Goal: Task Accomplishment & Management: Use online tool/utility

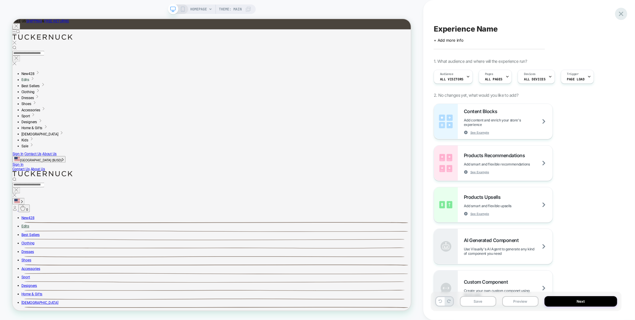
click at [620, 15] on icon at bounding box center [621, 14] width 8 height 8
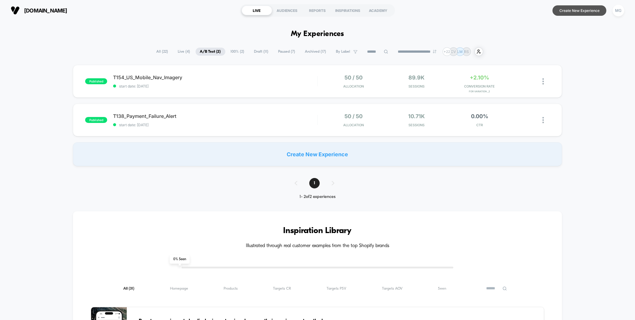
click at [575, 11] on button "Create New Experience" at bounding box center [579, 10] width 54 height 10
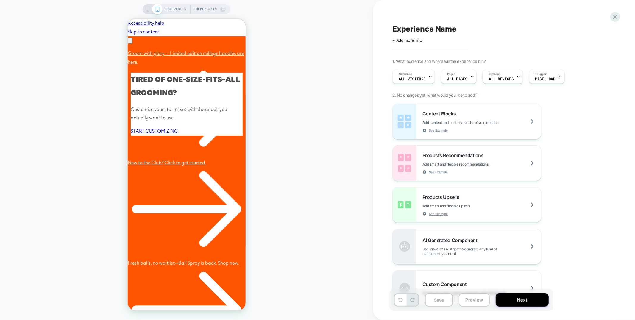
scroll to position [0, 92]
click at [295, 222] on div "HOMEPAGE Theme: MAIN" at bounding box center [186, 160] width 373 height 308
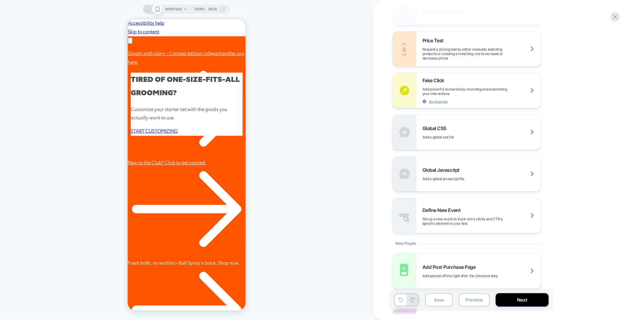
scroll to position [402, 0]
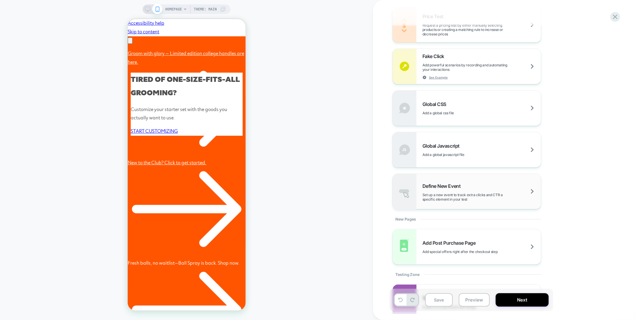
click at [454, 198] on span "Set up a new event to track extra clicks and CTR a specific element in your test" at bounding box center [481, 196] width 118 height 9
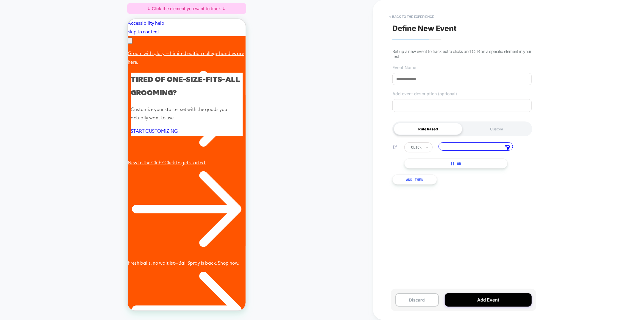
scroll to position [0, 184]
click at [162, 71] on div at bounding box center [186, 71] width 118 height 16
click at [177, 76] on span "Track Clicks" at bounding box center [186, 77] width 20 height 7
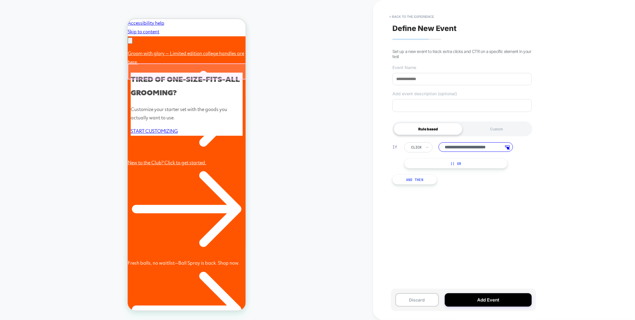
scroll to position [0, 0]
click at [473, 147] on input "**********" at bounding box center [475, 147] width 74 height 10
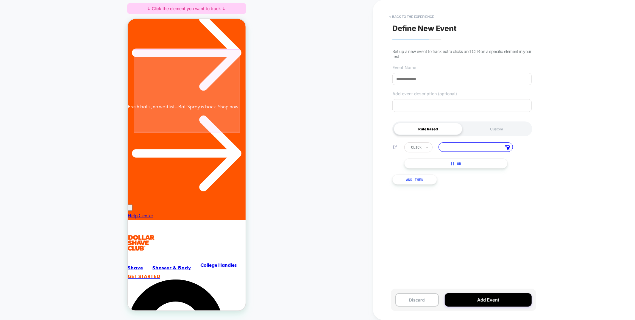
scroll to position [142, 0]
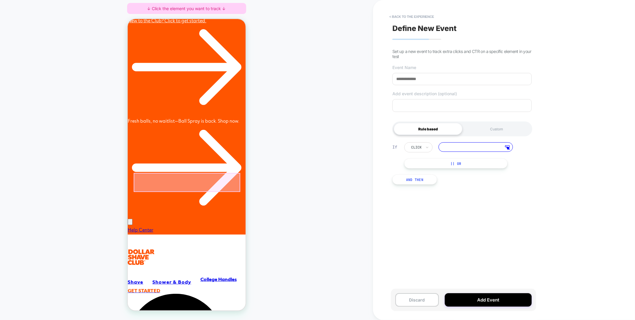
click at [195, 178] on div at bounding box center [186, 182] width 107 height 19
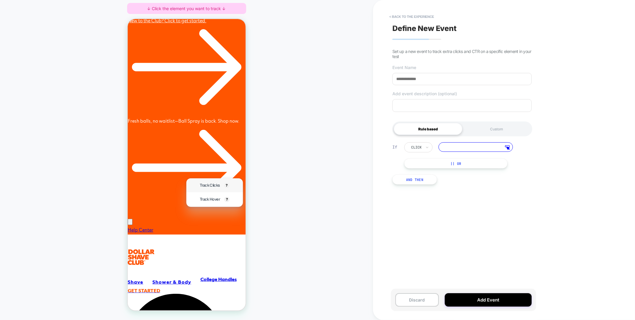
click at [203, 186] on span "Track Clicks" at bounding box center [209, 184] width 20 height 7
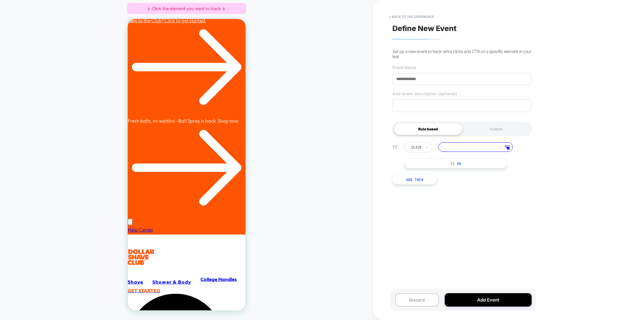
type input "**********"
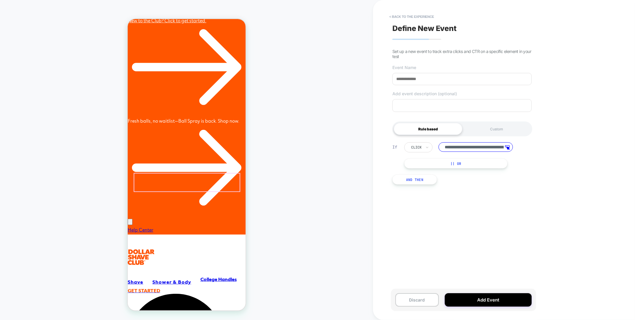
scroll to position [0, 184]
click at [406, 76] on input at bounding box center [461, 79] width 139 height 12
click at [418, 146] on div at bounding box center [416, 147] width 10 height 5
click at [410, 79] on input at bounding box center [461, 79] width 139 height 12
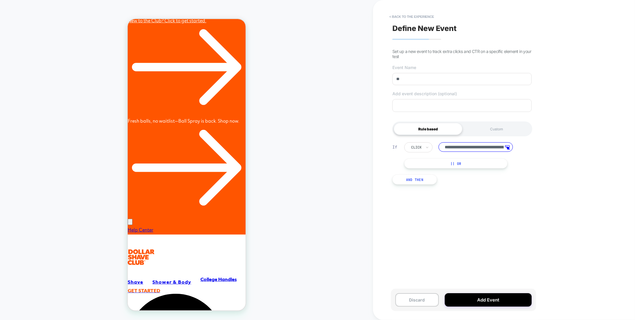
scroll to position [0, 92]
type input "******"
click at [512, 299] on button "Add Event" at bounding box center [487, 299] width 87 height 13
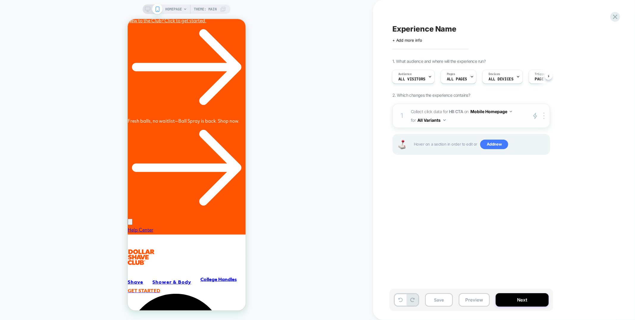
scroll to position [0, 184]
click at [433, 120] on button "All Variants" at bounding box center [431, 120] width 28 height 9
click at [612, 20] on icon at bounding box center [615, 17] width 8 height 8
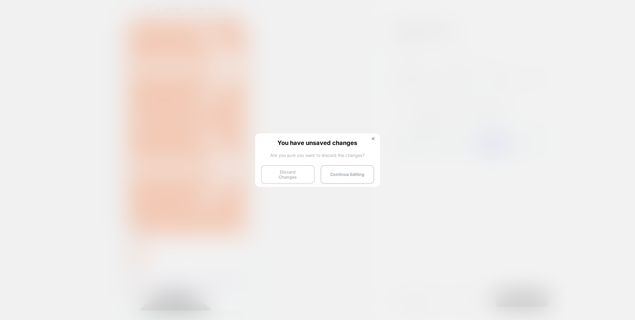
click at [306, 175] on button "Discard Changes" at bounding box center [288, 174] width 54 height 18
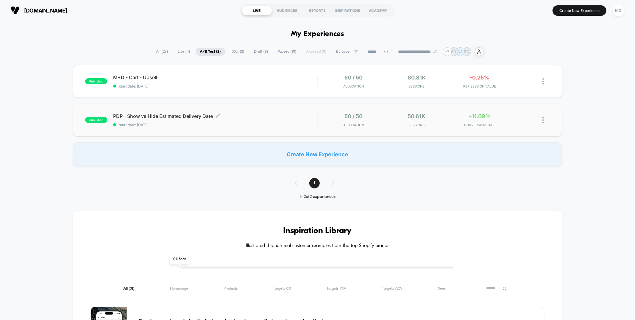
click at [267, 115] on span "PDP - Show vs Hide Estimated Delivery Date Click to edit experience details" at bounding box center [215, 116] width 204 height 6
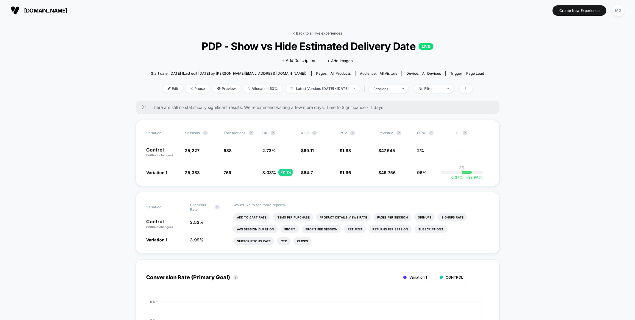
click at [335, 32] on link "< Back to all live experiences" at bounding box center [317, 33] width 49 height 4
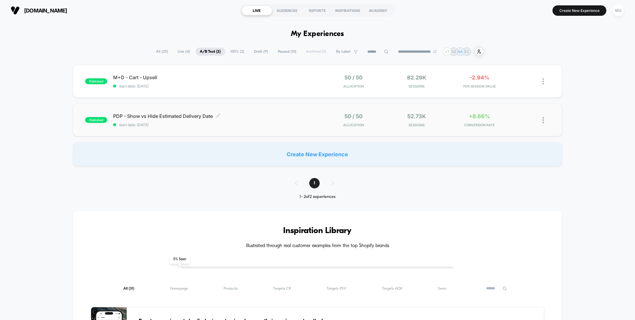
click at [237, 124] on span "start date: [DATE]" at bounding box center [215, 125] width 204 height 4
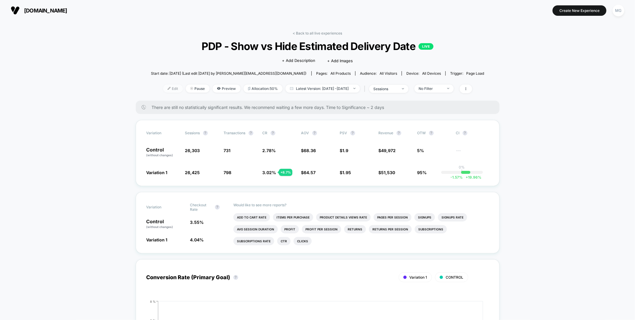
click at [163, 85] on span "Edit" at bounding box center [173, 88] width 20 height 8
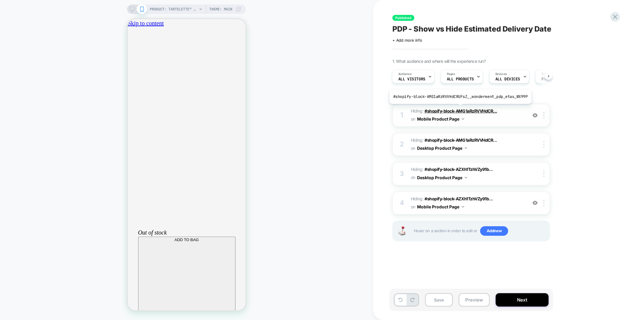
scroll to position [0, 105]
click at [130, 56] on icon "close" at bounding box center [130, 56] width 0 height 0
click at [537, 200] on img at bounding box center [534, 202] width 5 height 5
click at [536, 200] on img at bounding box center [534, 202] width 5 height 5
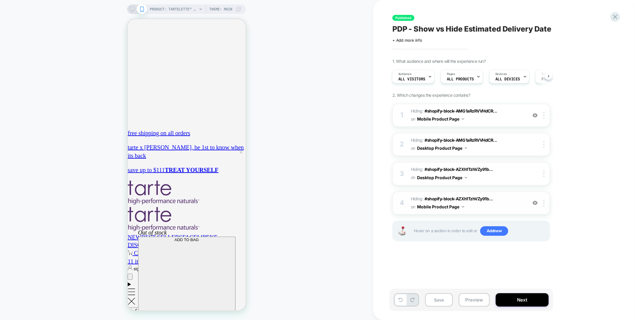
scroll to position [0, 105]
click at [616, 14] on icon at bounding box center [615, 17] width 8 height 8
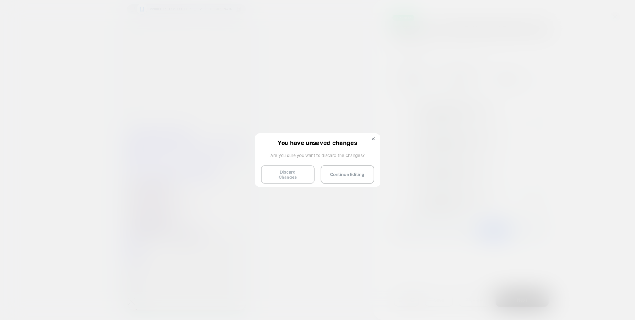
click at [288, 173] on button "Discard Changes" at bounding box center [288, 174] width 54 height 18
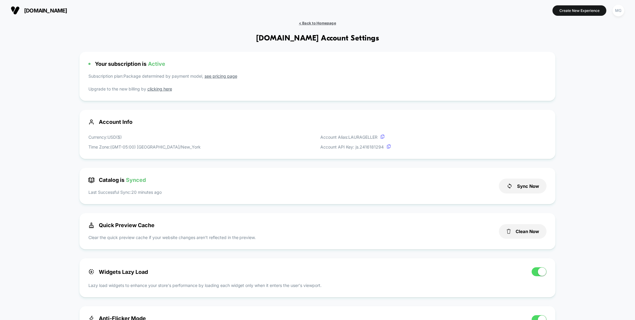
click at [308, 23] on span "< Back to Homepage" at bounding box center [317, 23] width 37 height 4
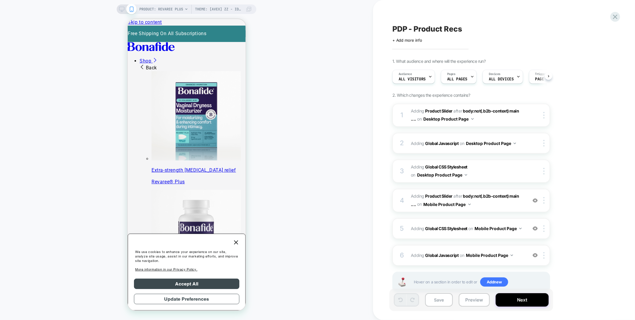
scroll to position [0, 0]
click at [479, 231] on div "5 Adding Global CSS Stylesheet on Mobile Product Page Add Before Add After Copy…" at bounding box center [471, 228] width 158 height 21
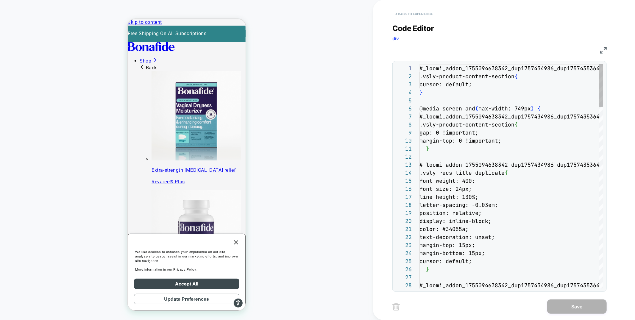
scroll to position [80, 0]
click at [424, 16] on button "< Back to experience" at bounding box center [413, 14] width 43 height 10
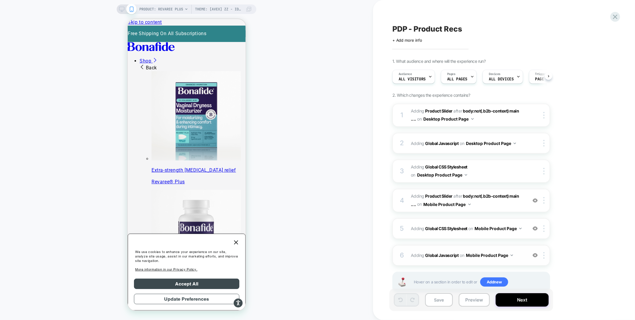
scroll to position [0, 0]
click at [472, 260] on div "6 Adding Global Javascript on Mobile Product Page Add Before Add After Copy to …" at bounding box center [471, 255] width 158 height 21
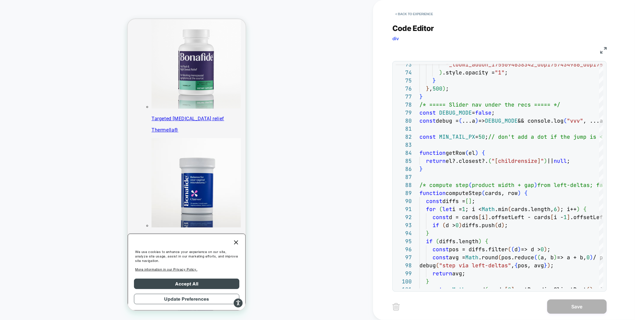
scroll to position [281, 0]
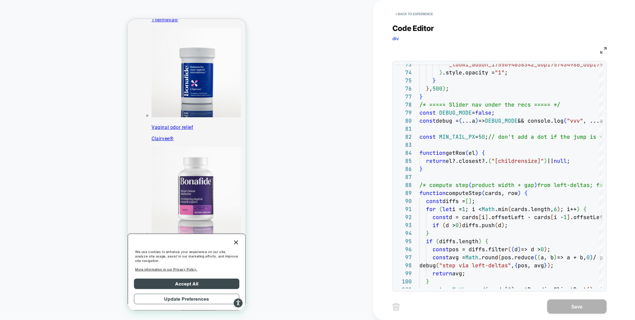
click at [234, 246] on icon "Close" at bounding box center [235, 241] width 7 height 7
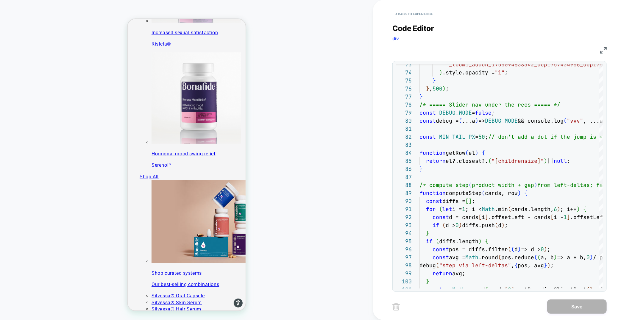
scroll to position [644, 0]
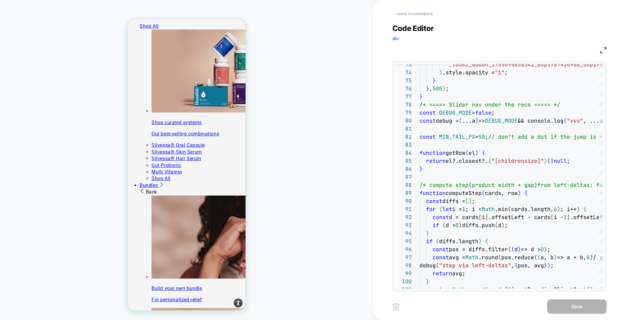
click at [410, 15] on button "< Back to experience" at bounding box center [413, 14] width 43 height 10
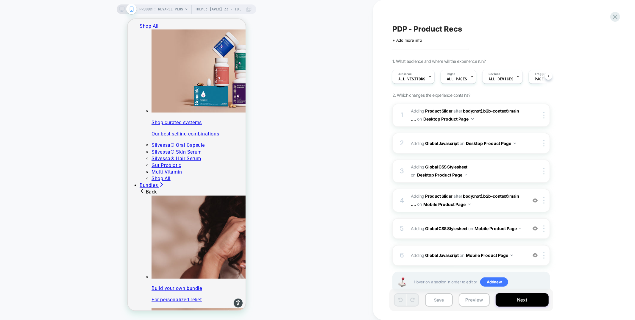
click at [120, 11] on icon at bounding box center [121, 9] width 5 height 5
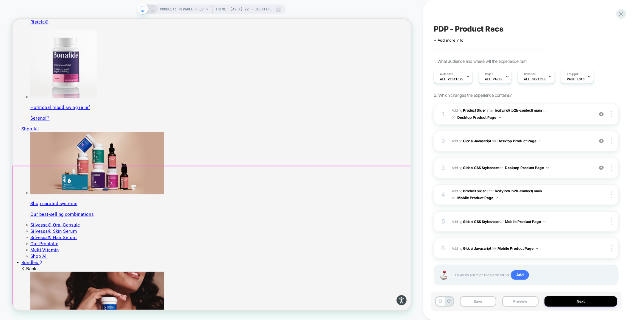
scroll to position [724, 0]
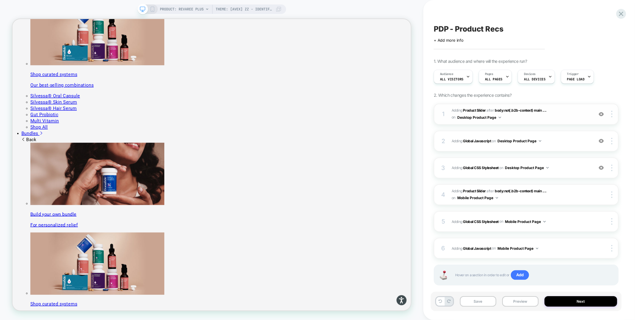
click at [602, 113] on img at bounding box center [600, 114] width 5 height 5
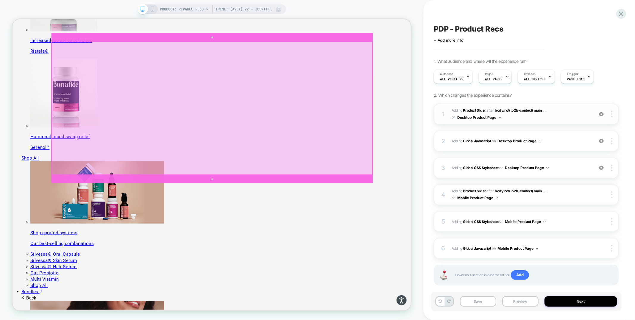
scroll to position [535, 0]
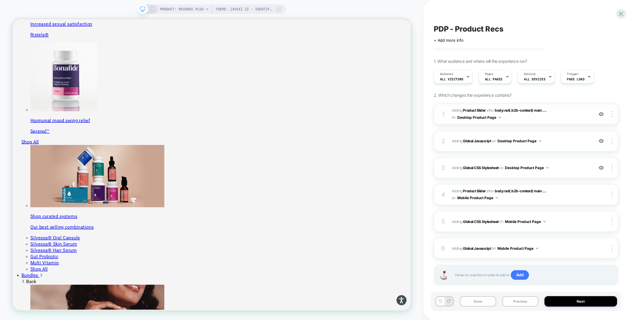
click at [543, 119] on span "#_loomi_addon_1755016232473_dup1757434986_dup1757435364 Adding Product Slider A…" at bounding box center [520, 114] width 139 height 14
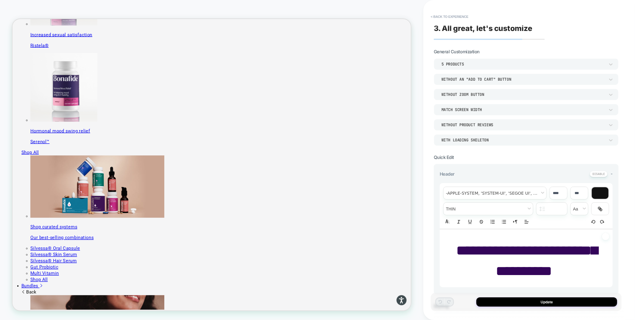
scroll to position [417, 0]
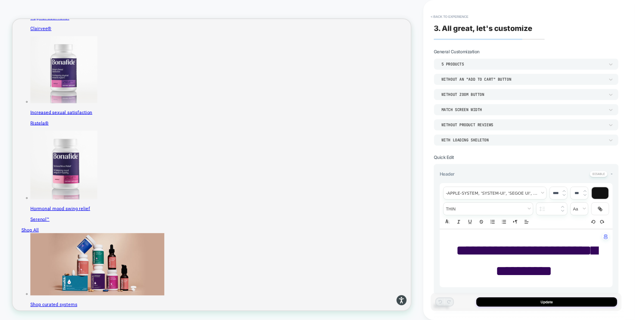
click at [561, 270] on p "**********" at bounding box center [523, 260] width 156 height 40
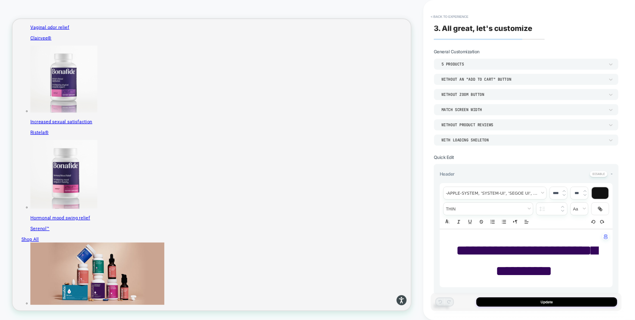
scroll to position [391, 0]
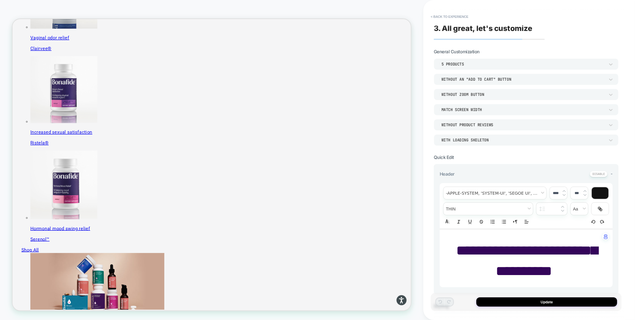
click at [545, 272] on span "**********" at bounding box center [526, 260] width 141 height 34
type input "****"
click at [558, 270] on p "**********" at bounding box center [523, 260] width 156 height 40
click at [458, 16] on button "< Back to experience" at bounding box center [449, 17] width 43 height 10
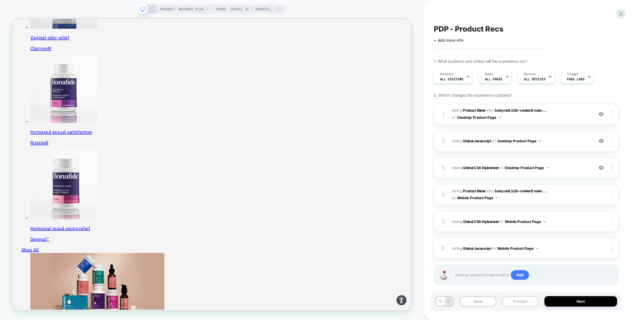
click at [522, 300] on button "Preview" at bounding box center [520, 301] width 36 height 10
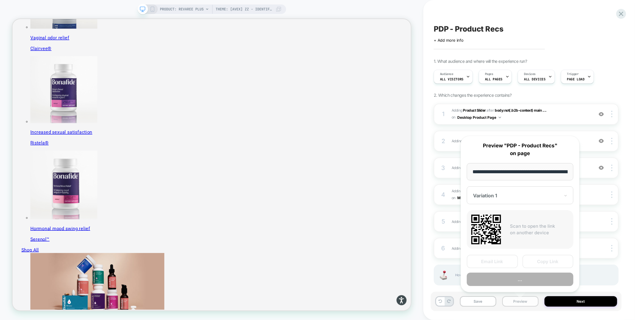
scroll to position [0, 103]
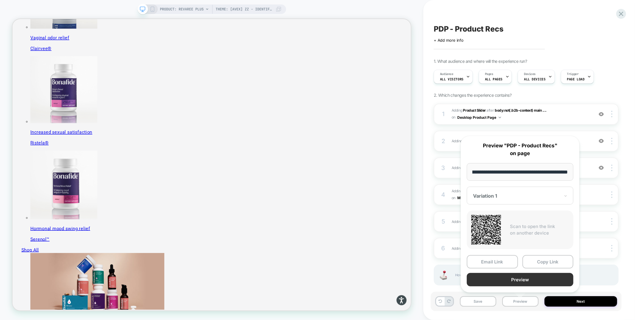
click at [522, 279] on button "Preview" at bounding box center [519, 279] width 107 height 13
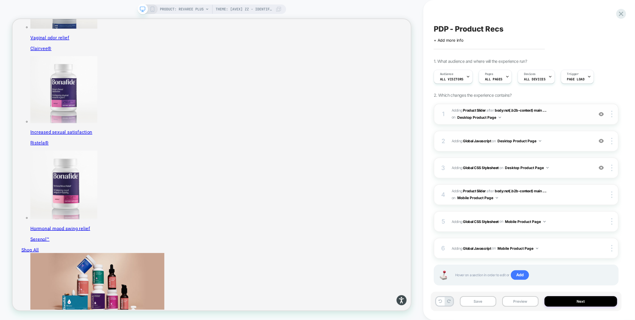
click at [520, 120] on div "1 #_loomi_addon_1755016232473_dup1757434986_dup1757435364 Adding Product Slider…" at bounding box center [525, 114] width 185 height 21
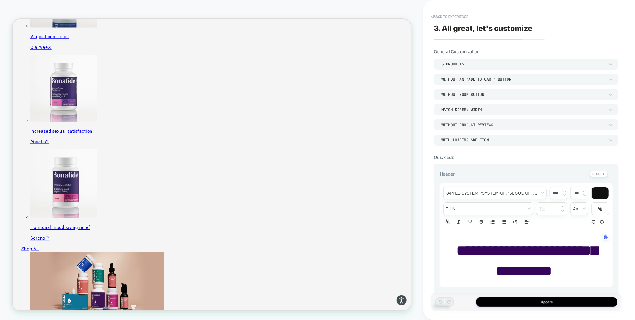
scroll to position [391, 0]
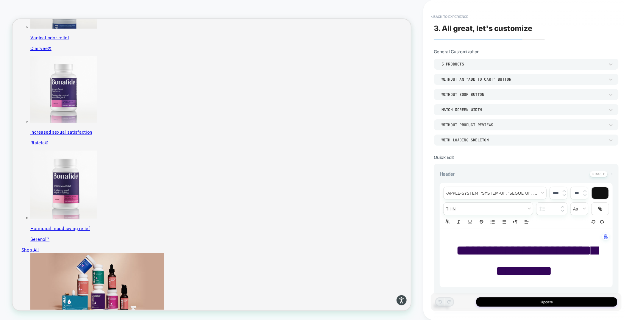
click at [555, 267] on span "**********" at bounding box center [526, 260] width 141 height 34
type input "****"
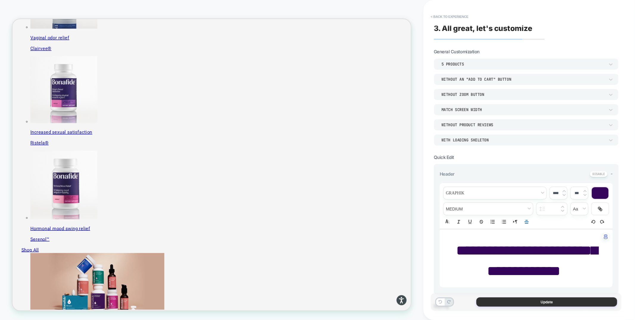
click at [559, 302] on button "Update" at bounding box center [546, 301] width 141 height 9
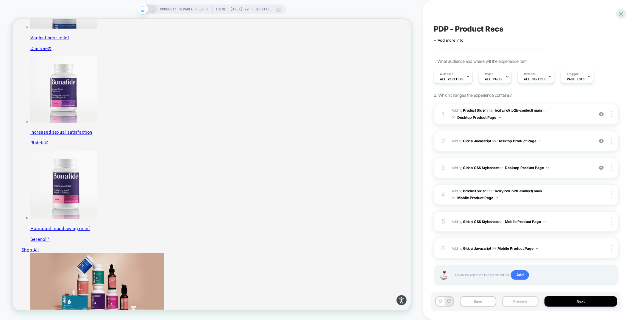
click at [512, 301] on button "Preview" at bounding box center [520, 301] width 36 height 10
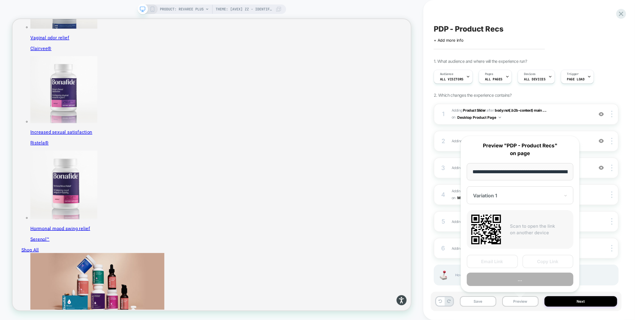
scroll to position [0, 103]
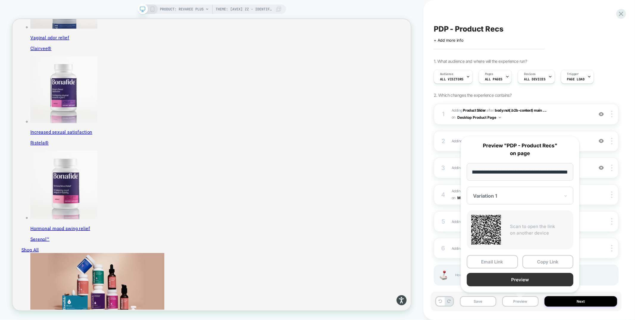
click at [519, 281] on button "Preview" at bounding box center [519, 279] width 107 height 13
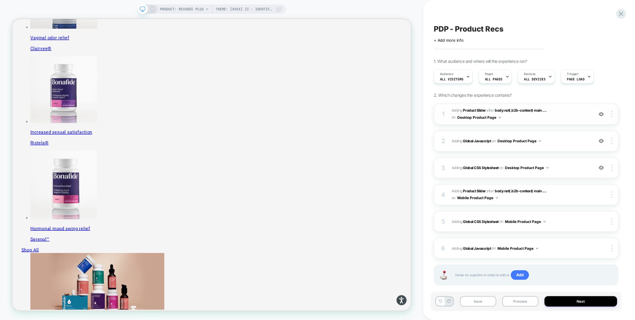
click at [554, 119] on span "#_loomi_addon_1755016232473_dup1757434986_dup1757435364 Adding Product Slider A…" at bounding box center [520, 114] width 139 height 14
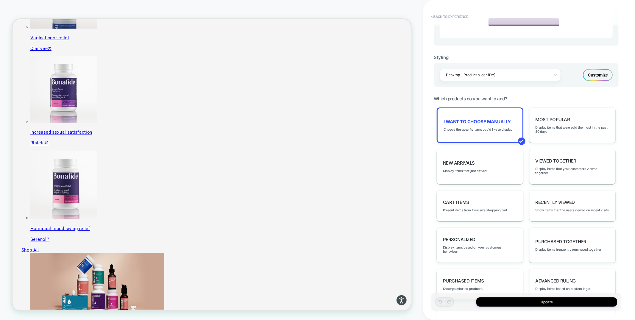
scroll to position [305, 0]
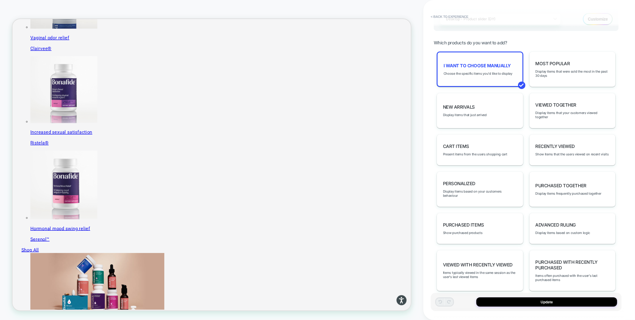
click at [484, 69] on div "I want to choose manually Choose the specific items you'd like to display" at bounding box center [479, 68] width 87 height 35
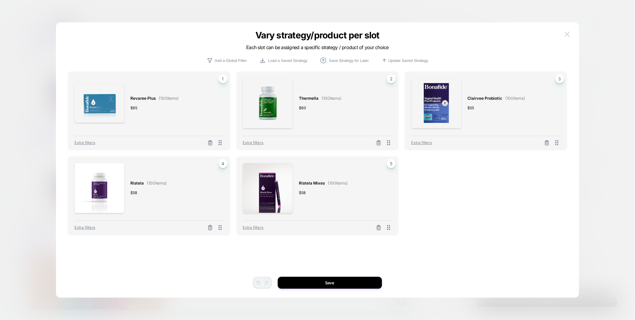
click at [568, 33] on img at bounding box center [566, 34] width 5 height 5
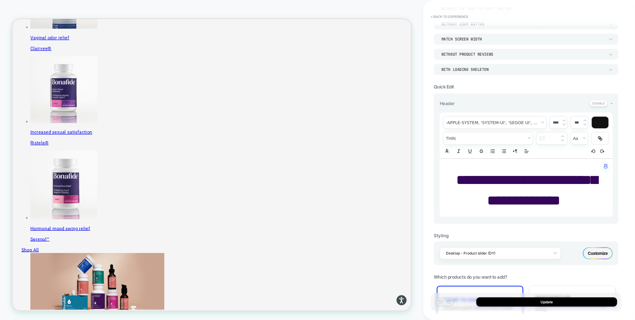
scroll to position [63, 0]
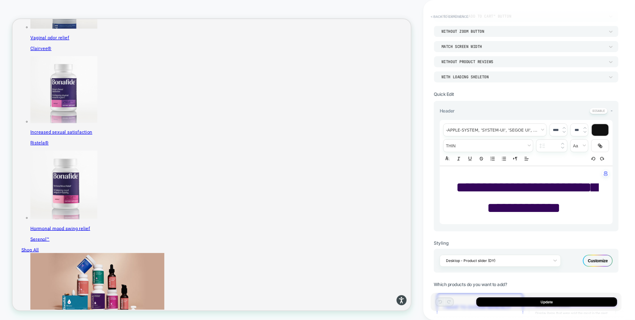
click at [457, 14] on button "< Back to experience" at bounding box center [449, 17] width 43 height 10
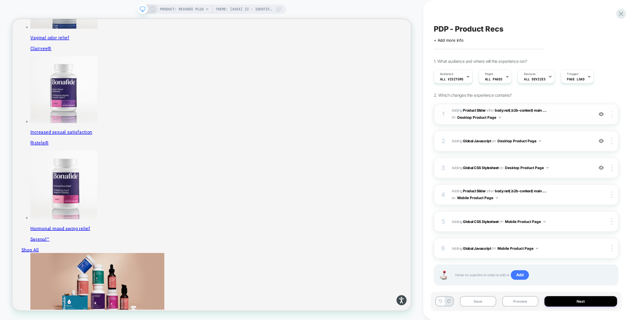
click at [611, 111] on img at bounding box center [611, 114] width 1 height 7
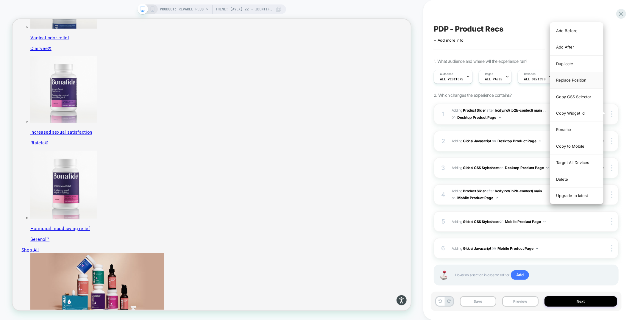
click at [571, 83] on div "Replace Position" at bounding box center [576, 80] width 53 height 16
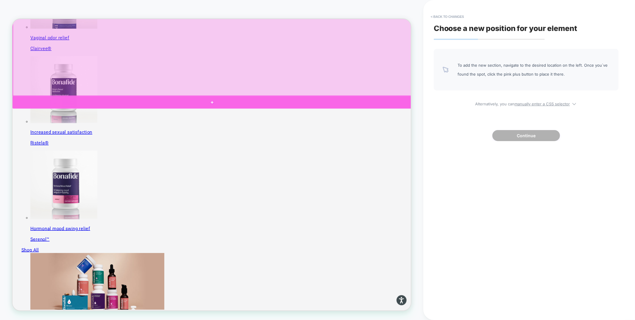
click at [369, 126] on div at bounding box center [278, 130] width 532 height 17
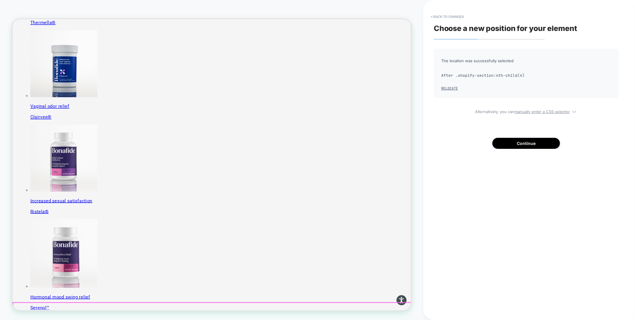
scroll to position [208, 0]
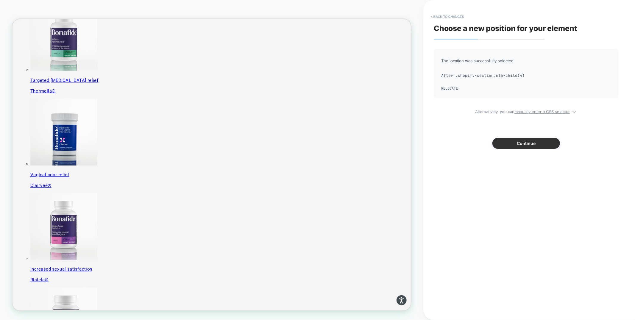
click at [529, 145] on button "Continue" at bounding box center [526, 143] width 68 height 11
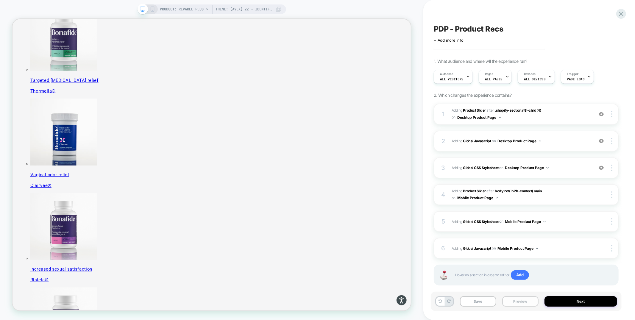
click at [529, 304] on button "Preview" at bounding box center [520, 301] width 36 height 10
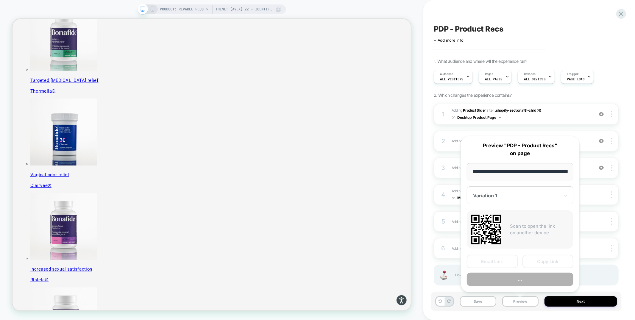
scroll to position [0, 103]
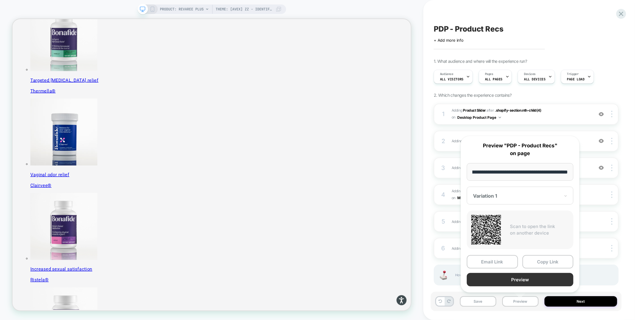
click at [523, 280] on button "Preview" at bounding box center [519, 279] width 107 height 13
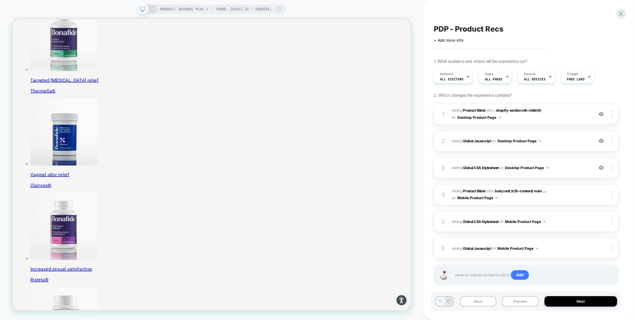
click at [440, 300] on icon at bounding box center [440, 301] width 4 height 4
click at [568, 146] on div "2 Adding Global Javascript on Desktop Product Page Add Before Add After Copy to…" at bounding box center [525, 141] width 185 height 21
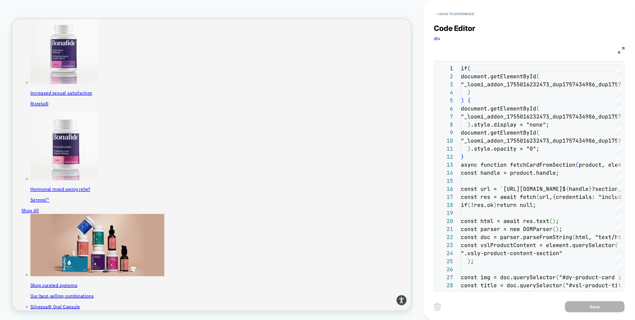
scroll to position [460, 0]
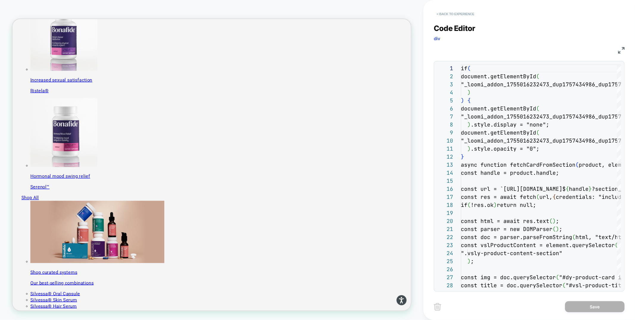
click at [470, 15] on button "< Back to experience" at bounding box center [454, 14] width 43 height 10
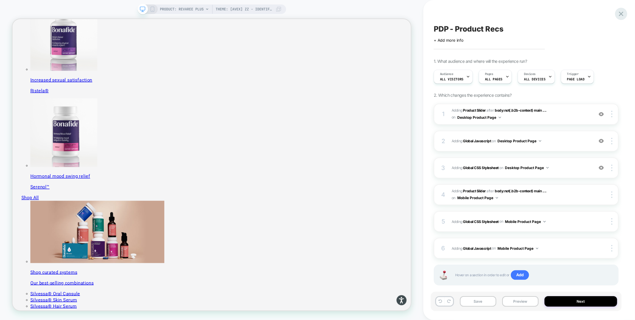
click at [623, 14] on icon at bounding box center [621, 14] width 8 height 8
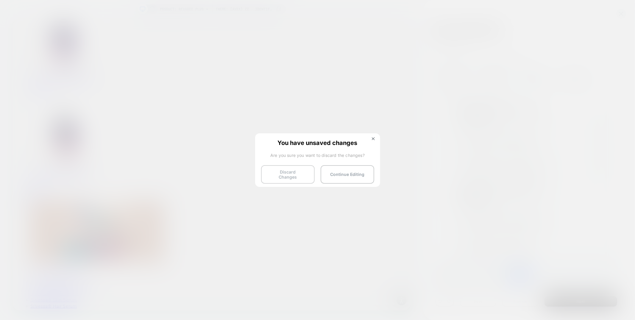
click at [288, 174] on button "Discard Changes" at bounding box center [288, 174] width 54 height 18
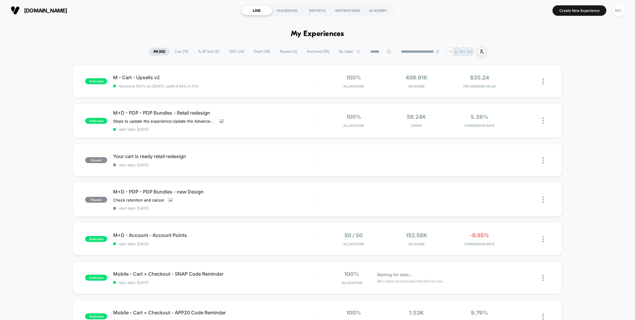
click at [256, 55] on span "Draft ( 40 )" at bounding box center [261, 52] width 25 height 8
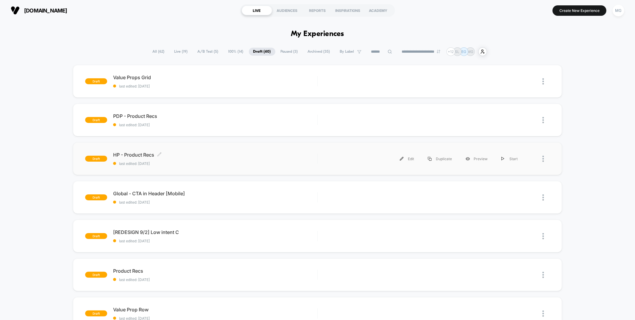
click at [253, 161] on span "last edited: [DATE]" at bounding box center [215, 163] width 204 height 4
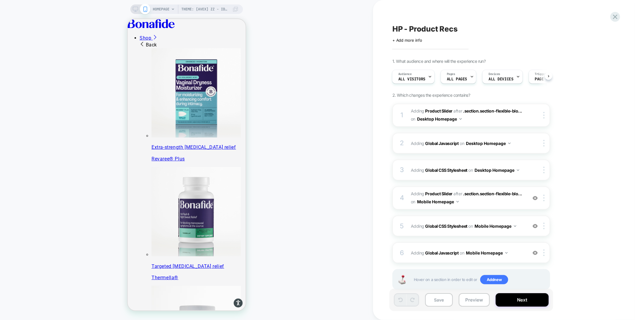
scroll to position [15, 0]
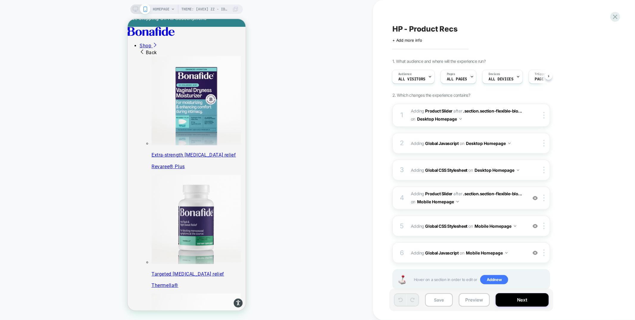
click at [473, 202] on span "#_loomi_addon_1755094638342_dup1757434986 Adding Product Slider AFTER .section.…" at bounding box center [467, 198] width 113 height 16
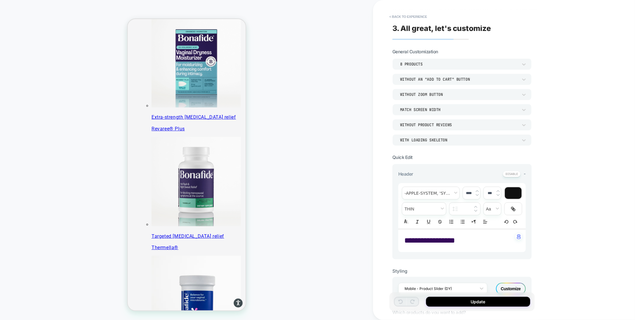
scroll to position [26, 0]
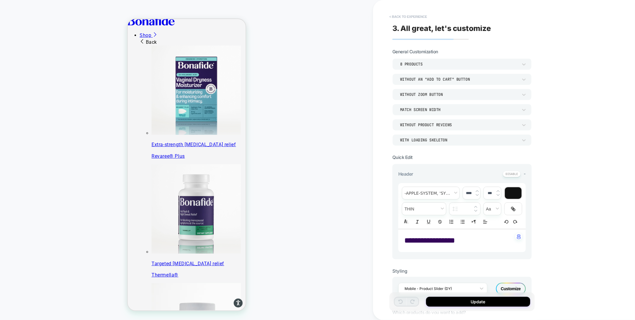
click at [393, 16] on button "< Back to experience" at bounding box center [407, 17] width 43 height 10
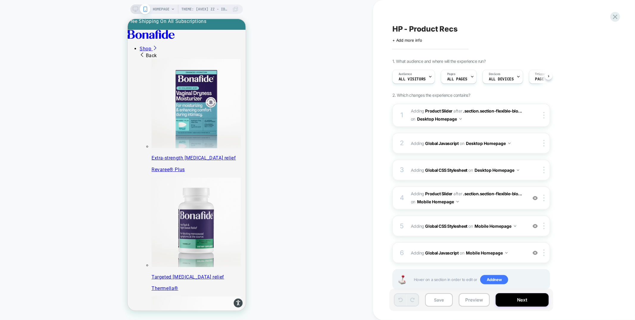
scroll to position [0, 0]
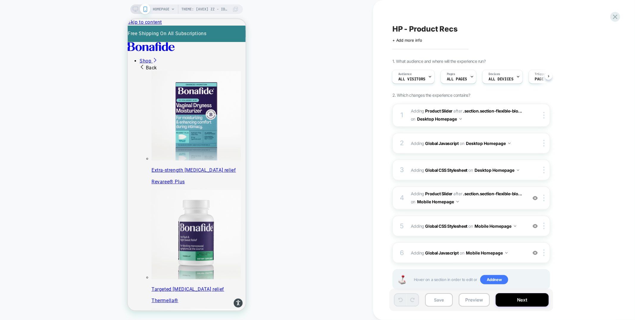
click at [545, 201] on div "4 #_loomi_addon_1755094638342_dup1757434986 Adding Product Slider AFTER .sectio…" at bounding box center [471, 197] width 158 height 23
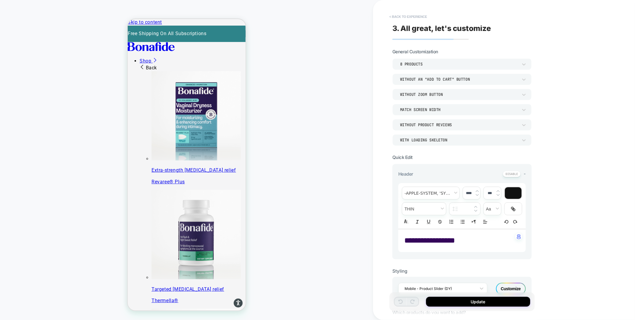
click at [404, 17] on button "< Back to experience" at bounding box center [407, 17] width 43 height 10
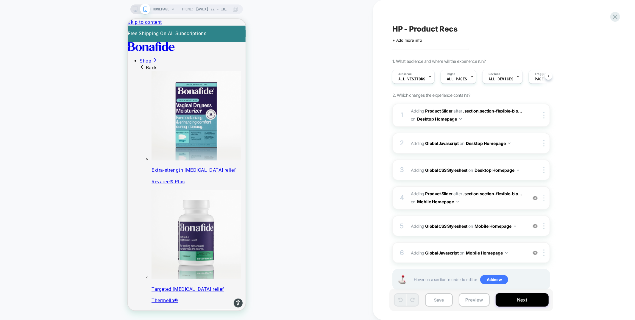
click at [544, 198] on img at bounding box center [543, 198] width 1 height 7
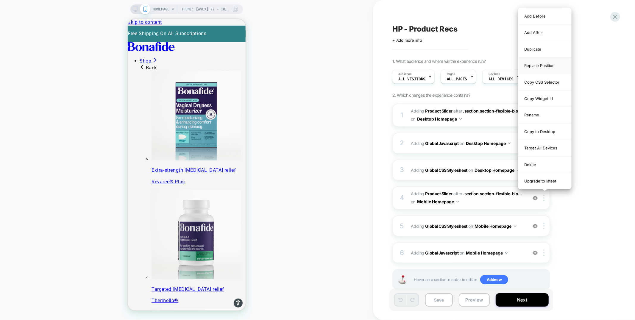
click at [544, 68] on div "Replace Position" at bounding box center [544, 65] width 53 height 16
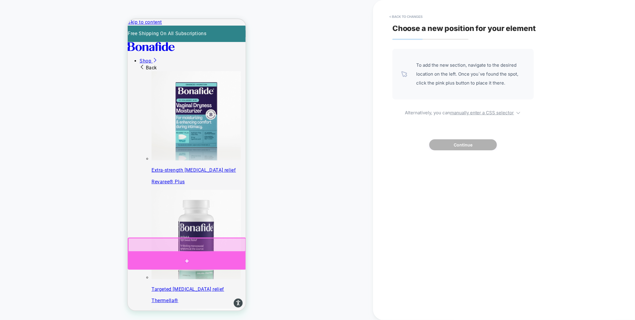
click at [235, 260] on div at bounding box center [186, 261] width 118 height 18
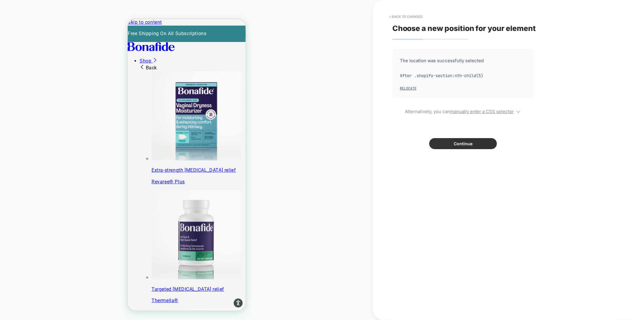
click at [469, 139] on button "Continue" at bounding box center [463, 143] width 68 height 11
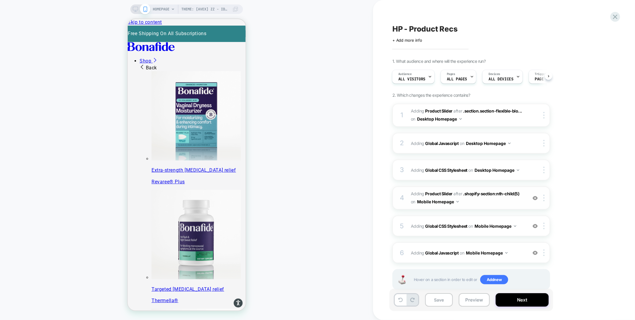
click at [487, 198] on span "#_loomi_addon_1755094638342_dup1757434986 Adding Product Slider AFTER .shopify-…" at bounding box center [467, 198] width 113 height 16
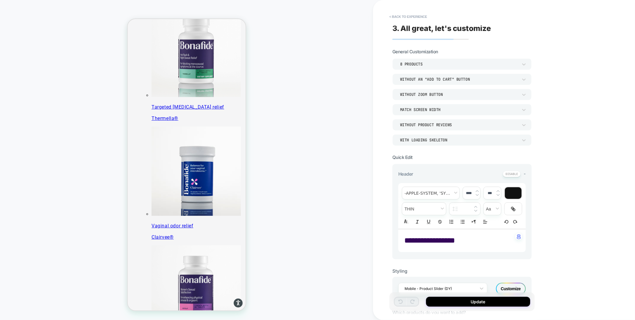
scroll to position [161, 0]
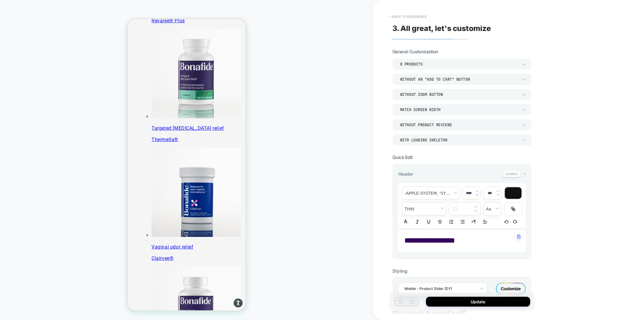
click at [409, 15] on button "< Back to experience" at bounding box center [407, 17] width 43 height 10
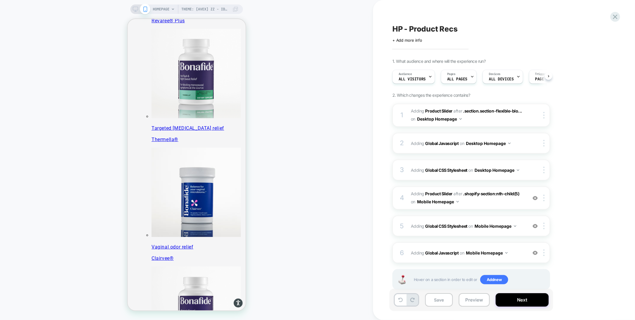
scroll to position [0, 0]
click at [481, 233] on div "5 Adding Global CSS Stylesheet on Mobile Homepage Add Before Add After Copy to …" at bounding box center [471, 225] width 158 height 21
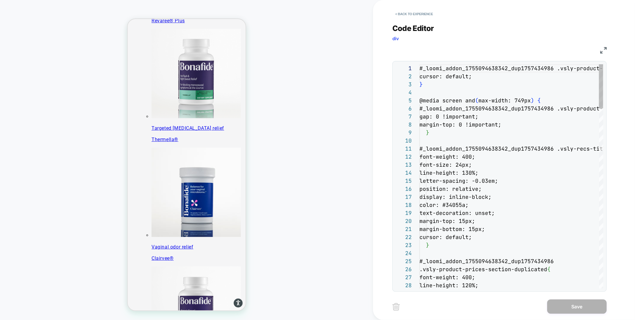
scroll to position [80, 0]
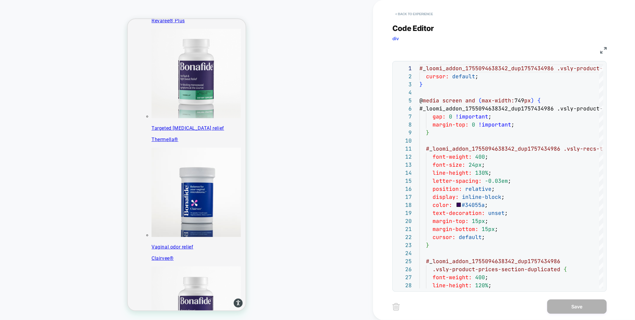
click at [406, 11] on button "< Back to experience" at bounding box center [413, 14] width 43 height 10
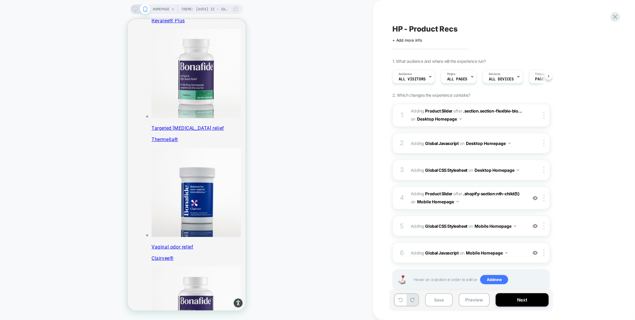
scroll to position [0, 0]
click at [615, 13] on icon at bounding box center [615, 17] width 8 height 8
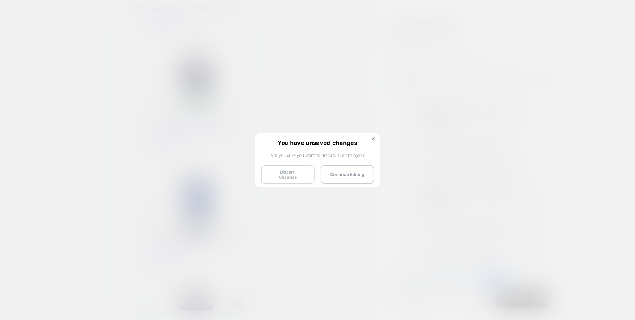
click at [278, 171] on button "Discard Changes" at bounding box center [288, 174] width 54 height 18
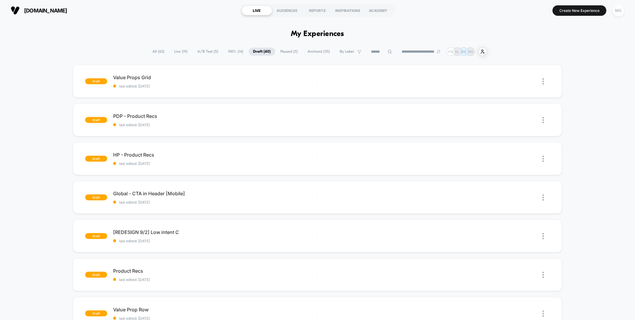
click at [620, 12] on div "MG" at bounding box center [618, 11] width 12 height 12
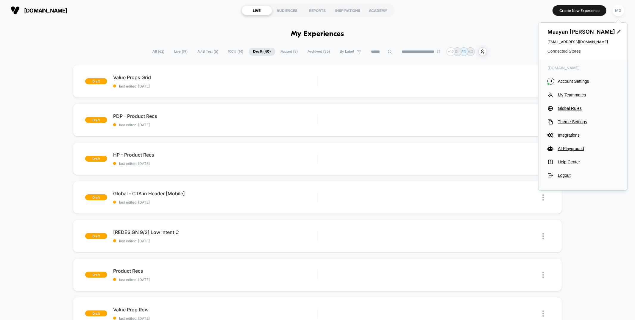
click at [561, 52] on span "Connected Stores" at bounding box center [582, 51] width 71 height 5
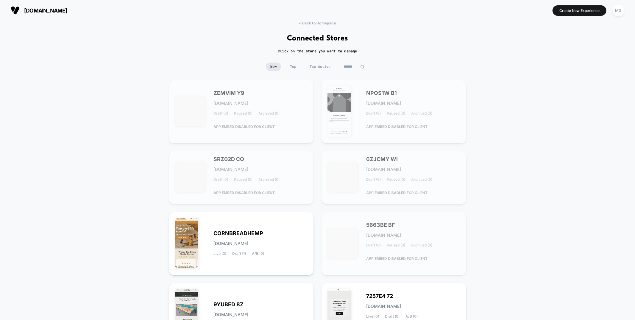
click at [298, 65] on span "Top" at bounding box center [292, 66] width 15 height 8
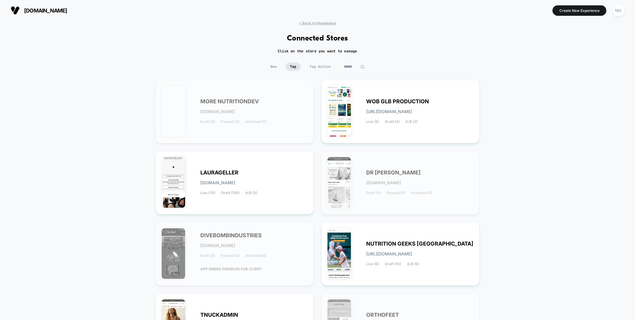
click at [275, 64] on span "New" at bounding box center [273, 66] width 15 height 8
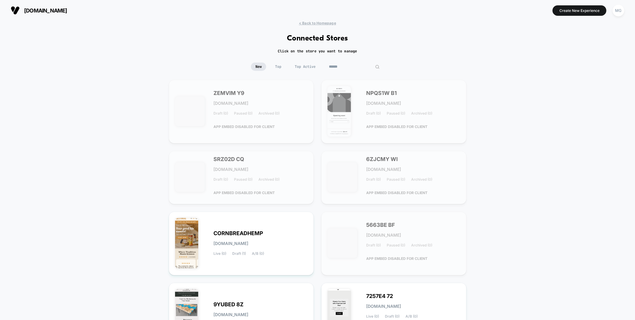
click at [347, 66] on input at bounding box center [354, 66] width 60 height 8
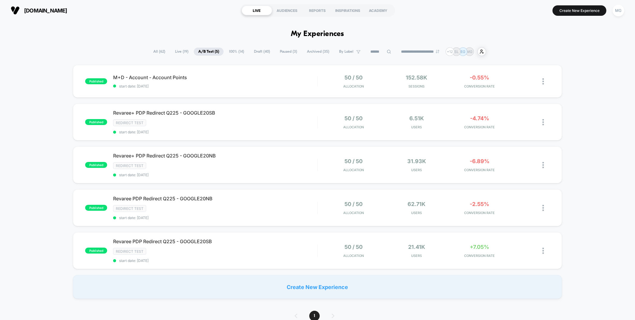
click at [237, 53] on span "100% ( 14 )" at bounding box center [236, 52] width 24 height 8
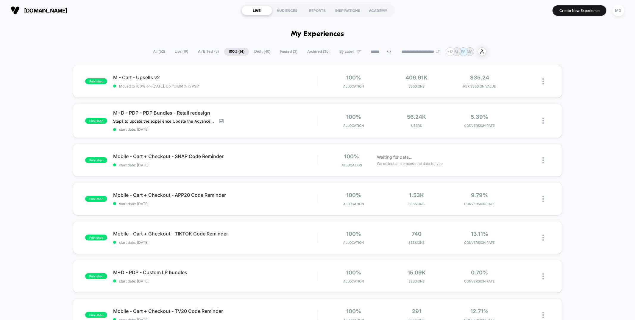
click at [260, 53] on span "Draft ( 40 )" at bounding box center [262, 52] width 25 height 8
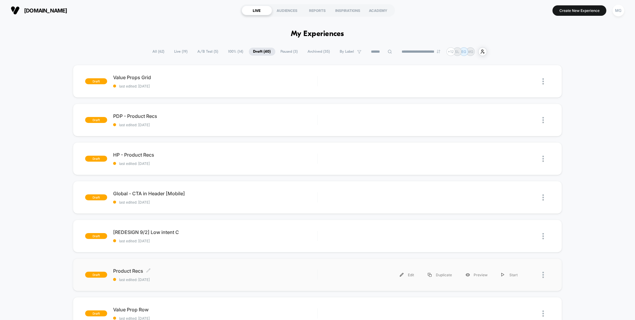
click at [239, 277] on span "last edited: 9/8/2025" at bounding box center [215, 279] width 204 height 4
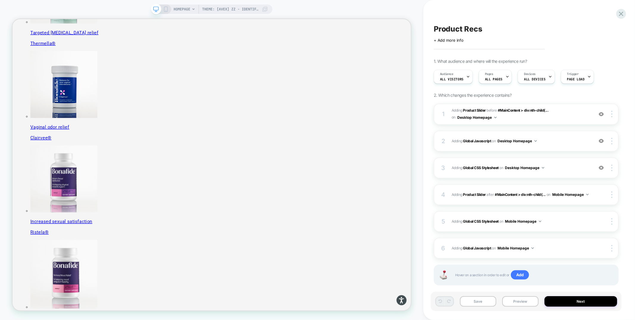
scroll to position [270, 0]
click at [522, 118] on span "#_loomi_addon_1755016232473 Adding Product Slider BEFORE #MainContent > div:nth…" at bounding box center [520, 114] width 139 height 14
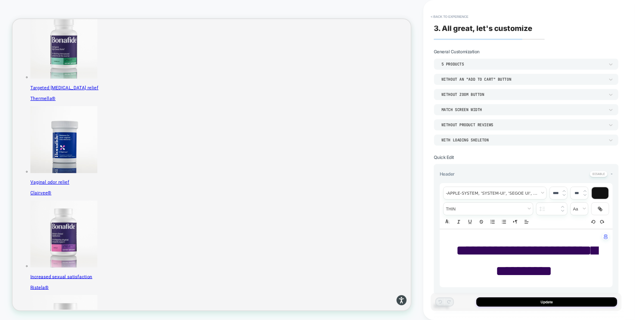
scroll to position [197, 0]
click at [558, 275] on p "**********" at bounding box center [523, 260] width 156 height 40
type input "****"
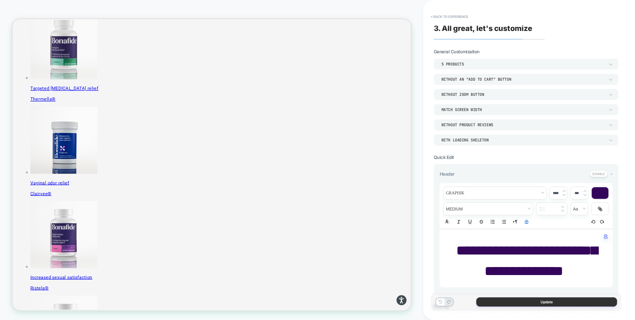
click at [545, 303] on button "Update" at bounding box center [546, 301] width 141 height 9
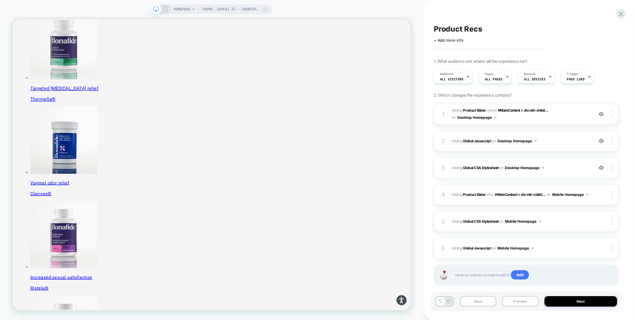
click at [517, 303] on button "Preview" at bounding box center [520, 301] width 36 height 10
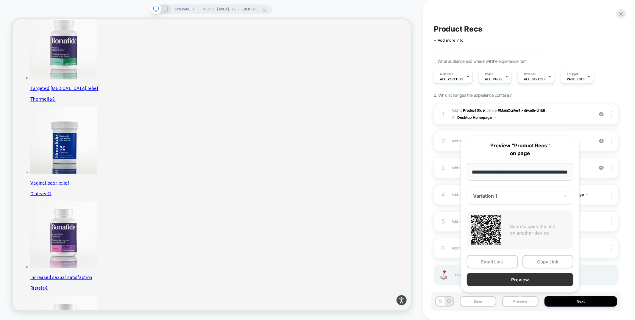
scroll to position [0, 0]
click at [511, 281] on button "Preview" at bounding box center [519, 279] width 107 height 13
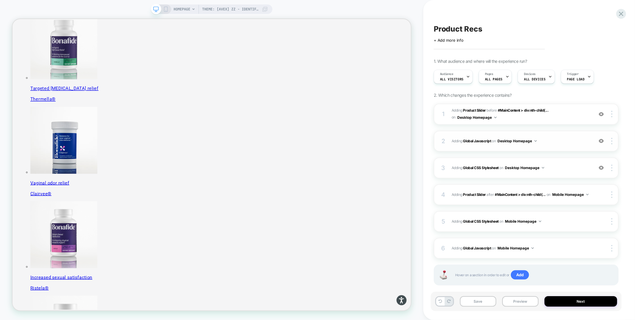
click at [547, 141] on span "Adding Global Javascript on Desktop Homepage" at bounding box center [520, 140] width 139 height 7
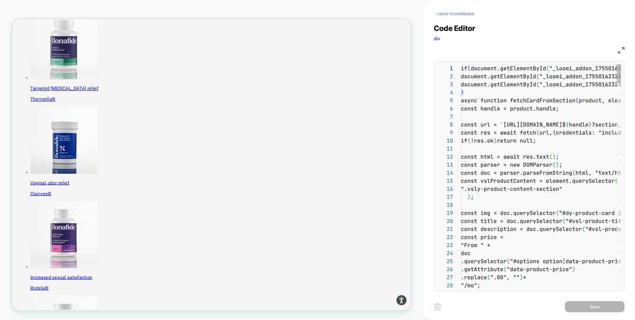
scroll to position [80, 0]
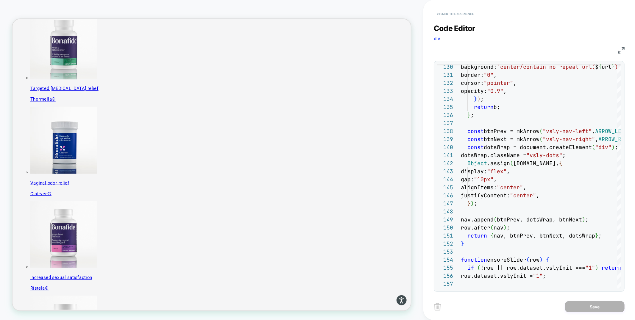
click at [458, 14] on button "< Back to experience" at bounding box center [454, 14] width 43 height 10
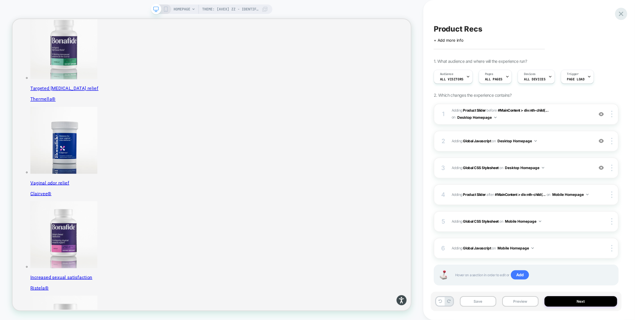
click at [620, 13] on icon at bounding box center [621, 14] width 4 height 4
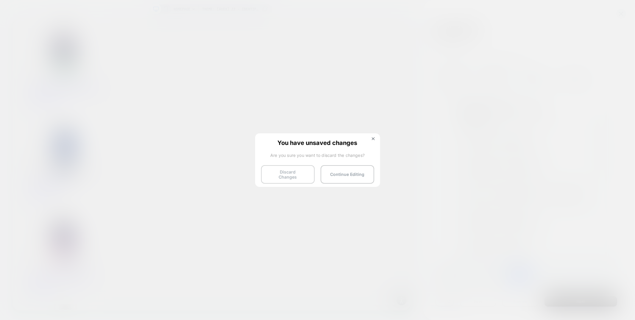
click at [286, 171] on button "Discard Changes" at bounding box center [288, 174] width 54 height 18
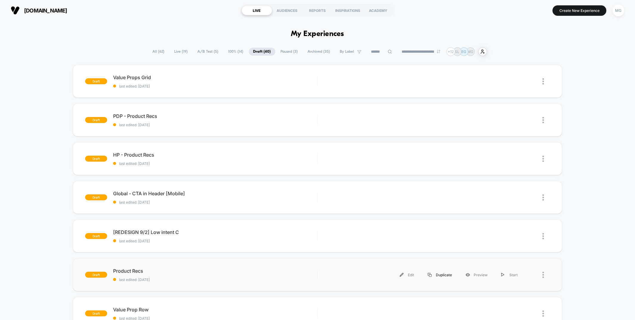
click at [436, 276] on div "Duplicate" at bounding box center [440, 274] width 38 height 13
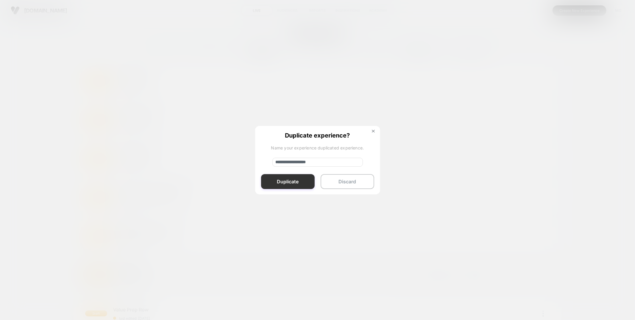
click at [301, 184] on button "Duplicate" at bounding box center [288, 181] width 54 height 15
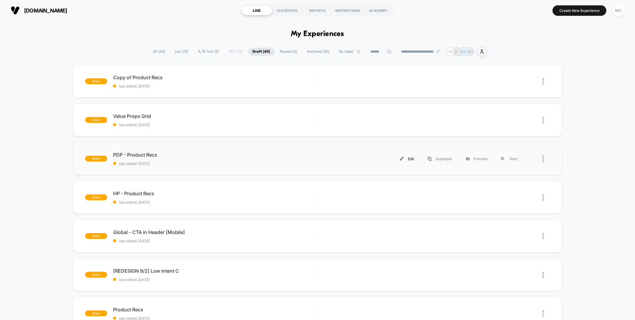
click at [408, 159] on div "Edit" at bounding box center [407, 158] width 28 height 13
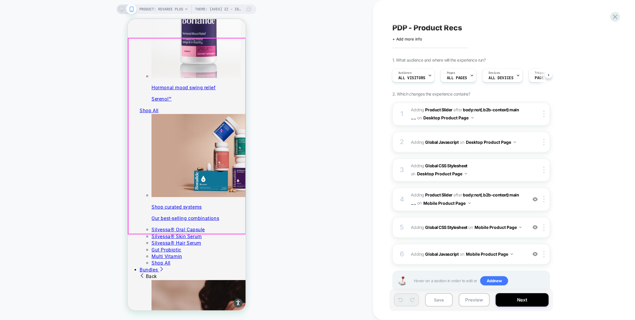
scroll to position [619, 0]
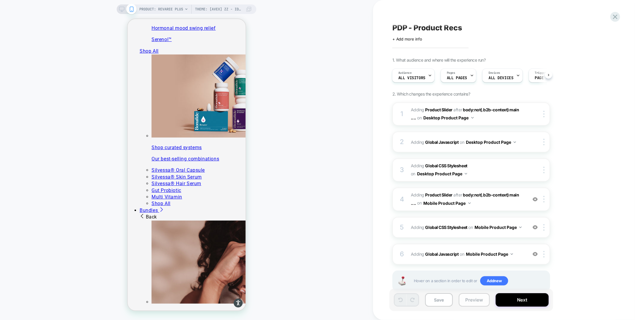
click at [471, 300] on button "Preview" at bounding box center [473, 299] width 31 height 13
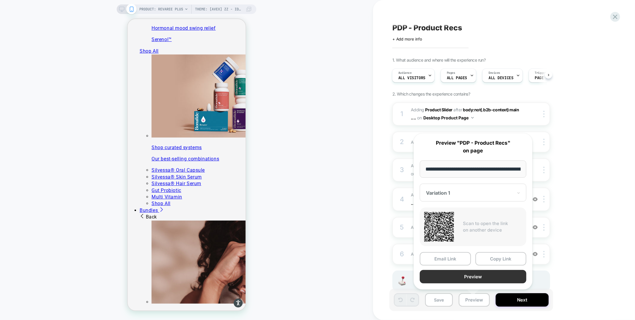
scroll to position [0, 103]
click at [475, 276] on button "Preview" at bounding box center [472, 276] width 107 height 13
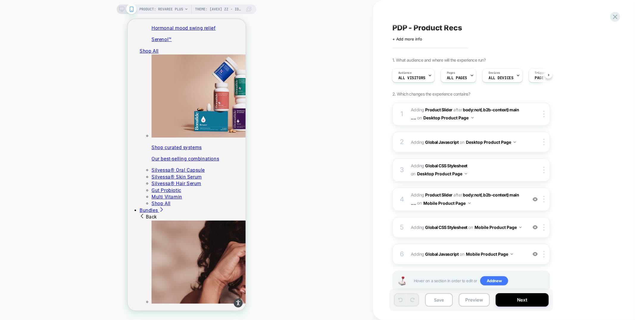
click at [479, 244] on div "6 Adding Global Javascript on Mobile Product Page Add Before Add After Copy to …" at bounding box center [471, 254] width 158 height 21
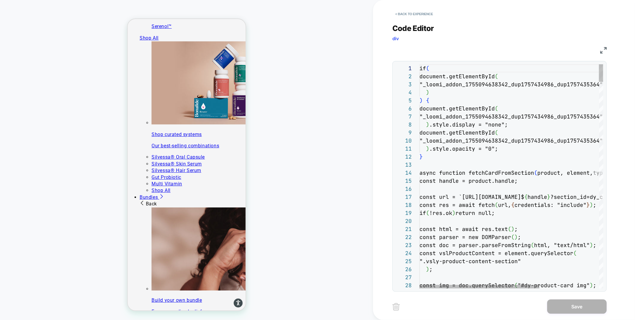
scroll to position [619, 0]
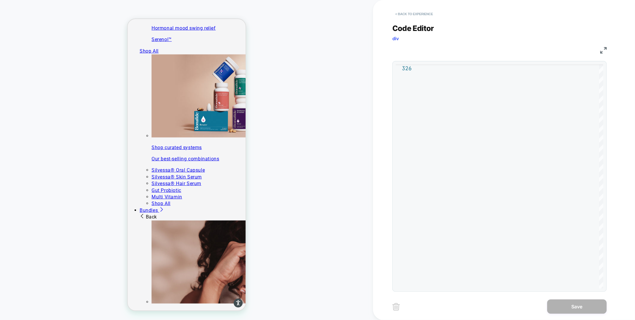
click at [412, 14] on button "< Back to experience" at bounding box center [413, 14] width 43 height 10
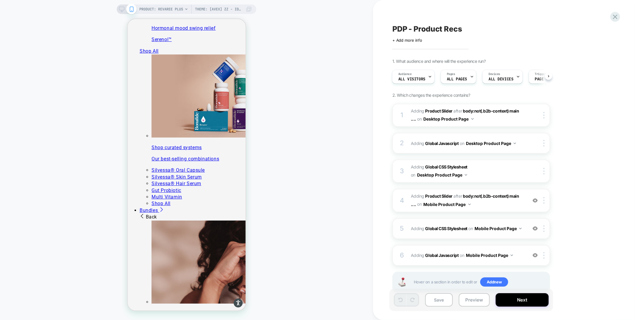
click at [470, 232] on div "5 Adding Global CSS Stylesheet on Mobile Product Page Add Before Add After Copy…" at bounding box center [471, 228] width 158 height 21
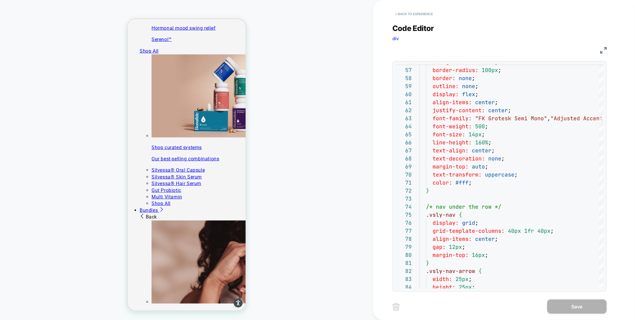
click at [418, 14] on button "< Back to experience" at bounding box center [413, 14] width 43 height 10
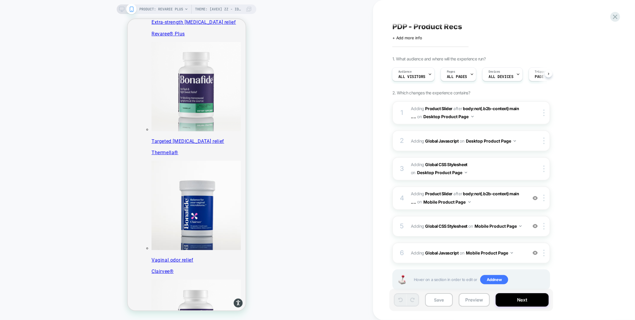
scroll to position [71, 0]
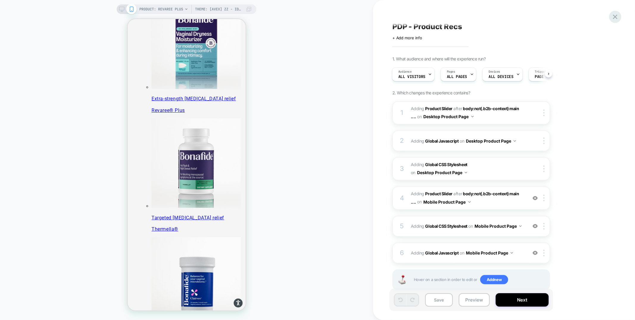
click at [617, 17] on icon at bounding box center [615, 17] width 8 height 8
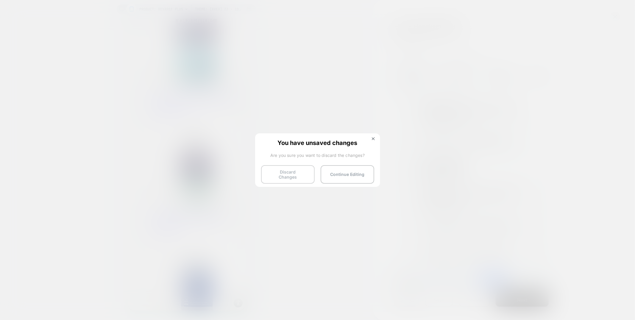
click at [287, 175] on button "Discard Changes" at bounding box center [288, 174] width 54 height 18
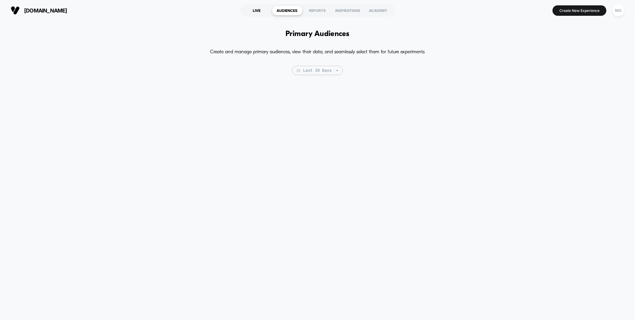
click at [258, 7] on div "LIVE" at bounding box center [257, 11] width 30 height 10
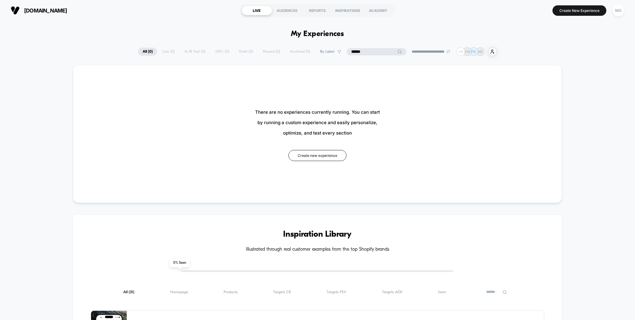
click at [371, 50] on input "******" at bounding box center [377, 51] width 60 height 7
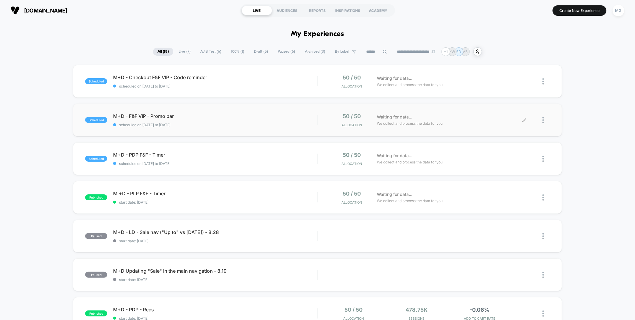
click at [524, 120] on icon at bounding box center [524, 120] width 4 height 4
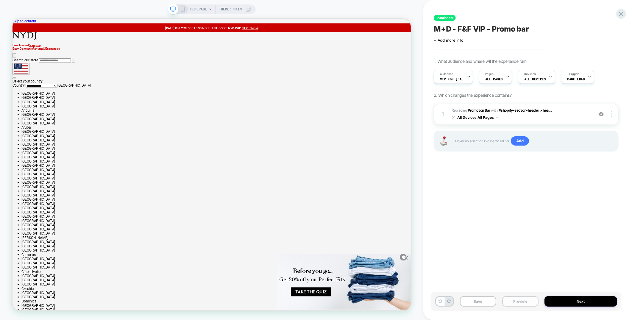
click at [520, 303] on button "Preview" at bounding box center [520, 301] width 36 height 10
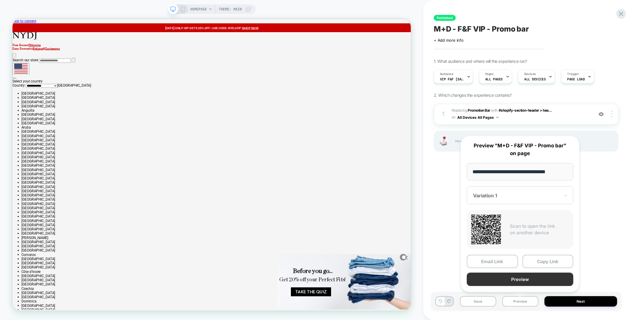
click at [512, 277] on button "Preview" at bounding box center [519, 279] width 107 height 13
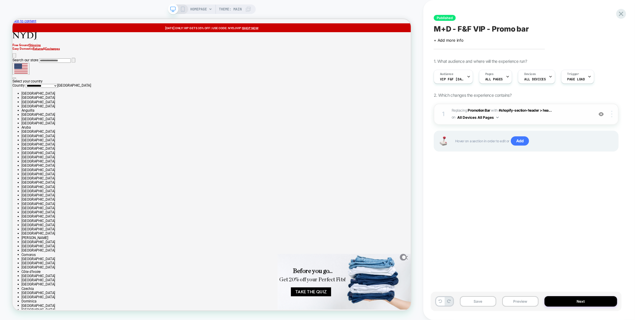
click at [612, 113] on div at bounding box center [612, 114] width 11 height 7
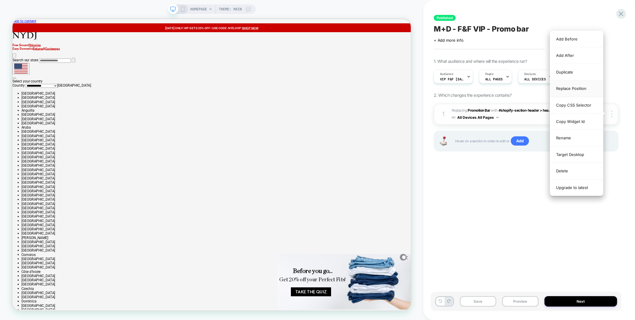
click at [588, 89] on div "Replace Position" at bounding box center [576, 88] width 53 height 16
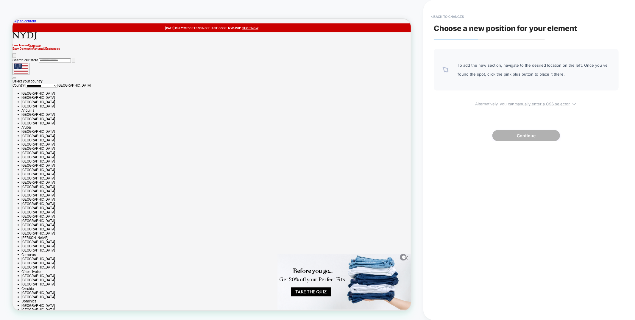
click at [560, 103] on u "manually enter a CSS selector" at bounding box center [541, 103] width 55 height 5
select select "*******"
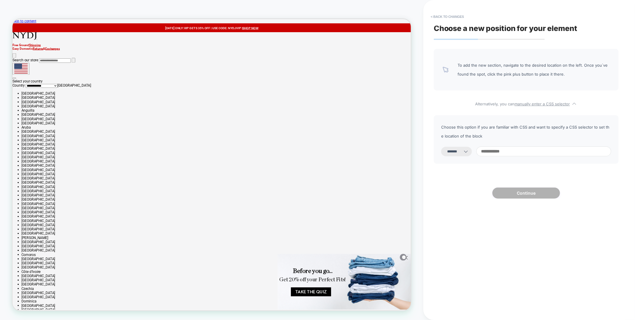
click at [546, 150] on input at bounding box center [543, 151] width 135 height 10
paste input "**********"
type input "**********"
select select "*********"
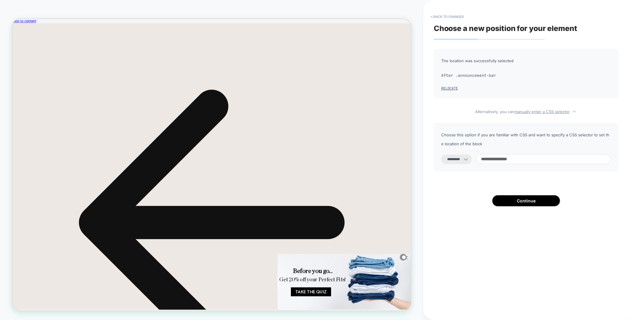
type input "**********"
click at [452, 159] on select "**********" at bounding box center [456, 159] width 31 height 10
select select "*******"
click at [441, 154] on select "**********" at bounding box center [456, 159] width 31 height 10
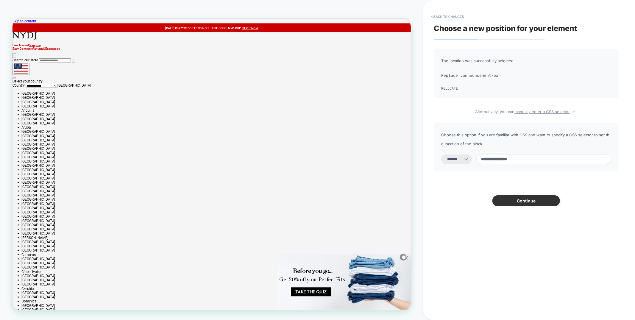
click at [519, 204] on button "Continue" at bounding box center [526, 200] width 68 height 11
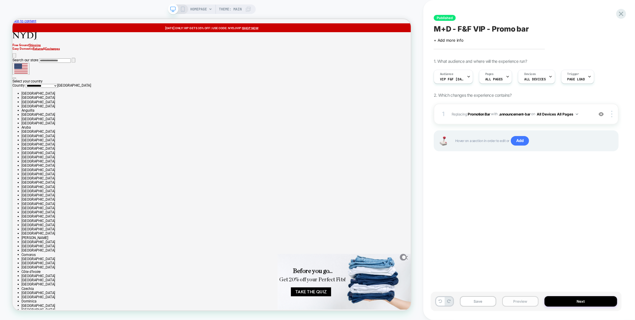
click at [522, 301] on button "Preview" at bounding box center [520, 301] width 36 height 10
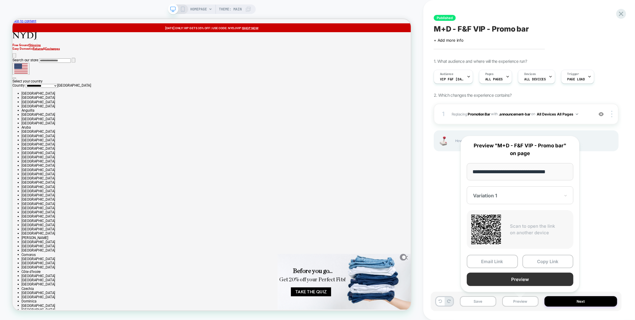
click at [521, 281] on button "Preview" at bounding box center [519, 279] width 107 height 13
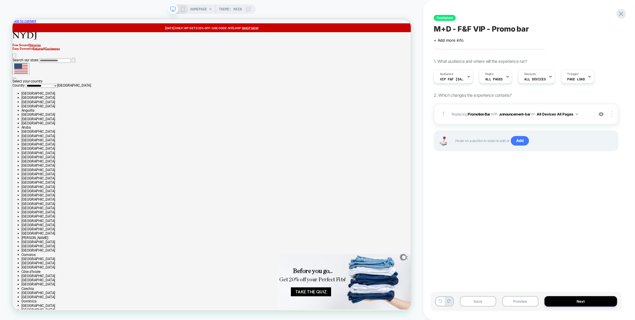
click at [611, 112] on img at bounding box center [611, 114] width 1 height 7
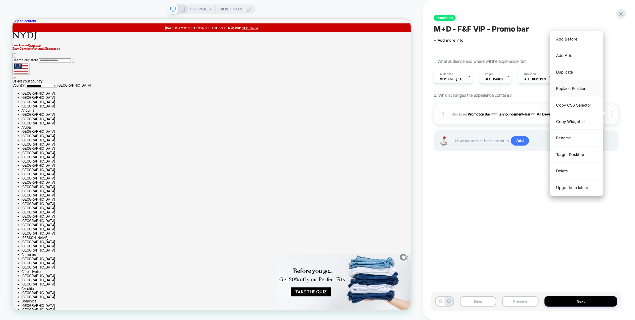
click at [593, 86] on div "Replace Position" at bounding box center [576, 88] width 53 height 16
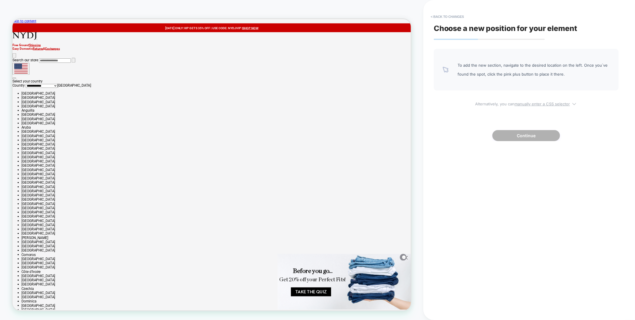
click at [536, 102] on u "manually enter a CSS selector" at bounding box center [541, 103] width 55 height 5
select select "*******"
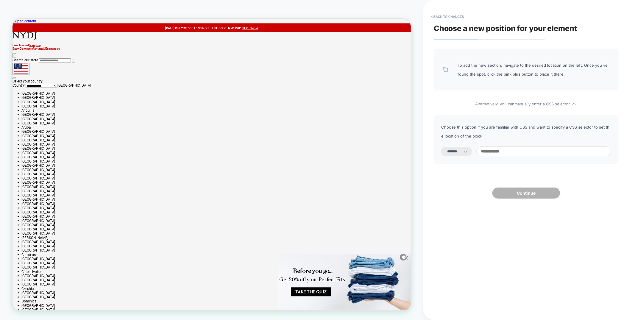
click at [521, 156] on input at bounding box center [543, 151] width 135 height 10
type input "*******"
select select "*********"
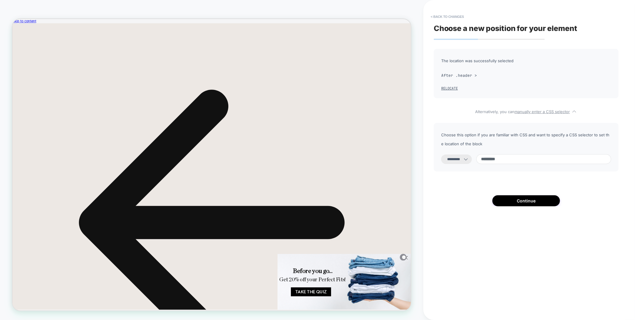
paste input "**********"
type input "**********"
click at [469, 161] on select "**********" at bounding box center [456, 159] width 31 height 10
select select "*******"
click at [441, 154] on select "**********" at bounding box center [456, 159] width 31 height 10
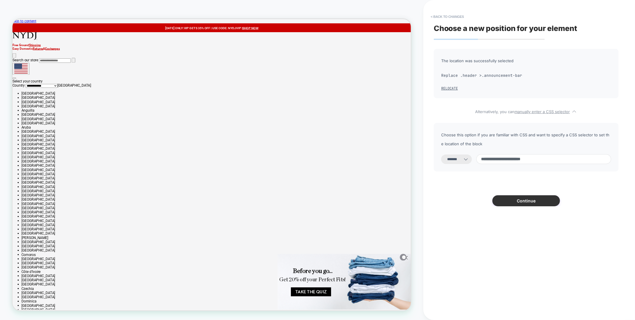
click at [512, 201] on button "Continue" at bounding box center [526, 200] width 68 height 11
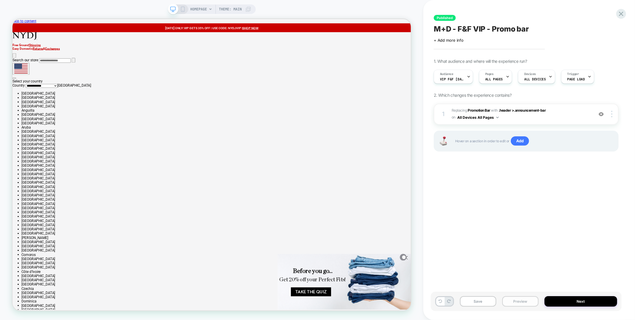
click at [516, 303] on button "Preview" at bounding box center [520, 301] width 36 height 10
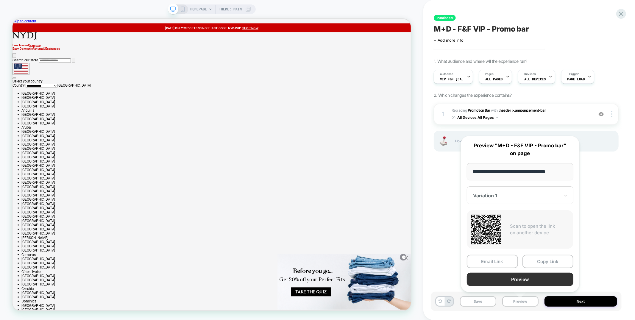
click at [521, 275] on button "Preview" at bounding box center [519, 279] width 107 height 13
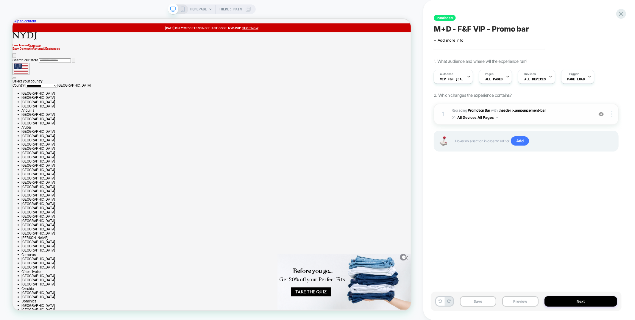
click at [612, 115] on div at bounding box center [612, 114] width 11 height 7
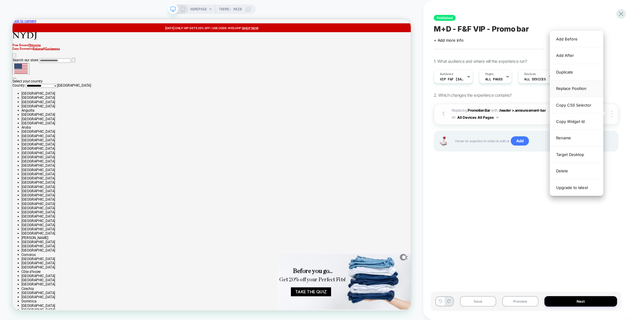
click at [577, 88] on div "Replace Position" at bounding box center [576, 88] width 53 height 16
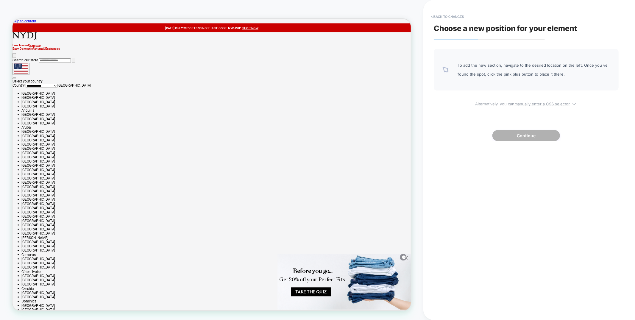
click at [544, 104] on u "manually enter a CSS selector" at bounding box center [541, 103] width 55 height 5
select select "*******"
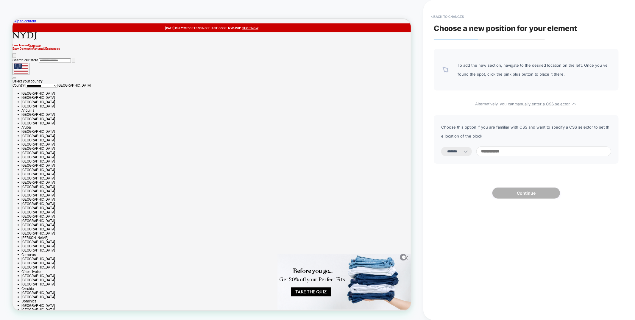
click at [531, 154] on input at bounding box center [543, 151] width 135 height 10
paste input "**********"
type input "**********"
select select "*********"
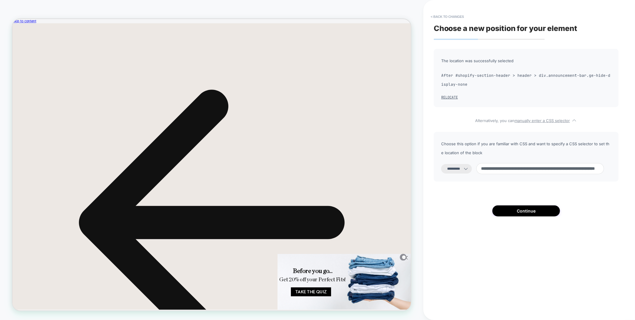
type input "**********"
click at [467, 168] on select "**********" at bounding box center [456, 169] width 31 height 10
select select "*******"
click at [441, 164] on select "**********" at bounding box center [456, 169] width 31 height 10
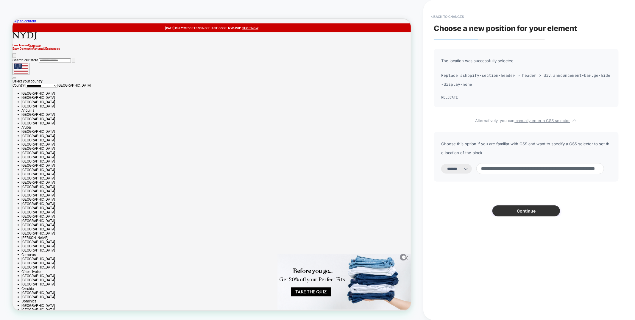
click at [527, 211] on button "Continue" at bounding box center [526, 210] width 68 height 11
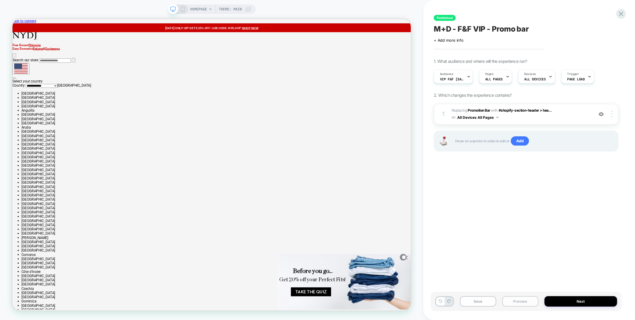
click at [526, 303] on button "Preview" at bounding box center [520, 301] width 36 height 10
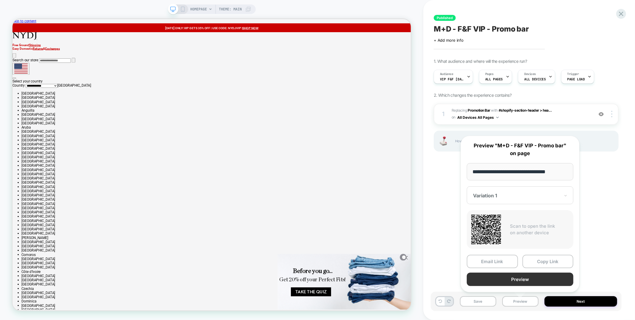
click at [527, 278] on button "Preview" at bounding box center [519, 279] width 107 height 13
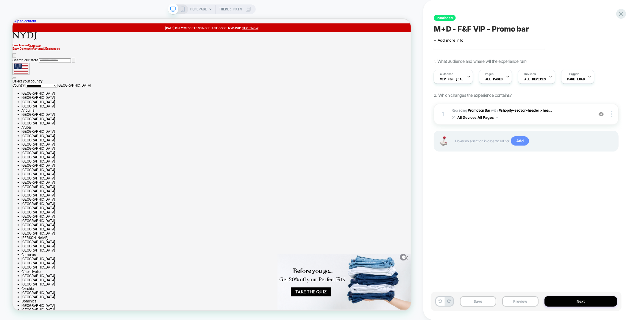
click at [522, 142] on span "Add" at bounding box center [520, 141] width 18 height 10
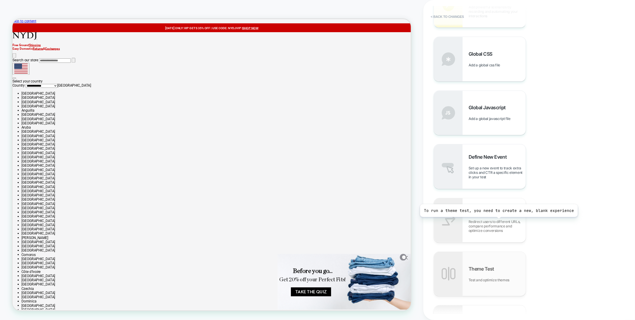
scroll to position [329, 0]
click at [472, 56] on span "Global CSS" at bounding box center [481, 54] width 27 height 6
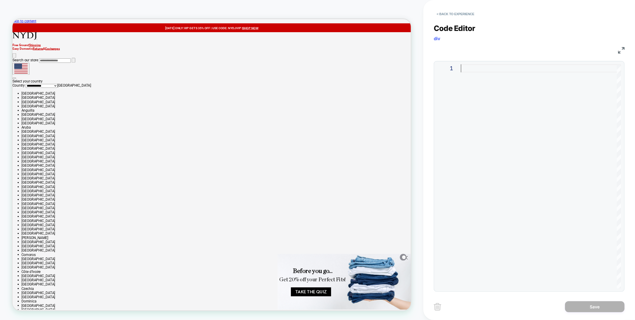
click at [485, 73] on div at bounding box center [541, 176] width 160 height 224
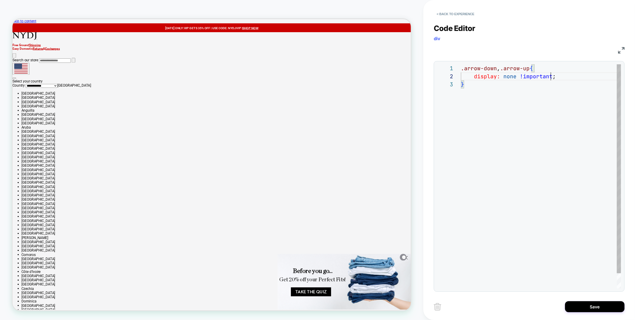
scroll to position [8, 90]
type textarea "**********"
drag, startPoint x: 580, startPoint y: 306, endPoint x: 576, endPoint y: 306, distance: 3.6
click at [579, 307] on button "Save" at bounding box center [595, 306] width 60 height 11
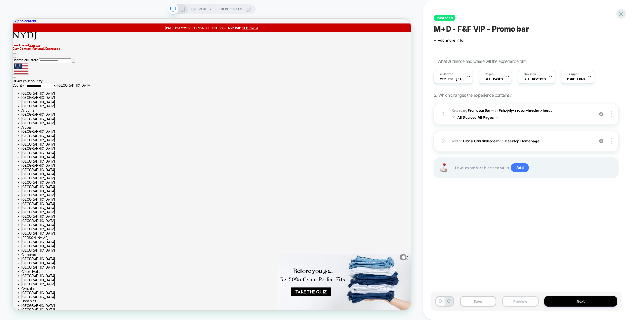
click at [520, 301] on button "Preview" at bounding box center [520, 301] width 36 height 10
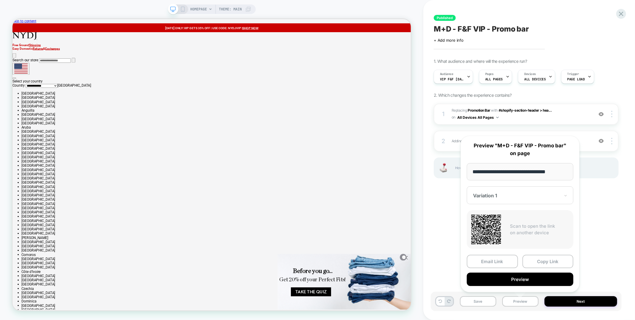
click at [601, 182] on div "1 #_loomi_addon_1757012470520 Replacing Promotion Bar WITH #shopify-section-hea…" at bounding box center [525, 149] width 185 height 90
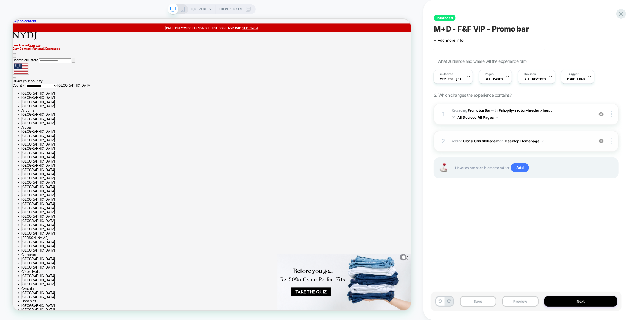
click at [611, 139] on img at bounding box center [611, 141] width 1 height 7
click at [590, 156] on div "Target All Devices" at bounding box center [576, 156] width 53 height 16
click at [539, 141] on button "All Devices Homepage" at bounding box center [527, 140] width 44 height 7
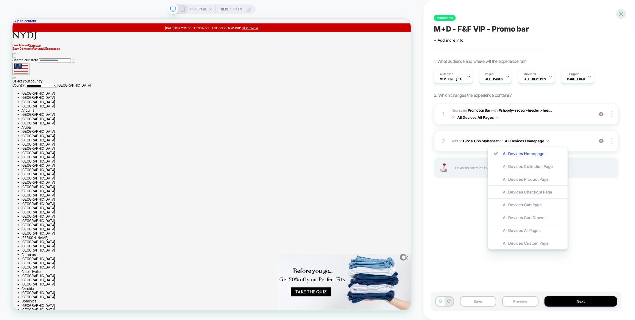
click at [525, 230] on div "All Devices All Pages" at bounding box center [528, 230] width 80 height 13
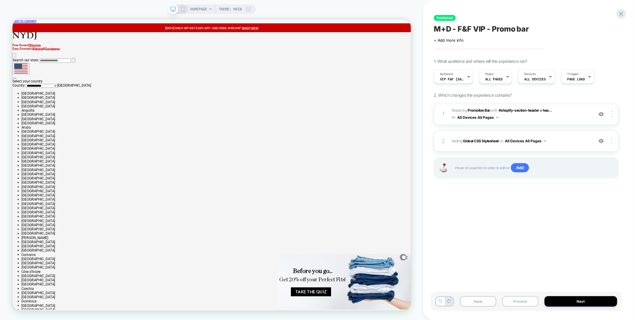
click at [519, 303] on button "Preview" at bounding box center [520, 301] width 36 height 10
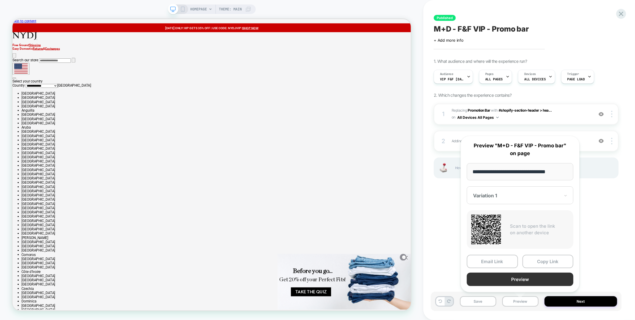
click at [515, 281] on button "Preview" at bounding box center [519, 279] width 107 height 13
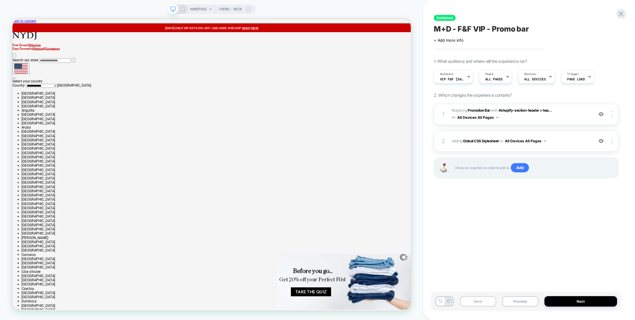
click at [483, 300] on button "Save" at bounding box center [478, 301] width 36 height 10
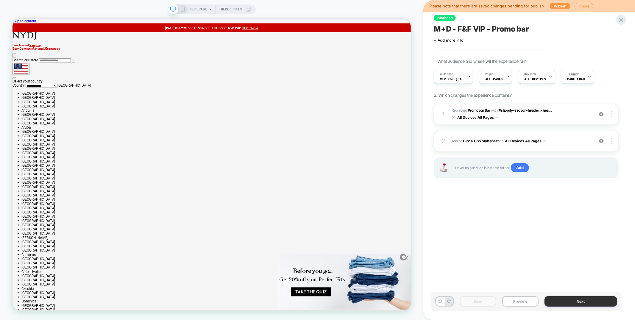
click at [564, 301] on button "Next" at bounding box center [580, 301] width 73 height 10
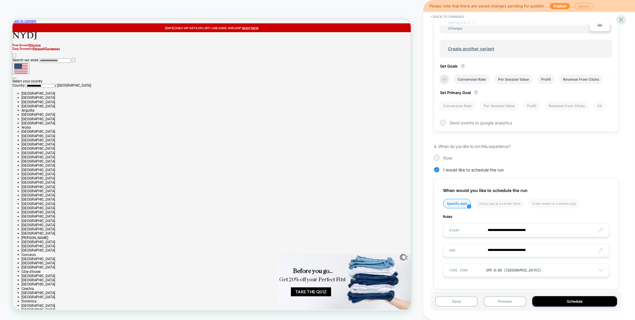
scroll to position [226, 0]
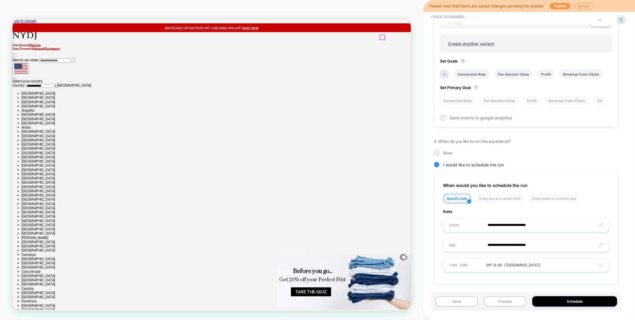
click at [33, 78] on img "Country selector" at bounding box center [24, 84] width 18 height 13
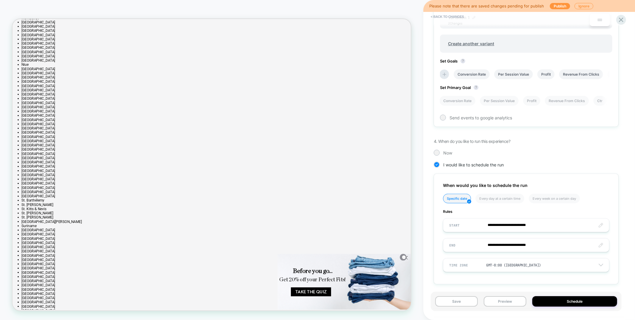
scroll to position [949, 0]
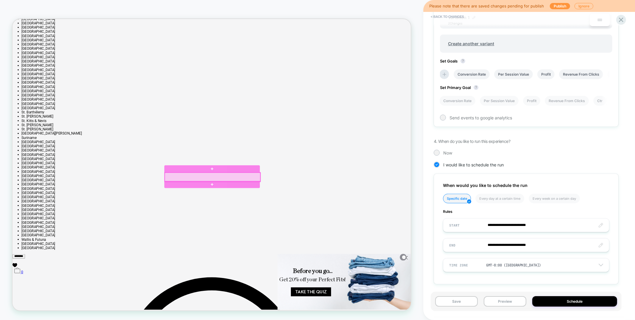
scroll to position [461, 0]
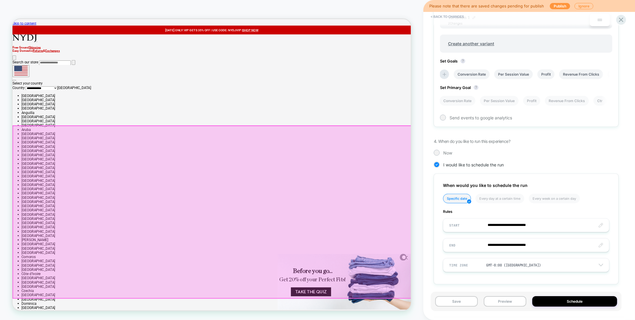
scroll to position [0, 0]
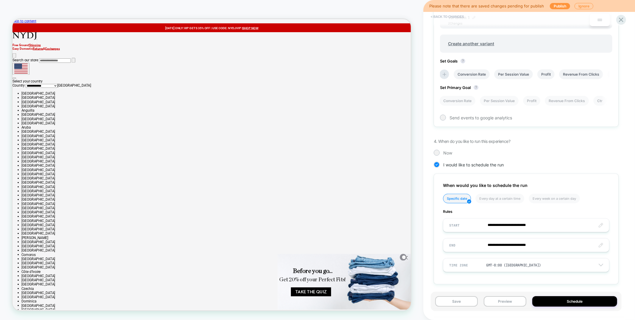
click at [450, 16] on button "< Back to changes" at bounding box center [447, 17] width 39 height 10
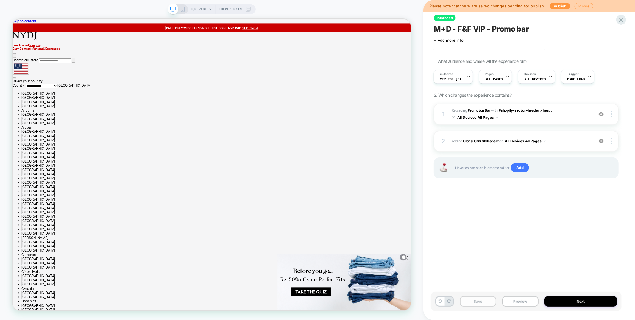
click at [475, 303] on button "Save" at bounding box center [478, 301] width 36 height 10
click at [620, 19] on icon at bounding box center [621, 20] width 4 height 4
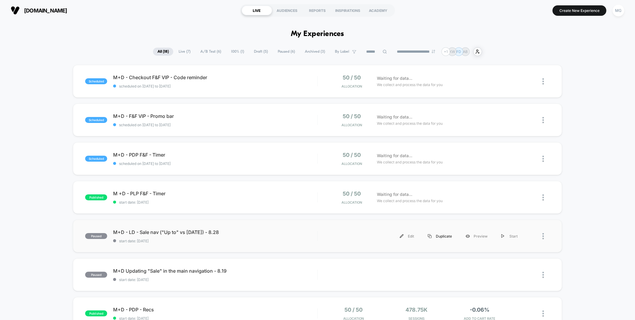
click at [448, 235] on div "Duplicate" at bounding box center [440, 235] width 38 height 13
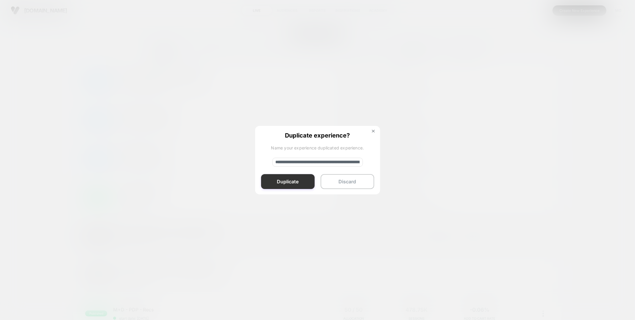
click at [293, 184] on button "Duplicate" at bounding box center [288, 181] width 54 height 15
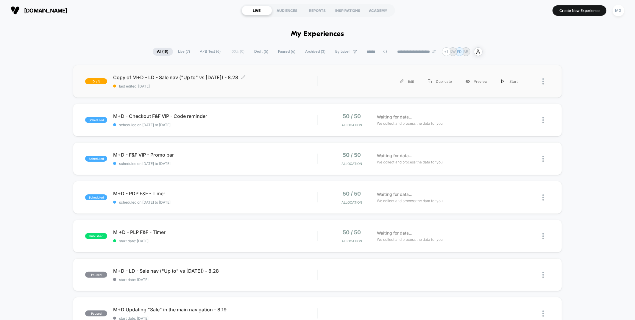
click at [312, 87] on span "last edited: [DATE]" at bounding box center [215, 86] width 204 height 4
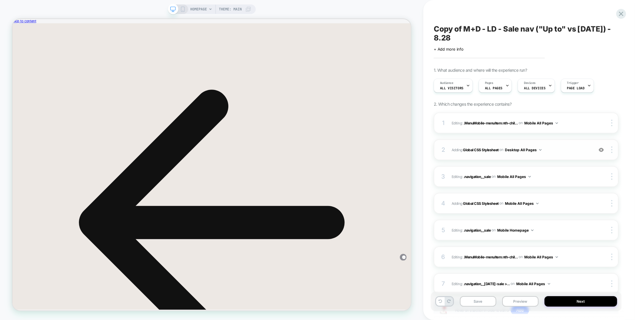
click at [556, 157] on div "2 Adding Global CSS Stylesheet on Desktop All Pages Add Before Add After Copy t…" at bounding box center [525, 149] width 185 height 21
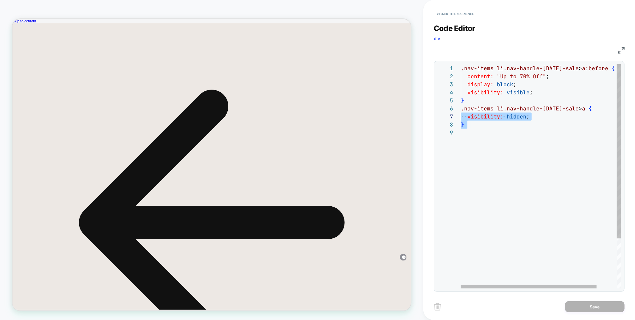
scroll to position [40, 0]
drag, startPoint x: 481, startPoint y: 133, endPoint x: 452, endPoint y: 111, distance: 36.3
click at [461, 111] on div ".nav-items li.nav-handle-[DATE]-sale > a:before { content: "Up to 70% Off" ; di…" at bounding box center [553, 208] width 184 height 288
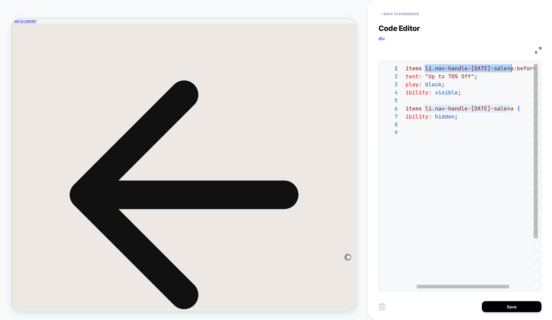
scroll to position [0, 125]
drag, startPoint x: 424, startPoint y: 68, endPoint x: 515, endPoint y: 67, distance: 90.7
click at [515, 67] on div ".nav-items li.nav-handle-[DATE]-sale > a:before { content: "Up to 70% Off" ; di…" at bounding box center [481, 208] width 184 height 288
click at [434, 69] on div ".nav-items [ li . nav-handle-[DATE]-sale ] > a:before { content: "Up to 70% Off…" at bounding box center [484, 208] width 190 height 288
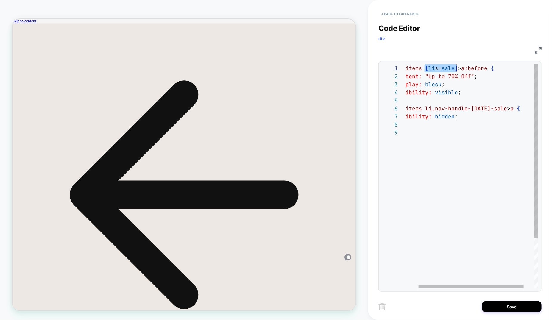
scroll to position [0, 67]
drag, startPoint x: 423, startPoint y: 69, endPoint x: 457, endPoint y: 68, distance: 33.6
click at [457, 68] on div ".nav-items [ li *= sale ] > a:before { content: "Up to 70% Off" ; display: bloc…" at bounding box center [470, 208] width 162 height 288
drag, startPoint x: 426, startPoint y: 109, endPoint x: 513, endPoint y: 108, distance: 86.9
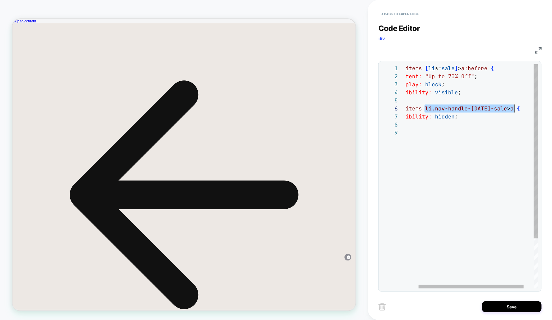
click at [513, 108] on div ".nav-items [ li *= sale ] > a:before { content: "Up to 70% Off" ; display: bloc…" at bounding box center [470, 208] width 162 height 288
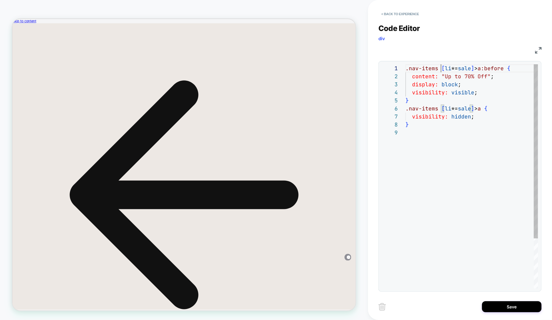
click at [441, 67] on div ".nav-items [ li *= sale ] > a:before { content: "Up to 70% Off" ; display: bloc…" at bounding box center [471, 208] width 132 height 288
drag, startPoint x: 450, startPoint y: 67, endPoint x: 455, endPoint y: 66, distance: 5.1
click at [455, 66] on div ".nav-items li [ li *= sale ] > a:before { content: "Up to 70% Off" ; display: b…" at bounding box center [471, 208] width 133 height 288
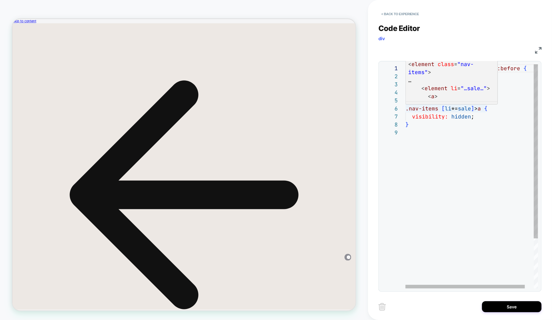
scroll to position [40, 35]
click at [442, 108] on div ".nav-items li [ class *= sale ] > a:before { content: "Up to 70% Off" ; display…" at bounding box center [476, 208] width 142 height 288
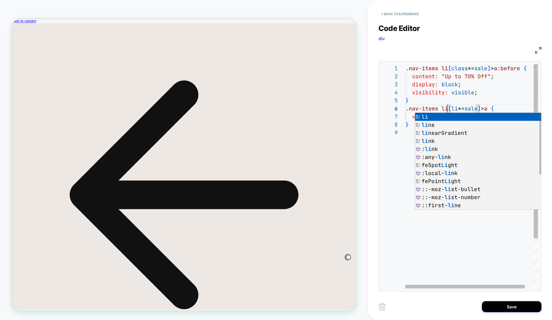
scroll to position [40, 42]
click at [453, 109] on div ".nav-items li [ class *= sale ] > a:before { content: "Up to 70% Off" ; display…" at bounding box center [476, 208] width 142 height 288
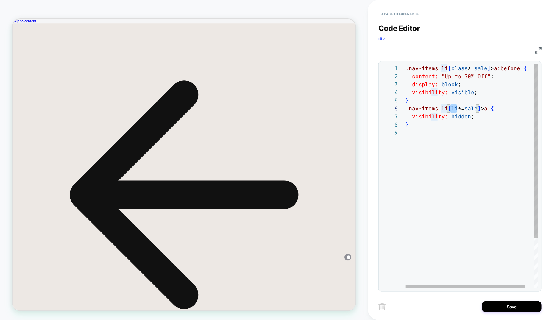
scroll to position [40, 51]
click at [453, 109] on div ".nav-items li [ class *= sale ] > a:before { content: "Up to 70% Off" ; display…" at bounding box center [476, 208] width 142 height 288
drag, startPoint x: 505, startPoint y: 68, endPoint x: 524, endPoint y: 69, distance: 19.4
click at [524, 69] on div ".nav-items li [ class *= sale ] > a:before { content: "Up to 70% Off" ; display…" at bounding box center [476, 208] width 142 height 288
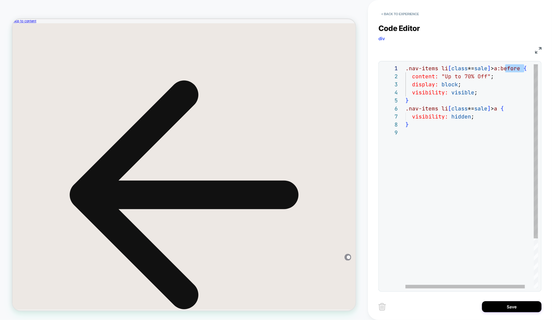
scroll to position [48, 0]
drag, startPoint x: 410, startPoint y: 123, endPoint x: 406, endPoint y: 112, distance: 11.4
click at [406, 112] on div ".nav-items li [ class *= sale ] > a:before { content: "Up to 70% Off" ; display…" at bounding box center [476, 208] width 142 height 288
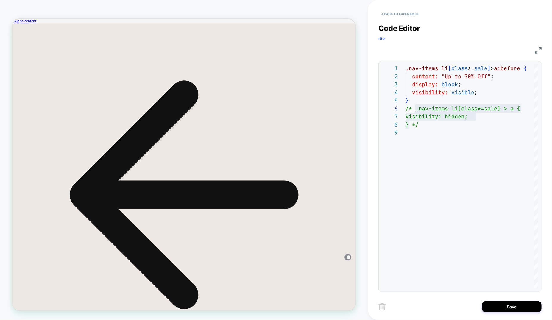
click at [12, 19] on icon at bounding box center [12, 19] width 0 height 0
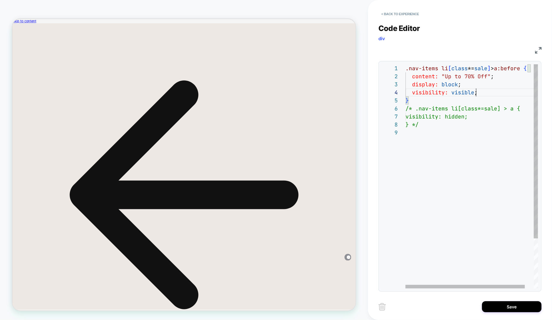
scroll to position [24, 70]
click at [486, 95] on div ".nav-items li [ class *= sale ] > a:before { content: "Up to 70% Off" ; display…" at bounding box center [476, 208] width 142 height 288
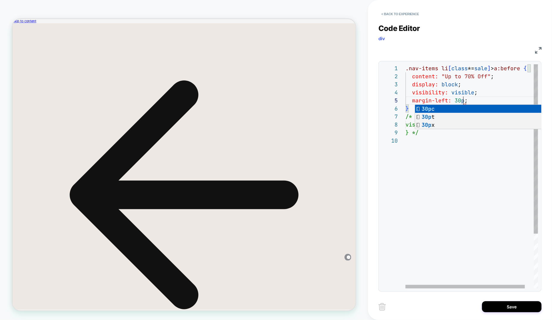
scroll to position [32, 61]
click at [439, 100] on div ".nav-items li [ class *= sale ] > a:before { content: "Up to 70% Off" ; display…" at bounding box center [476, 212] width 142 height 296
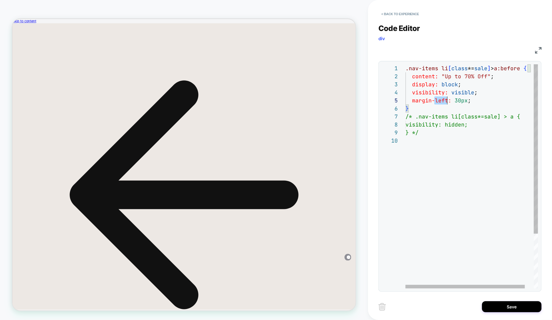
click at [439, 100] on div ".nav-items li [ class *= sale ] > a:before { content: "Up to 70% Off" ; display…" at bounding box center [476, 212] width 142 height 296
click at [442, 154] on div ".nav-items li [ class *= sale ] > a:before { content: "Up to 70% Off" ; display…" at bounding box center [476, 212] width 142 height 296
click at [516, 70] on div ".nav-items li [ class *= sale ] > a:before { content: "Up to 70% Off" ; display…" at bounding box center [476, 212] width 142 height 296
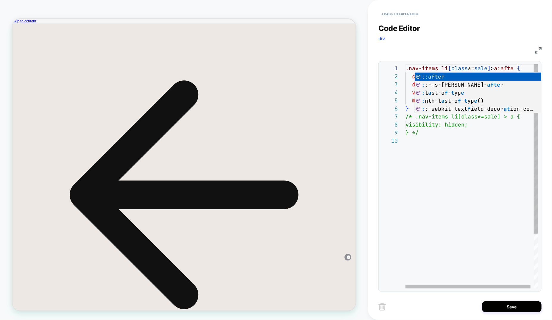
scroll to position [0, 115]
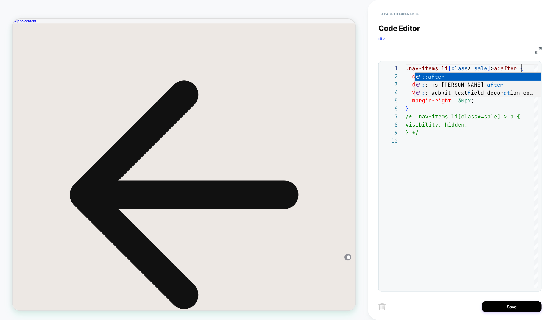
type textarea "**********"
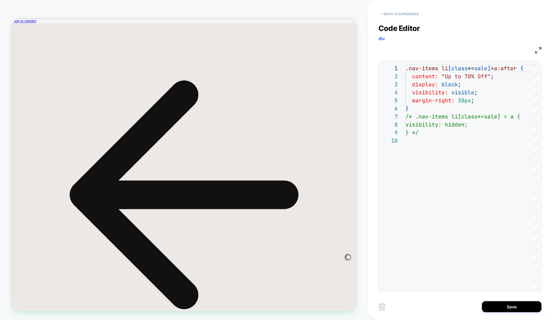
click at [392, 14] on button "< Back to experience" at bounding box center [399, 14] width 43 height 10
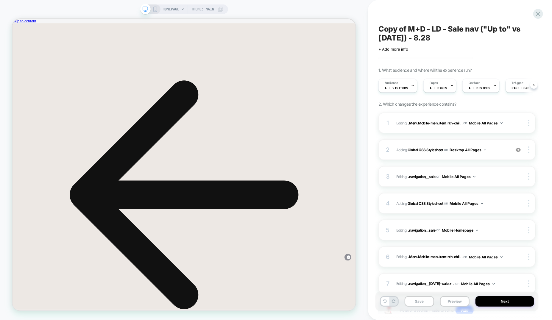
scroll to position [0, 0]
click at [541, 15] on icon at bounding box center [538, 14] width 8 height 8
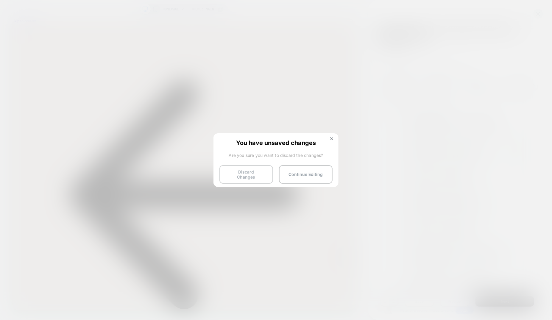
click at [228, 171] on button "Discard Changes" at bounding box center [246, 174] width 54 height 18
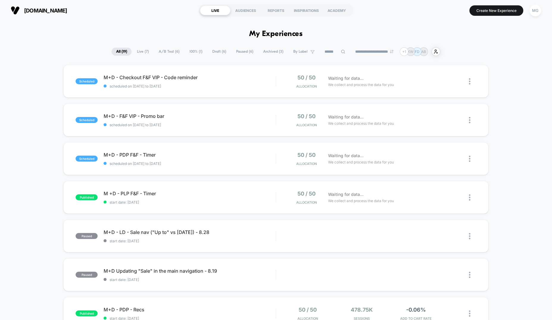
click at [213, 51] on span "Draft ( 6 )" at bounding box center [219, 52] width 23 height 8
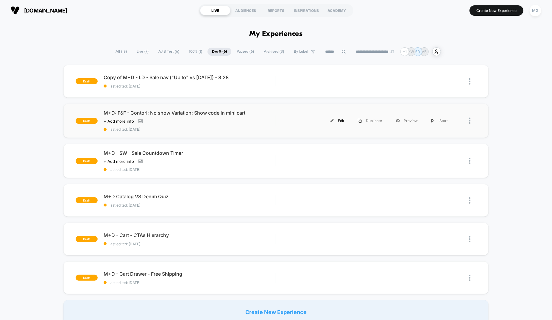
click at [333, 119] on img at bounding box center [332, 121] width 4 height 4
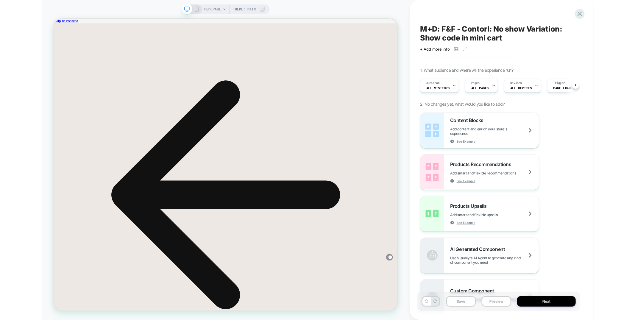
scroll to position [0, 0]
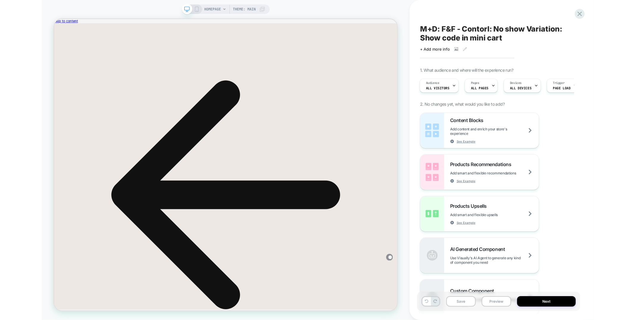
scroll to position [0, 0]
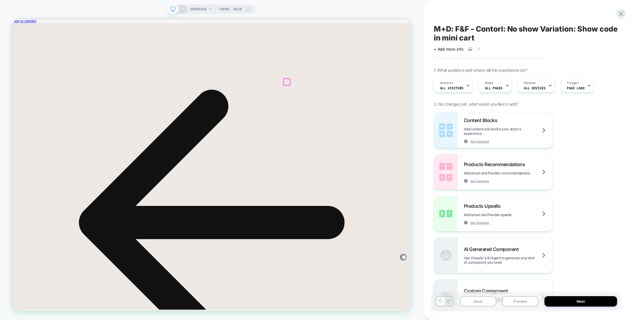
click at [12, 19] on icon at bounding box center [12, 19] width 0 height 0
click at [478, 188] on div at bounding box center [487, 186] width 101 height 17
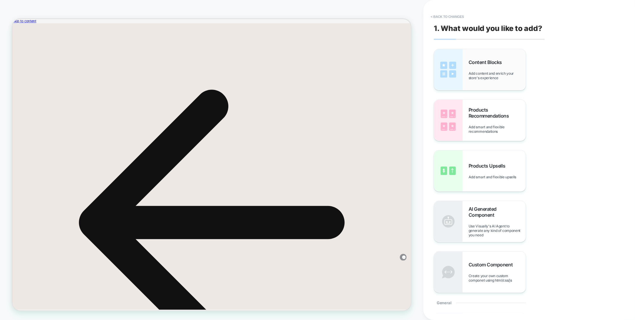
click at [469, 67] on div "Content Blocks Add content and enrich your store's experience" at bounding box center [496, 69] width 57 height 21
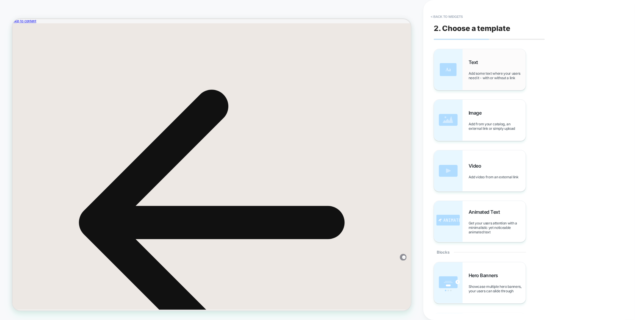
click at [496, 72] on span "Add some text where your users need it - with or without a link" at bounding box center [496, 75] width 57 height 9
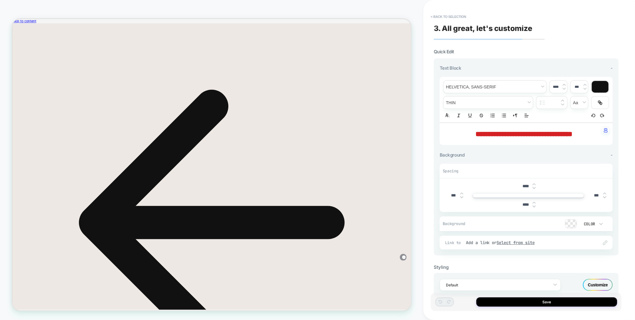
click at [530, 127] on div "**********" at bounding box center [525, 134] width 173 height 22
type input "****"
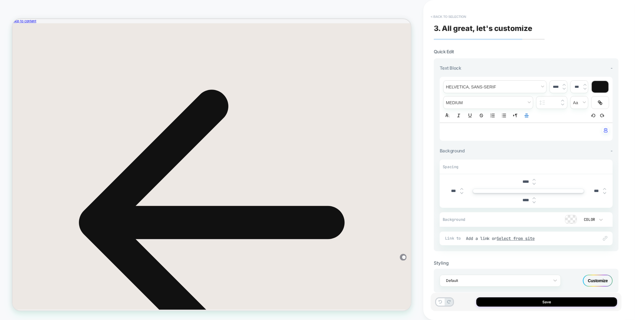
click at [441, 15] on button "< Back to selection" at bounding box center [448, 17] width 41 height 10
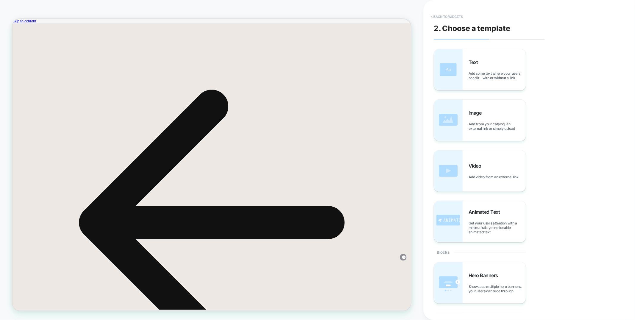
click at [441, 15] on button "< Back to widgets" at bounding box center [447, 17] width 38 height 10
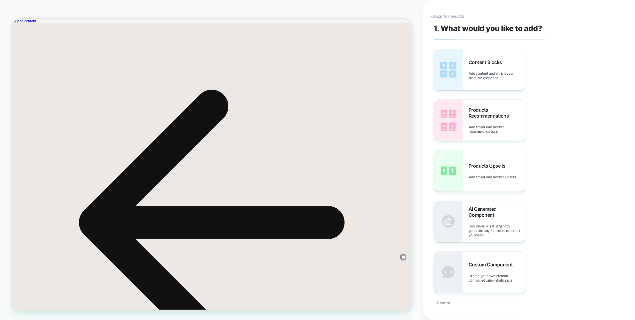
click at [441, 15] on button "< Back to changes" at bounding box center [447, 17] width 39 height 10
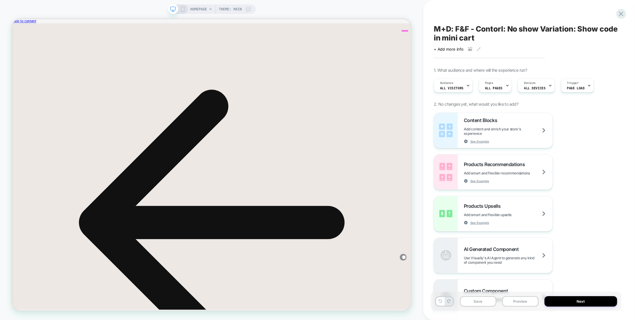
click at [488, 185] on div at bounding box center [487, 187] width 101 height 18
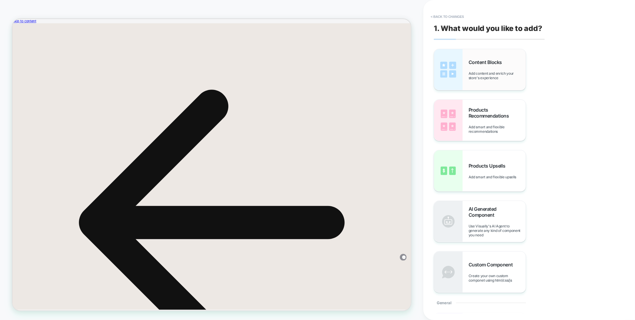
click at [500, 67] on div "Content Blocks Add content and enrich your store's experience" at bounding box center [496, 69] width 57 height 21
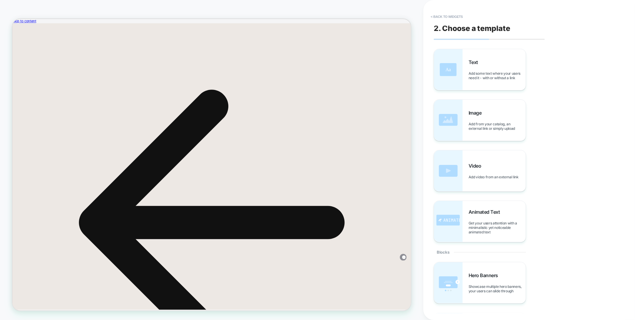
click at [500, 67] on div "Text Add some text where your users need it - with or without a link" at bounding box center [496, 69] width 57 height 21
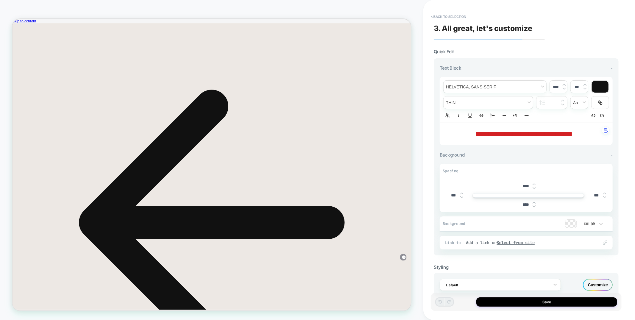
click at [492, 131] on span "**********" at bounding box center [523, 133] width 97 height 7
type input "****"
drag, startPoint x: 567, startPoint y: 135, endPoint x: 447, endPoint y: 121, distance: 121.2
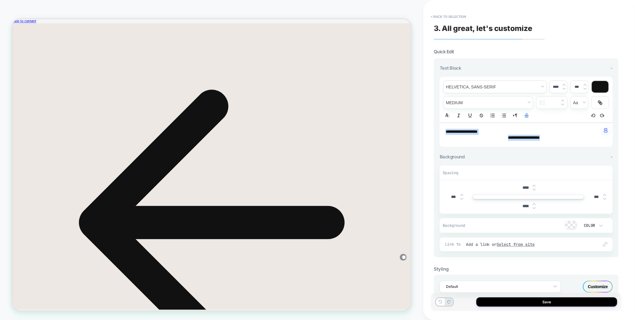
click at [447, 121] on div "**********" at bounding box center [525, 112] width 173 height 70
click at [528, 115] on icon "Align" at bounding box center [526, 115] width 5 height 5
click at [527, 123] on icon "Align" at bounding box center [526, 123] width 5 height 5
click at [497, 137] on p "**********" at bounding box center [523, 138] width 156 height 6
click at [516, 135] on p "**********" at bounding box center [523, 138] width 156 height 6
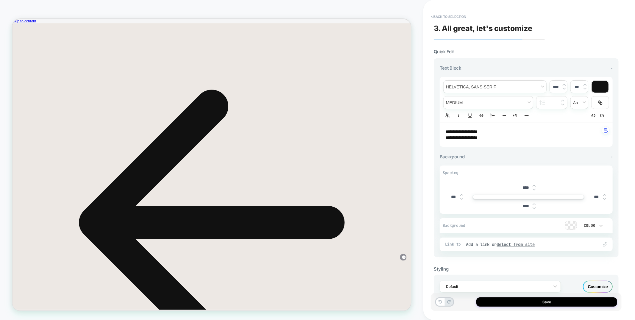
click at [516, 133] on p "**********" at bounding box center [523, 132] width 156 height 6
drag, startPoint x: 472, startPoint y: 137, endPoint x: 428, endPoint y: 137, distance: 44.3
click at [428, 137] on div "**********" at bounding box center [529, 160] width 212 height 320
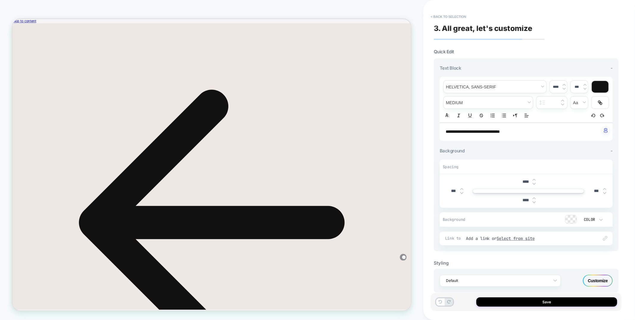
click at [500, 130] on span "**********" at bounding box center [472, 131] width 54 height 4
click at [507, 132] on span "**********" at bounding box center [476, 131] width 62 height 4
click at [526, 115] on line "Align" at bounding box center [526, 115] width 4 height 0
click at [525, 130] on line "Align" at bounding box center [525, 130] width 3 height 0
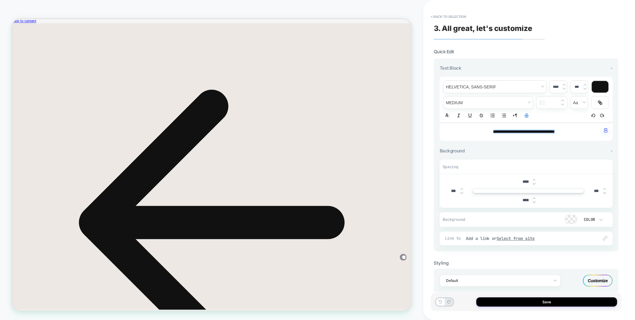
click at [593, 277] on div "Customize" at bounding box center [598, 281] width 30 height 12
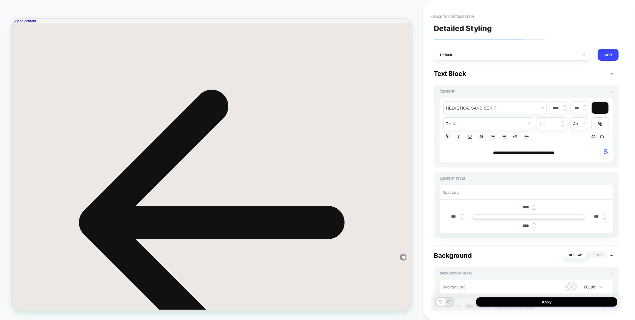
click at [521, 205] on input "****" at bounding box center [525, 207] width 13 height 5
type input "***"
click at [524, 225] on input "****" at bounding box center [525, 225] width 13 height 5
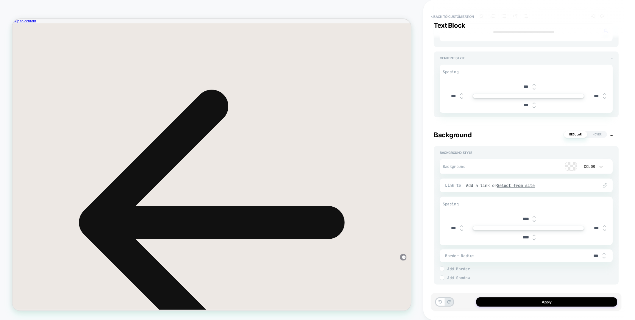
scroll to position [129, 0]
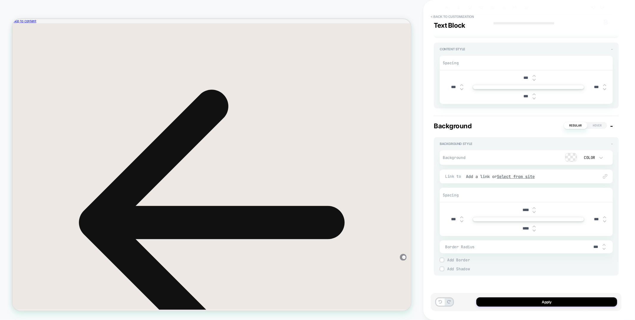
type input "***"
click at [522, 210] on input "****" at bounding box center [525, 209] width 13 height 5
click at [520, 210] on input "****" at bounding box center [525, 209] width 13 height 5
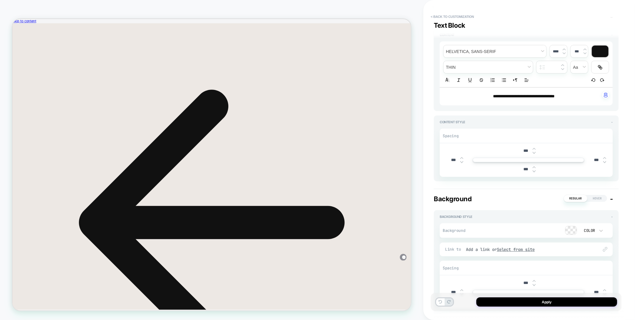
scroll to position [0, 0]
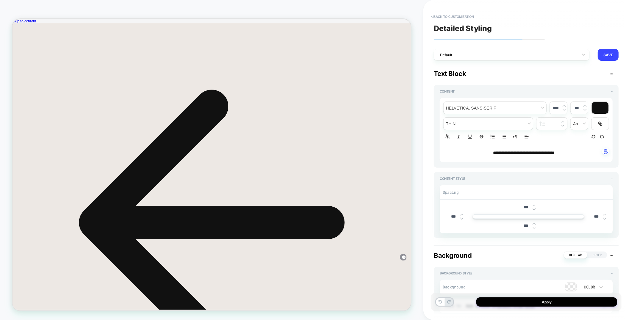
type input "***"
click at [508, 151] on span "**********" at bounding box center [524, 153] width 62 height 4
click at [603, 109] on div at bounding box center [599, 108] width 17 height 12
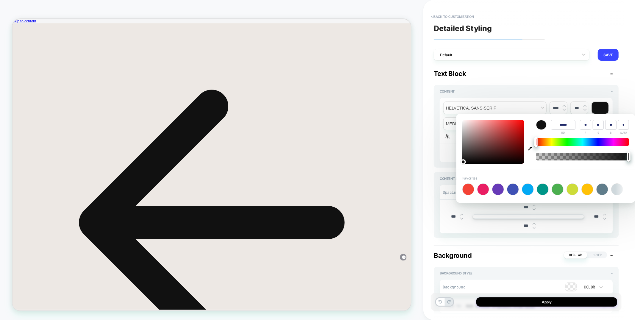
scroll to position [0, 18]
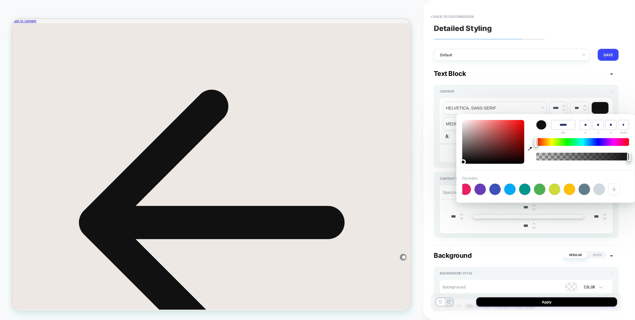
click at [529, 148] on icon "button" at bounding box center [530, 149] width 4 height 4
type input "******"
type input "***"
type input "**"
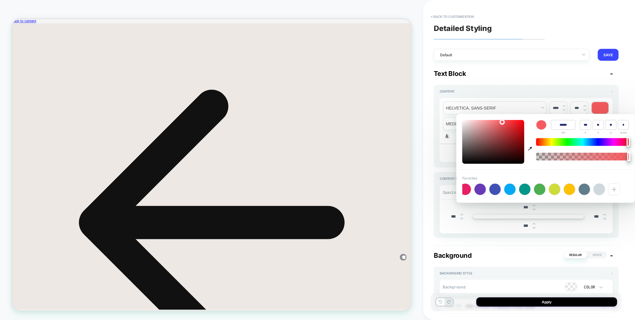
click at [528, 148] on icon "button" at bounding box center [530, 149] width 4 height 4
type input "******"
type input "***"
type input "**"
type input "*"
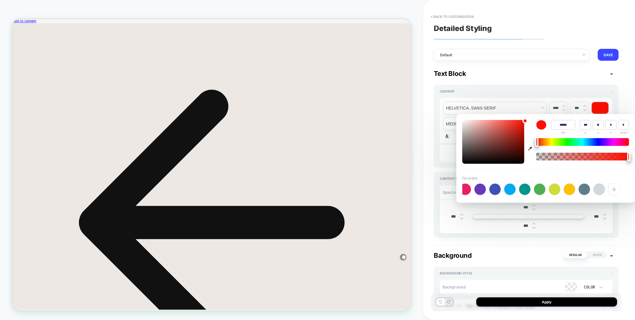
click at [420, 123] on div "HOMEPAGE Theme: MAIN" at bounding box center [211, 160] width 423 height 308
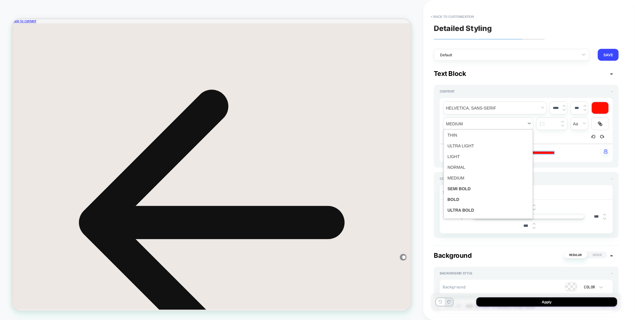
click at [464, 124] on span "fontWeight" at bounding box center [487, 124] width 89 height 12
click at [457, 190] on span "fontWeight" at bounding box center [488, 188] width 82 height 11
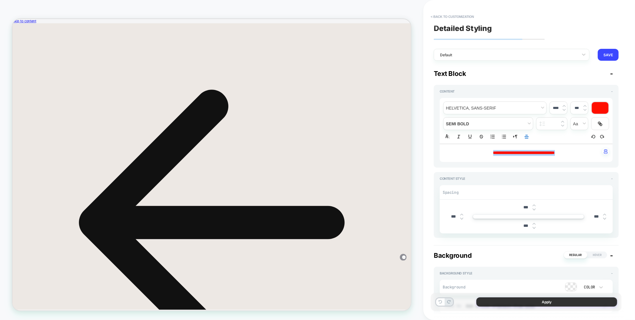
click at [506, 304] on button "Apply" at bounding box center [546, 301] width 141 height 9
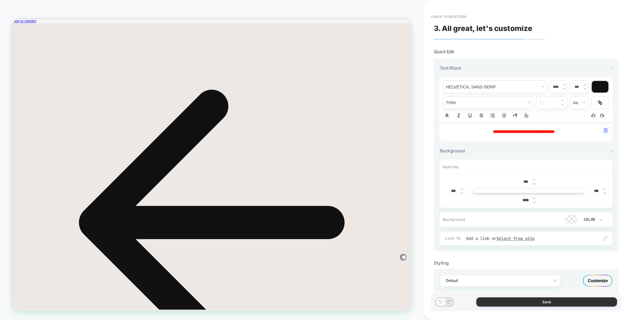
click at [506, 303] on button "Save" at bounding box center [546, 301] width 141 height 9
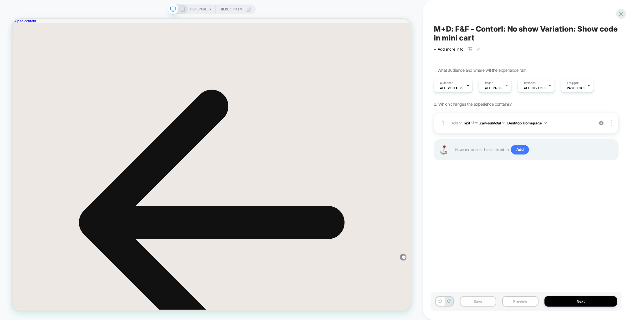
click at [478, 306] on button "Save" at bounding box center [478, 301] width 36 height 10
click at [531, 122] on button "Desktop Homepage" at bounding box center [526, 122] width 39 height 7
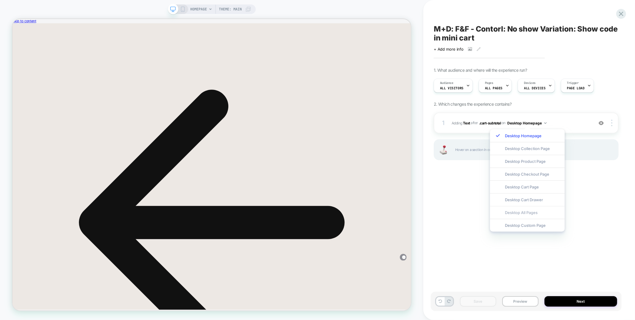
click at [520, 210] on div "Desktop All Pages" at bounding box center [527, 212] width 75 height 13
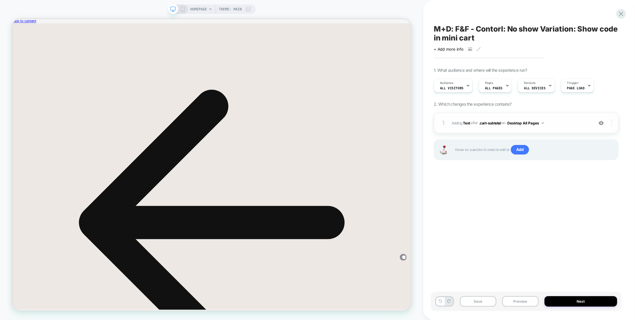
click at [610, 124] on div at bounding box center [612, 123] width 11 height 7
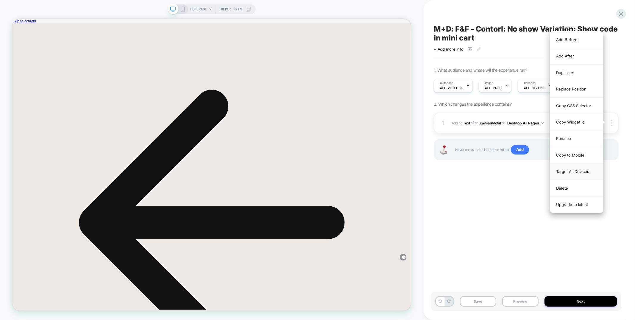
click at [563, 174] on div "Target All Devices" at bounding box center [576, 171] width 53 height 16
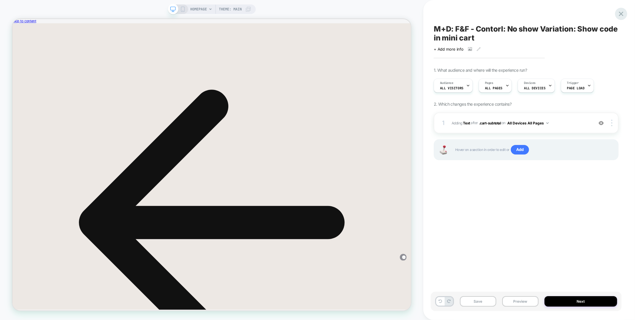
click at [620, 15] on icon at bounding box center [621, 14] width 8 height 8
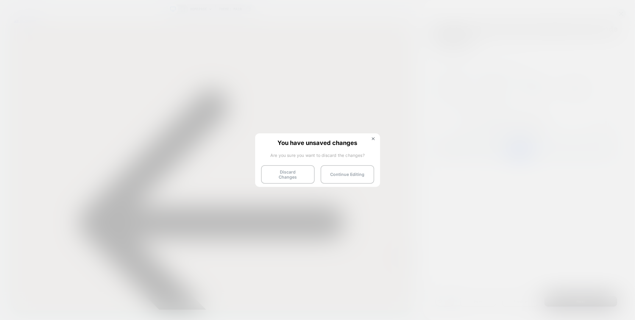
click at [375, 136] on div "You have unsaved changes Are you sure you want to discard the changes? Discard …" at bounding box center [317, 159] width 125 height 53
click at [372, 139] on img at bounding box center [373, 138] width 3 height 3
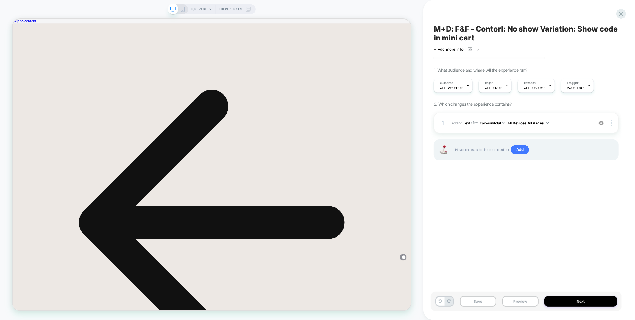
drag, startPoint x: 475, startPoint y: 301, endPoint x: 492, endPoint y: 275, distance: 31.7
click at [475, 301] on button "Save" at bounding box center [478, 301] width 36 height 10
click at [444, 85] on div "Audience All Visitors" at bounding box center [451, 85] width 35 height 13
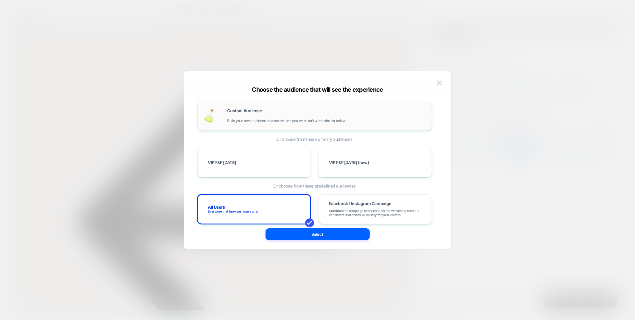
click at [244, 104] on div "Custom Audience Build your own audience in-case the one you want isn't within t…" at bounding box center [314, 116] width 234 height 30
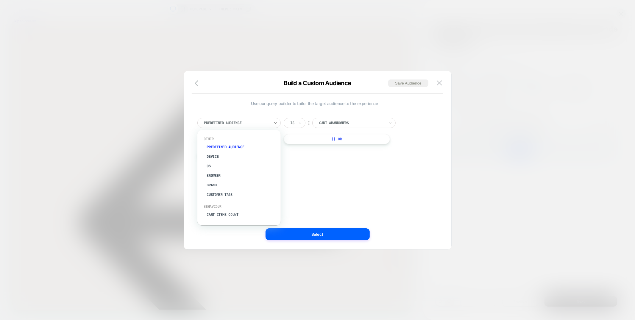
click at [223, 123] on div at bounding box center [236, 122] width 65 height 5
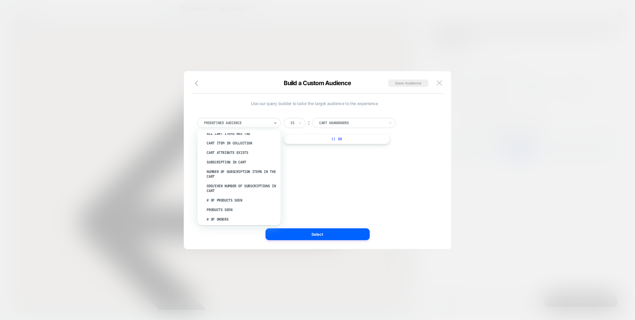
scroll to position [39, 0]
click at [231, 173] on div "Cart Items Count" at bounding box center [241, 176] width 77 height 10
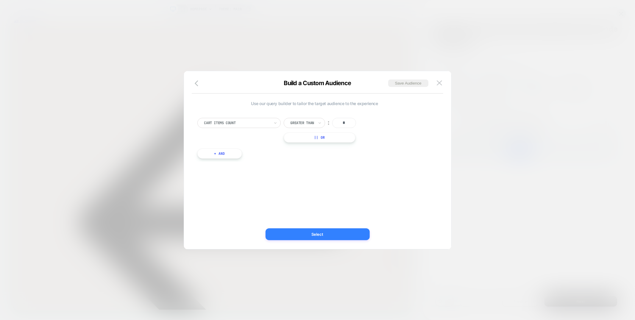
click at [325, 236] on button "Select" at bounding box center [317, 234] width 104 height 12
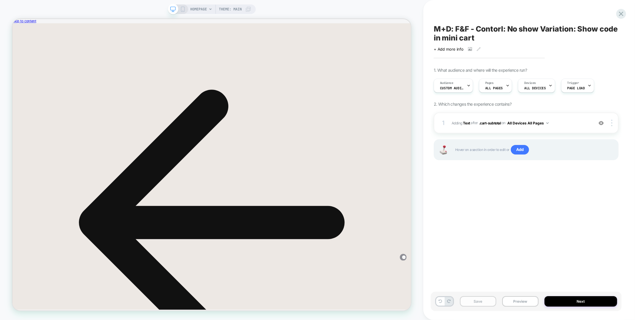
click at [476, 302] on button "Save" at bounding box center [478, 301] width 36 height 10
click at [624, 15] on icon at bounding box center [621, 14] width 8 height 8
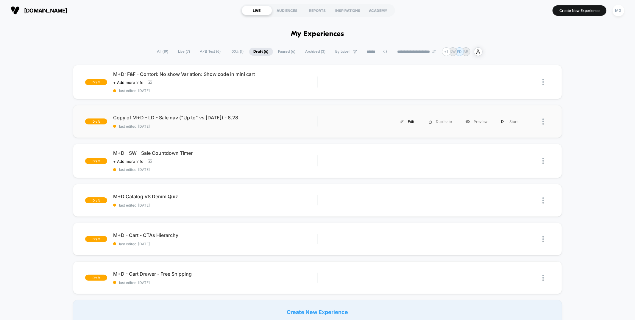
click at [403, 120] on img at bounding box center [402, 122] width 4 height 4
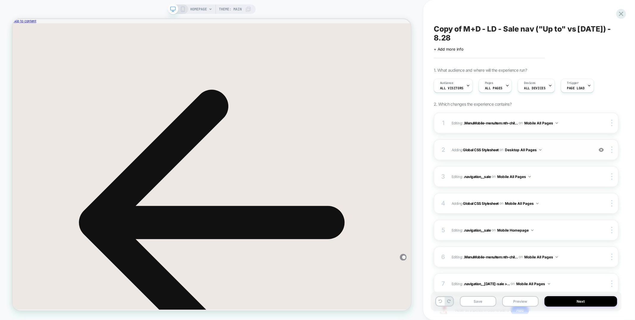
click at [557, 151] on span "Adding Global CSS Stylesheet on Desktop All Pages" at bounding box center [520, 149] width 139 height 7
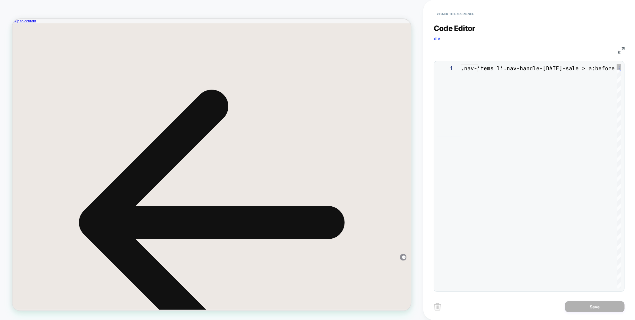
scroll to position [64, 0]
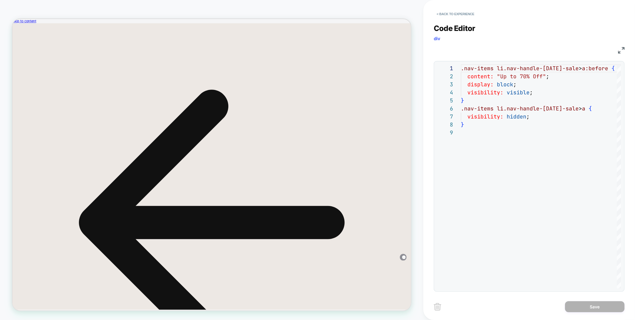
click at [620, 49] on img at bounding box center [621, 50] width 7 height 7
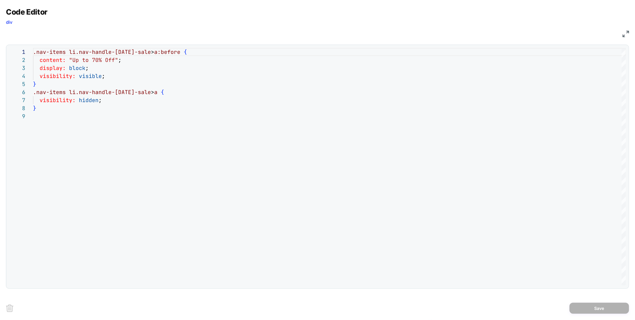
click at [621, 37] on div "CSS" at bounding box center [317, 33] width 623 height 10
click at [623, 33] on img at bounding box center [625, 34] width 7 height 7
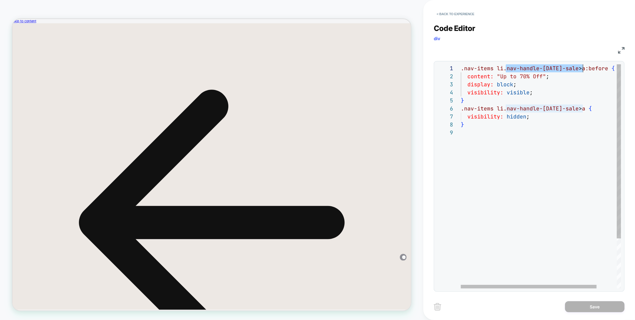
scroll to position [0, 125]
drag, startPoint x: 505, startPoint y: 67, endPoint x: 585, endPoint y: 66, distance: 80.3
click at [585, 66] on div ".nav-items li.nav-handle-[DATE]-sale > a:before { content: "Up to 70% Off" ; di…" at bounding box center [553, 208] width 184 height 288
click at [510, 67] on div ".nav-items li. [ nav-handle-[DATE]-sale ] > a:before { content: "Up to 70% Off"…" at bounding box center [556, 208] width 190 height 288
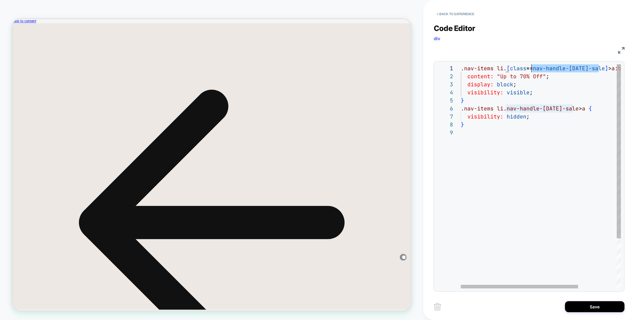
scroll to position [0, 70]
drag, startPoint x: 600, startPoint y: 68, endPoint x: 531, endPoint y: 67, distance: 69.0
click at [531, 67] on div ".nav-items li. [ class *= nav-handle-[DATE]-sale ] > a:before { content: "Up to…" at bounding box center [567, 208] width 213 height 288
drag, startPoint x: 550, startPoint y: 68, endPoint x: 560, endPoint y: 68, distance: 9.8
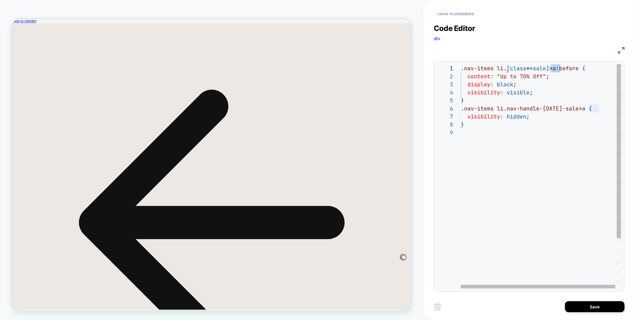
click at [560, 68] on div ".nav-items li. [ class *= sale ] > a:before { content: "Up to 70% Off" ; displa…" at bounding box center [542, 208] width 162 height 288
click at [553, 68] on div ".nav-items li. [ class *= sale ] :before { content: "Up to 70% Off" ; display: …" at bounding box center [542, 208] width 162 height 288
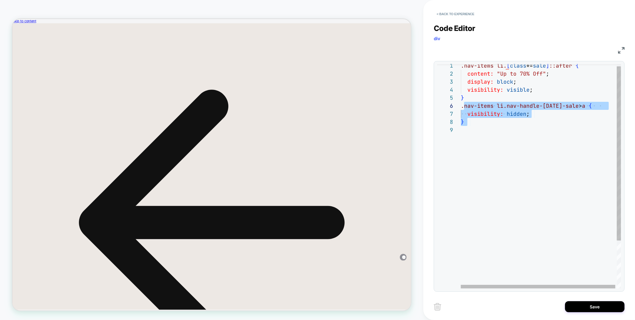
scroll to position [40, 0]
drag, startPoint x: 487, startPoint y: 129, endPoint x: 461, endPoint y: 104, distance: 36.2
click at [461, 104] on div ".nav-items li. [ class *= sale ] ::after { content: "Up to 70% Off" ; display: …" at bounding box center [542, 206] width 162 height 288
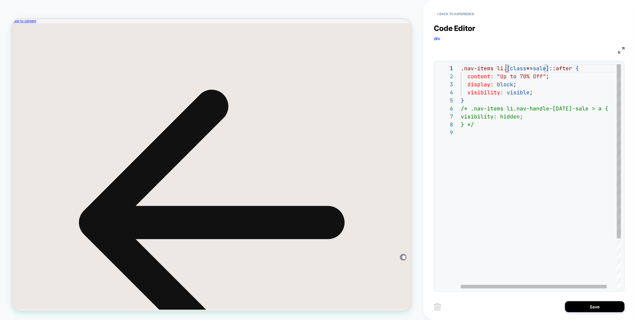
click at [505, 69] on div ".nav-items li. [ class *= sale ] ::after { content: "Up to 70% Off" ; display: …" at bounding box center [546, 208] width 171 height 288
click at [545, 68] on div ".nav-items li [ class *= sale ] ::after { content: "Up to 70% Off" ; display: b…" at bounding box center [546, 208] width 171 height 288
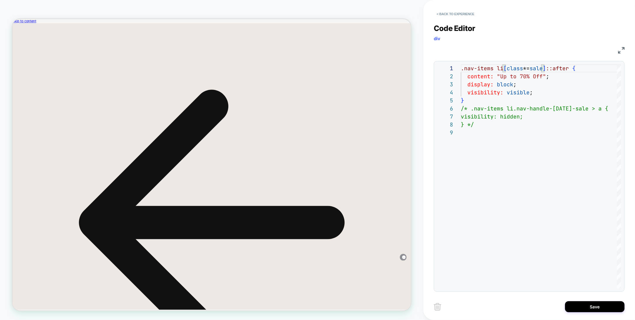
type textarea "**********"
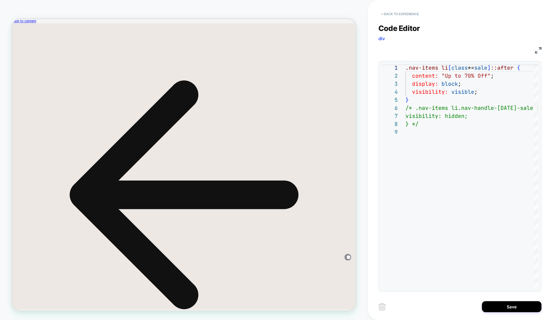
click at [392, 13] on button "< Back to experience" at bounding box center [399, 14] width 43 height 10
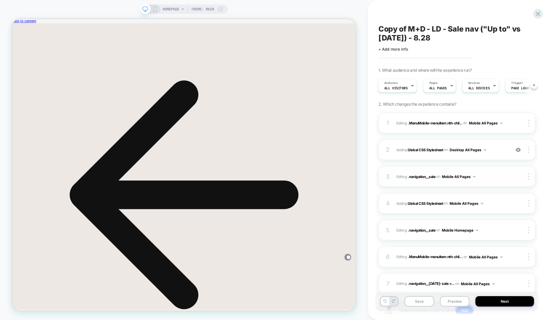
scroll to position [45, 0]
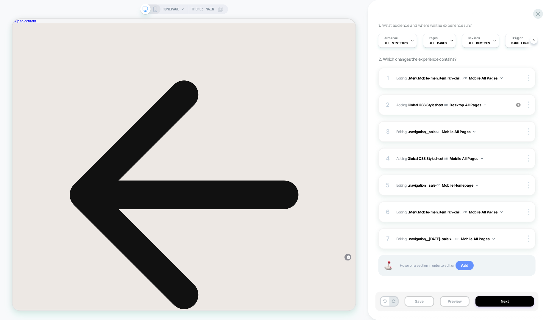
click at [466, 262] on span "Add" at bounding box center [464, 266] width 18 height 10
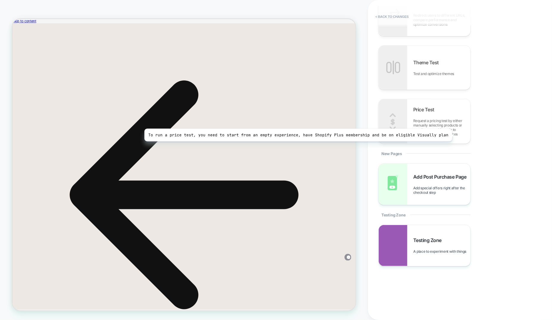
scroll to position [0, 0]
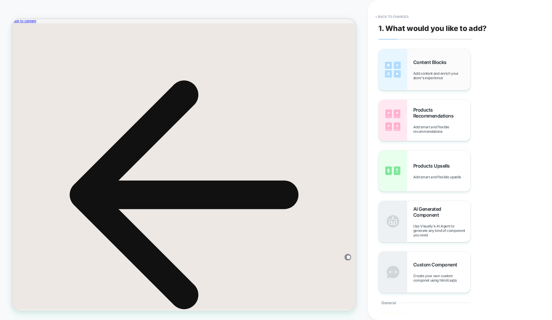
click at [441, 72] on span "Add content and enrich your store's experience" at bounding box center [441, 75] width 57 height 9
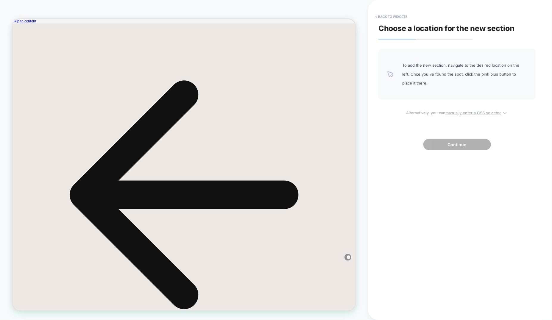
click at [467, 113] on u "manually enter a CSS selector" at bounding box center [472, 112] width 55 height 5
select select "*******"
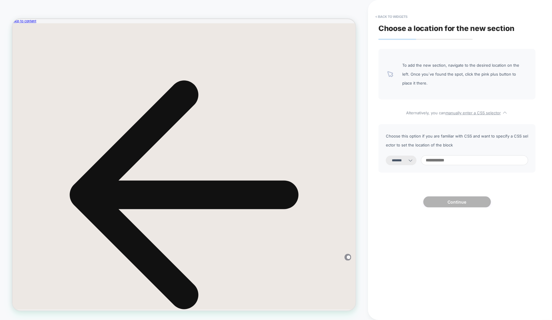
click at [483, 162] on input at bounding box center [474, 160] width 107 height 10
paste input "**********"
type input "**********"
select select "*********"
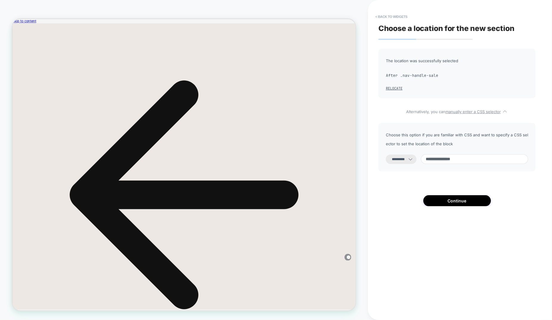
click at [413, 157] on icon at bounding box center [410, 159] width 6 height 6
click at [483, 158] on input "**********" at bounding box center [474, 159] width 107 height 10
drag, startPoint x: 489, startPoint y: 159, endPoint x: 472, endPoint y: 158, distance: 16.7
click at [472, 158] on input "**********" at bounding box center [474, 159] width 107 height 10
type input "**********"
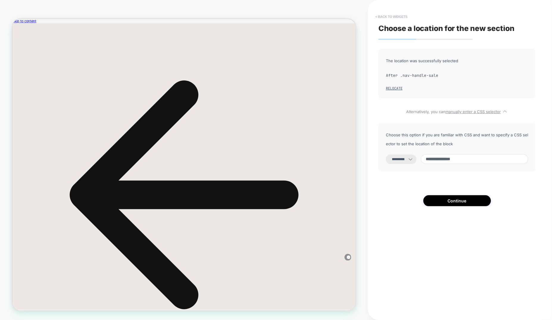
click at [386, 18] on button "< Back to widgets" at bounding box center [391, 17] width 38 height 10
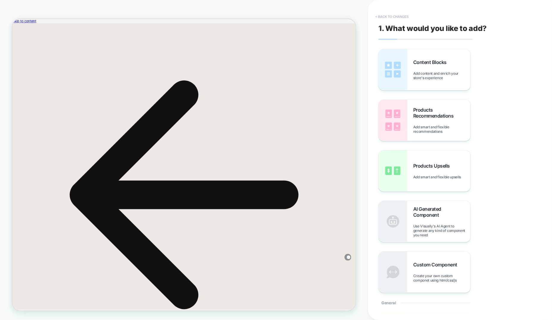
click at [405, 15] on button "< Back to changes" at bounding box center [391, 17] width 39 height 10
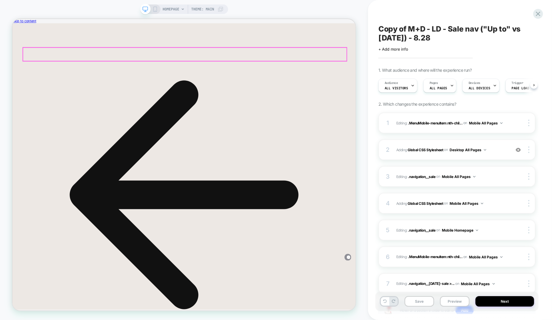
scroll to position [0, 0]
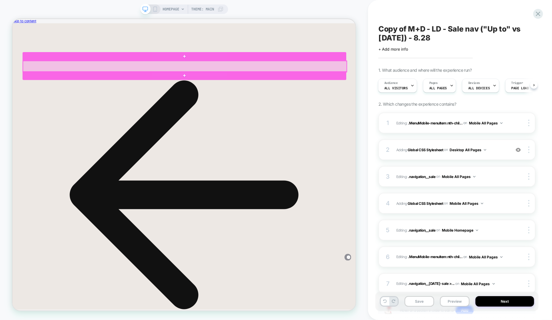
click at [367, 82] on div at bounding box center [241, 82] width 431 height 15
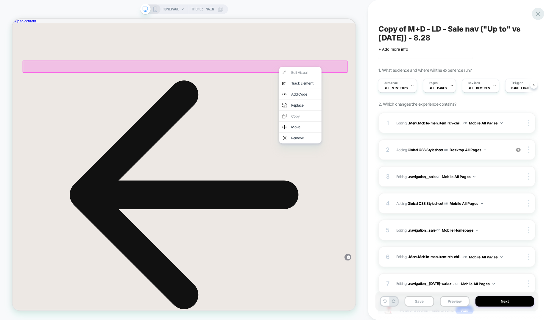
click at [535, 11] on icon at bounding box center [538, 14] width 8 height 8
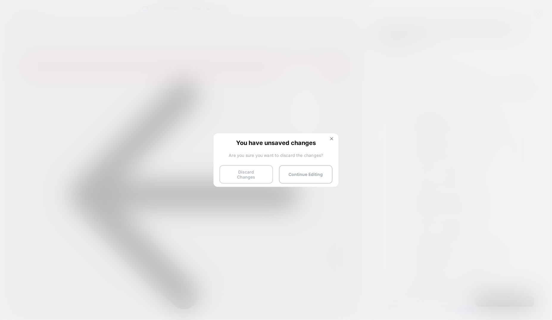
click at [245, 172] on button "Discard Changes" at bounding box center [246, 174] width 54 height 18
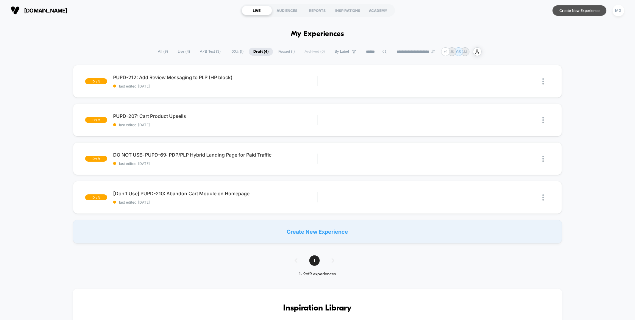
click at [571, 13] on button "Create New Experience" at bounding box center [579, 10] width 54 height 10
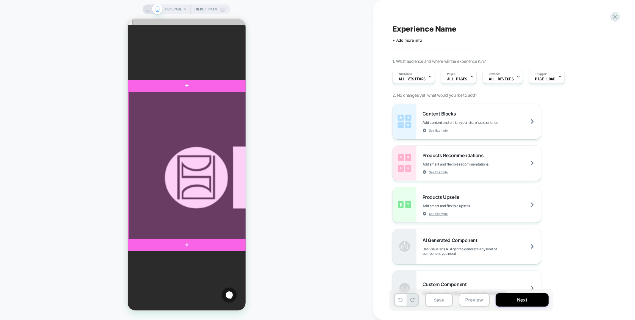
click at [210, 107] on div at bounding box center [187, 166] width 118 height 148
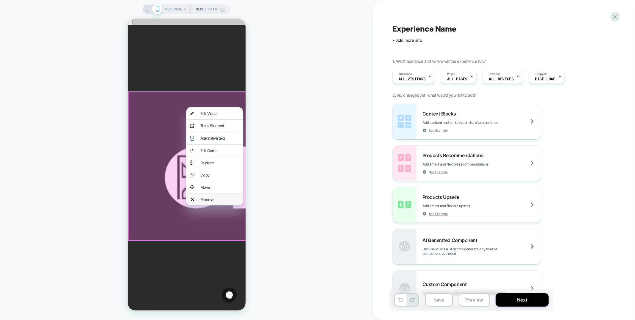
click at [208, 201] on div "Remove" at bounding box center [219, 199] width 39 height 5
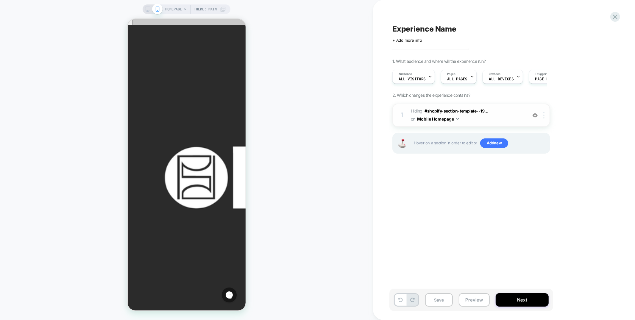
click at [544, 113] on img at bounding box center [543, 115] width 1 height 7
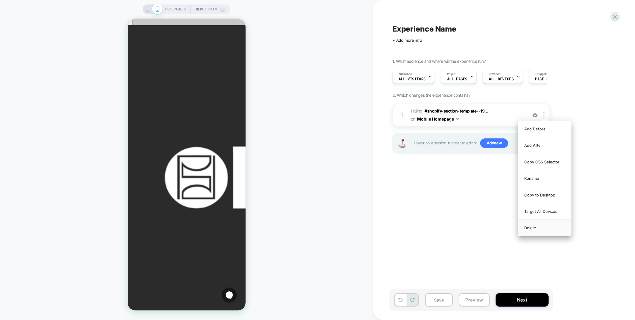
click at [550, 231] on div "Delete" at bounding box center [544, 228] width 53 height 16
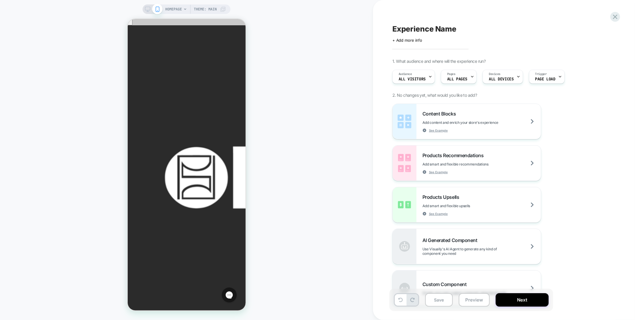
click at [175, 9] on span "HOMEPAGE" at bounding box center [173, 9] width 17 height 10
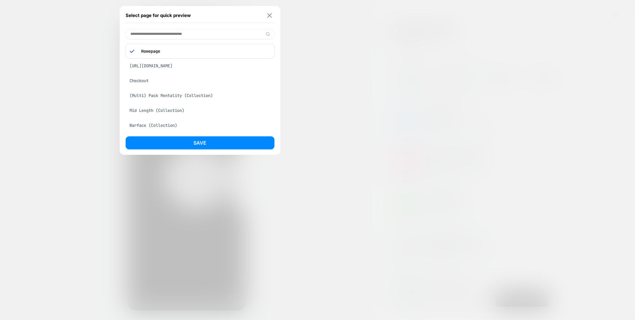
click at [270, 15] on img at bounding box center [269, 15] width 5 height 4
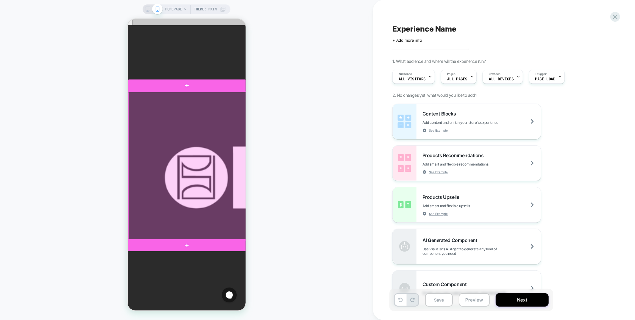
click at [194, 203] on div at bounding box center [187, 166] width 118 height 148
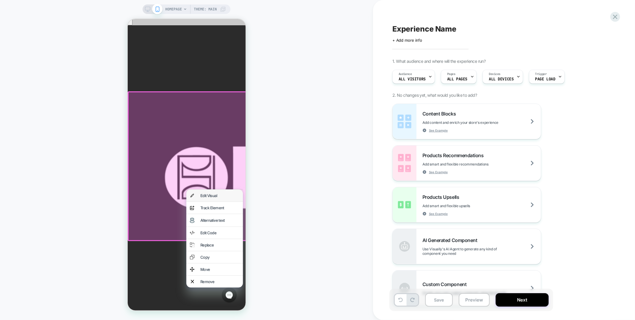
click at [205, 198] on div "Edit Visual" at bounding box center [219, 195] width 39 height 5
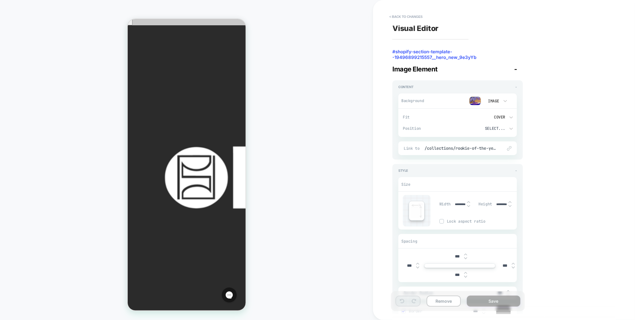
click at [470, 101] on img at bounding box center [475, 100] width 12 height 9
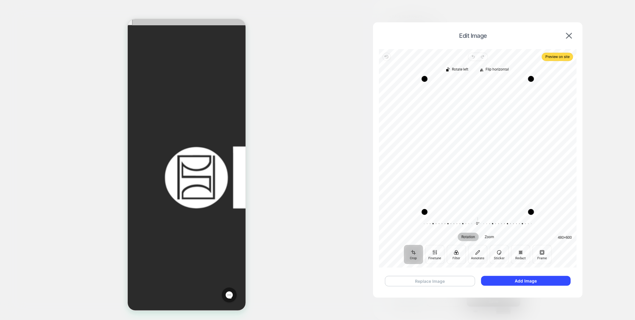
click at [431, 278] on button "Replace Image" at bounding box center [430, 281] width 90 height 10
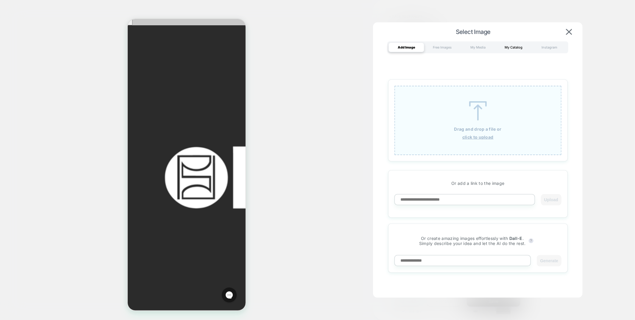
click at [518, 47] on div "My Catalog" at bounding box center [513, 48] width 36 height 10
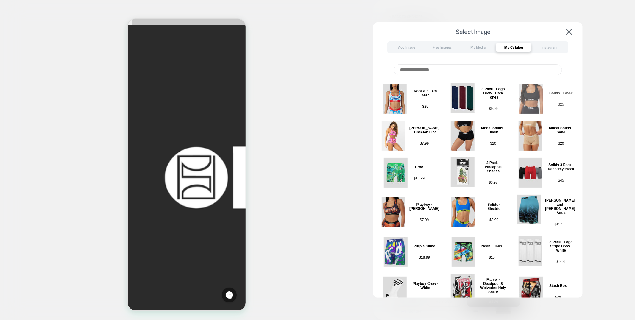
click at [532, 104] on img at bounding box center [531, 99] width 24 height 30
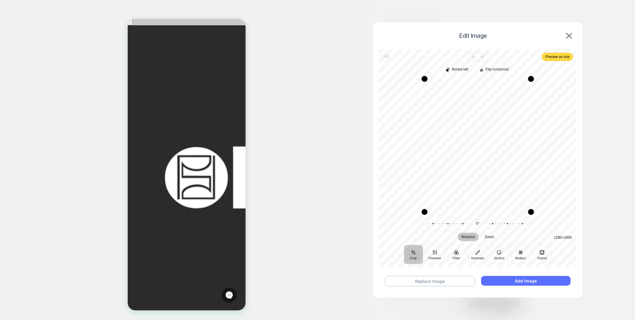
click at [520, 282] on button "Add Image" at bounding box center [526, 281] width 90 height 10
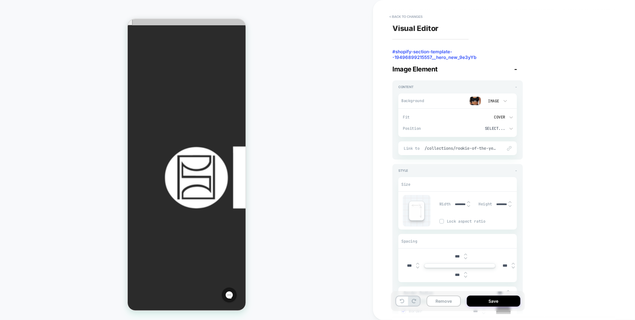
click at [469, 149] on span "/collections/rookie-of-the-year" at bounding box center [460, 147] width 72 height 5
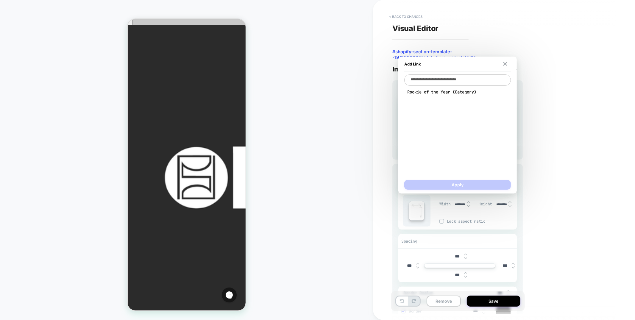
click at [504, 64] on img at bounding box center [505, 64] width 4 height 4
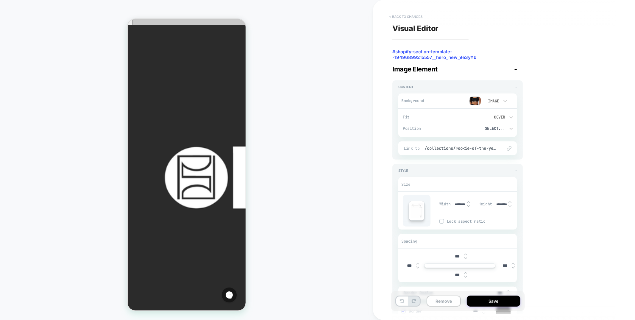
click at [407, 15] on button "< Back to changes" at bounding box center [405, 17] width 39 height 10
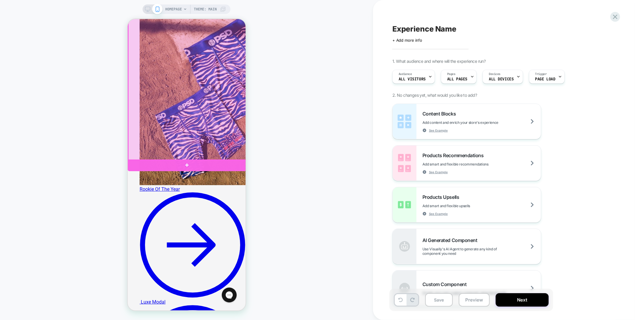
scroll to position [545, 0]
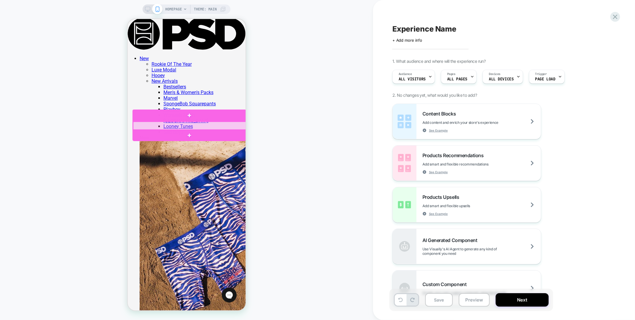
click at [237, 126] on div at bounding box center [190, 125] width 114 height 9
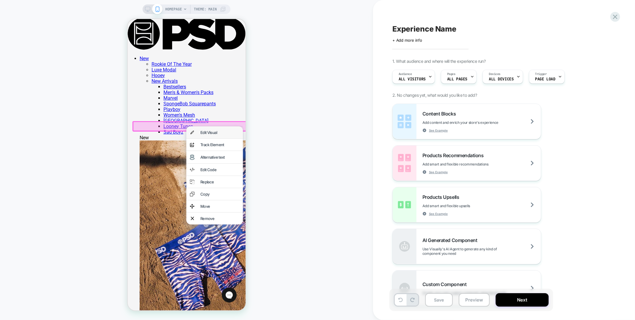
click at [217, 134] on div "Edit Visual" at bounding box center [219, 132] width 39 height 5
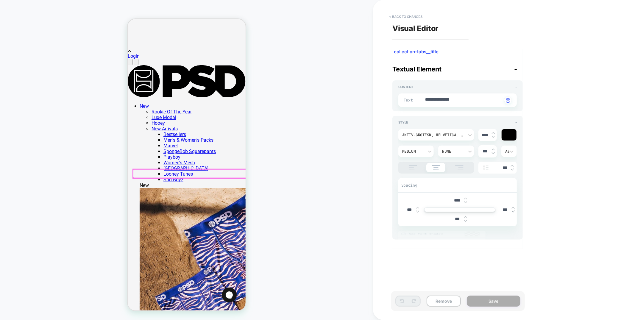
scroll to position [496, 0]
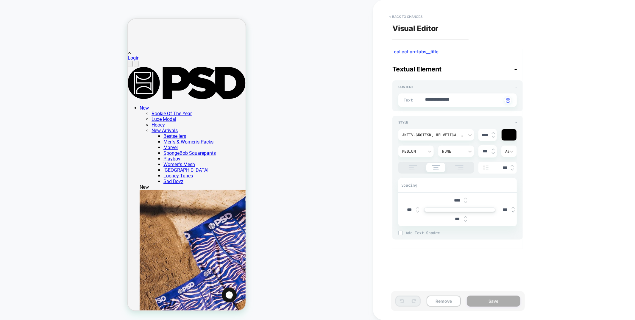
click at [439, 135] on div "aktiv-grotesk, Helvetica, sans-serif" at bounding box center [433, 134] width 62 height 5
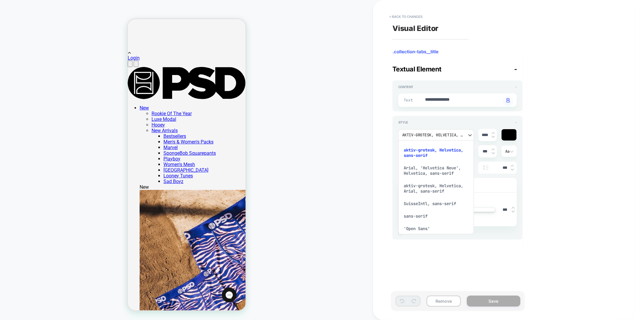
click at [512, 143] on div at bounding box center [317, 160] width 635 height 320
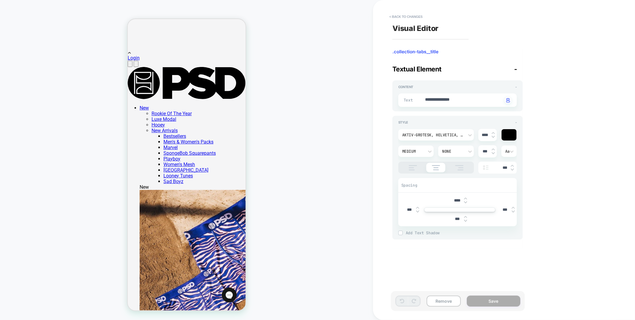
click at [507, 134] on div at bounding box center [508, 134] width 15 height 11
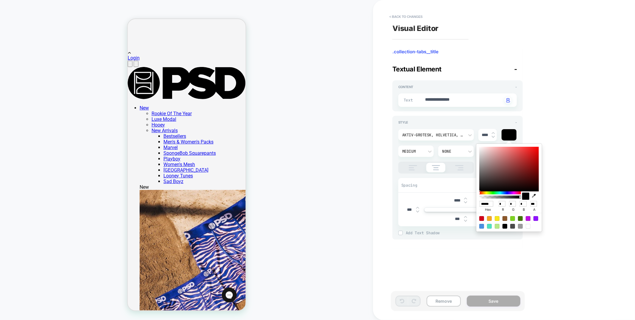
click at [533, 195] on icon "button" at bounding box center [534, 196] width 4 height 4
type textarea "*"
type input "******"
type input "***"
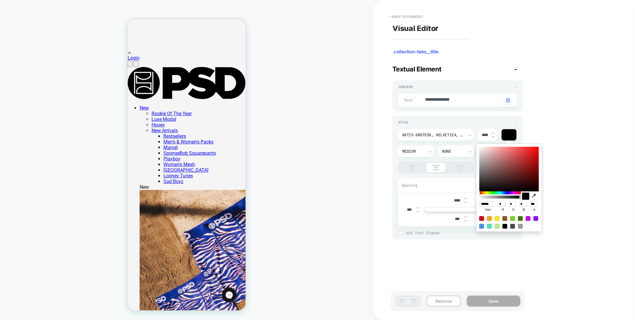
type input "***"
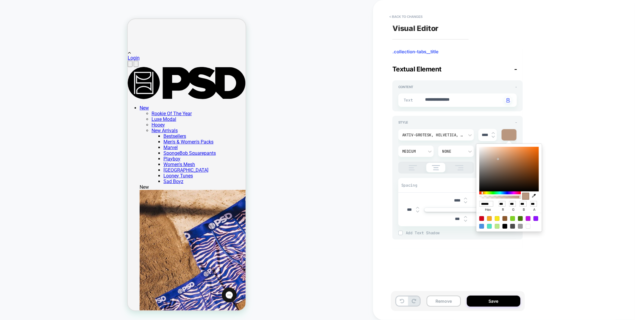
click at [399, 232] on img at bounding box center [400, 232] width 3 height 3
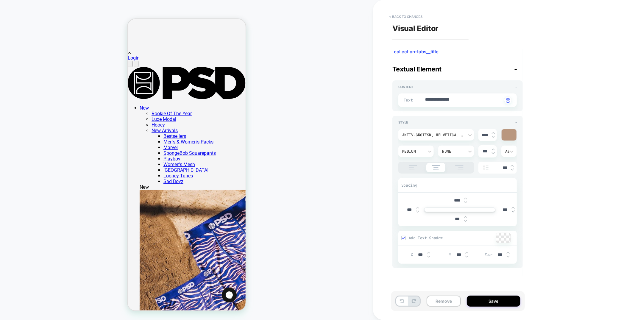
click at [504, 239] on div at bounding box center [503, 238] width 14 height 10
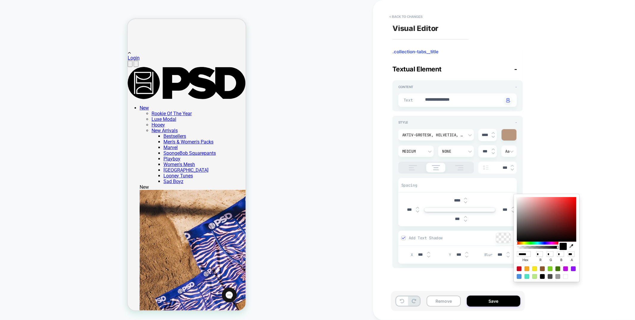
click at [572, 247] on icon "button" at bounding box center [571, 246] width 4 height 4
type textarea "*"
type input "******"
type input "**"
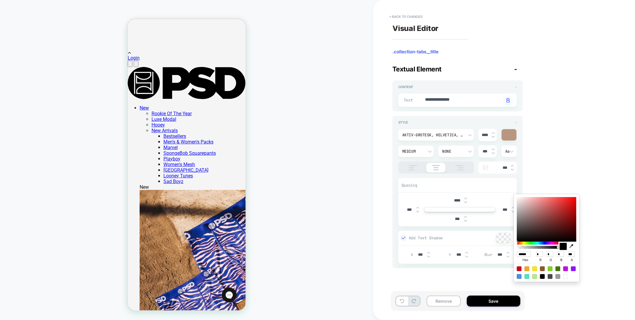
type input "**"
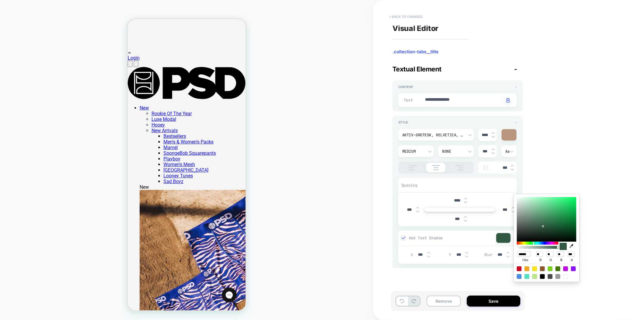
click at [404, 17] on button "< Back to changes" at bounding box center [405, 17] width 39 height 10
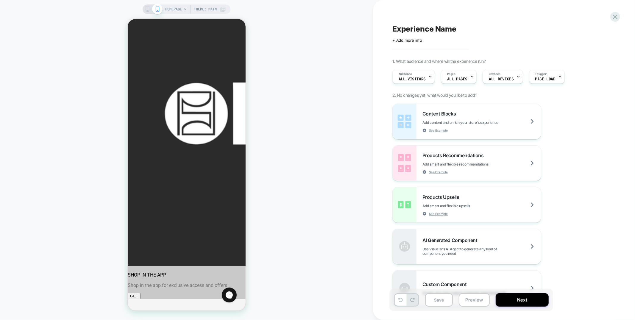
scroll to position [0, 0]
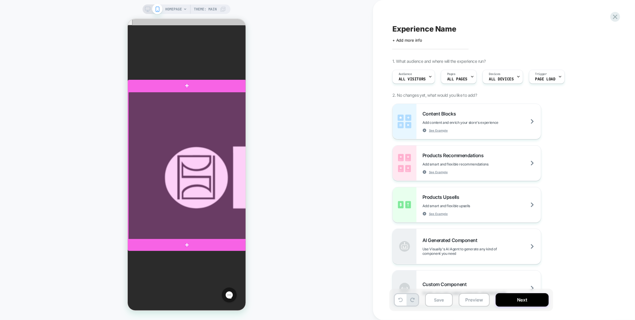
click at [236, 146] on div at bounding box center [187, 166] width 118 height 148
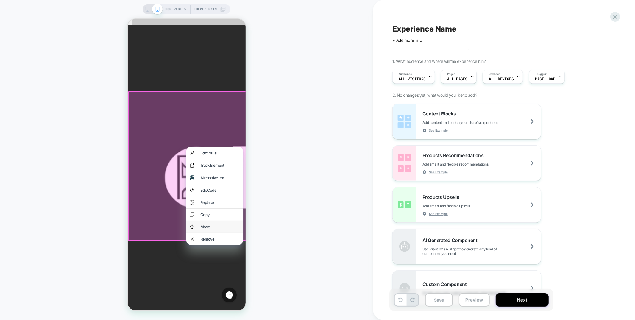
click at [215, 229] on div "Move" at bounding box center [219, 226] width 39 height 5
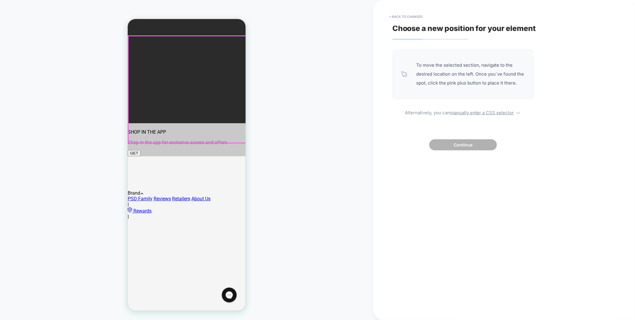
scroll to position [245, 0]
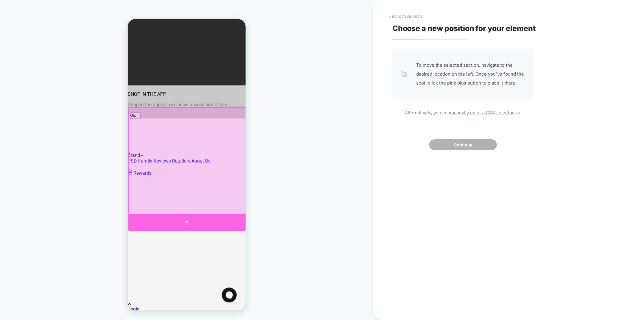
click at [239, 215] on div at bounding box center [186, 221] width 118 height 17
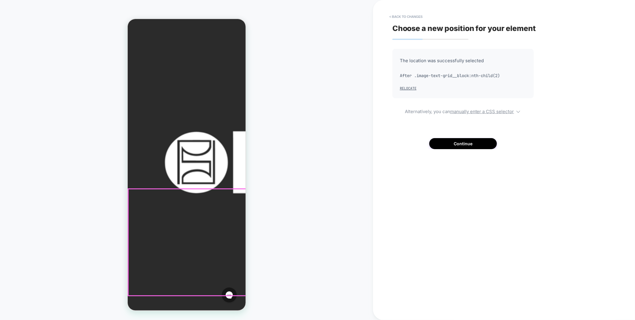
scroll to position [0, 0]
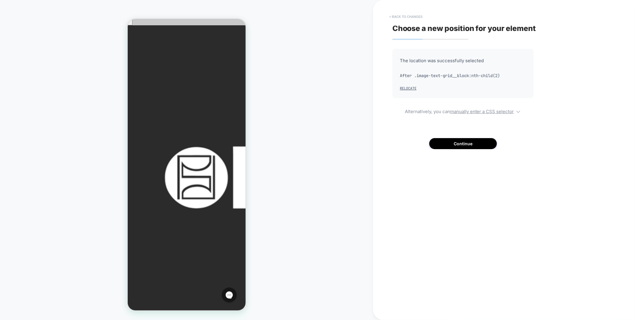
click at [405, 15] on button "< Back to changes" at bounding box center [405, 17] width 39 height 10
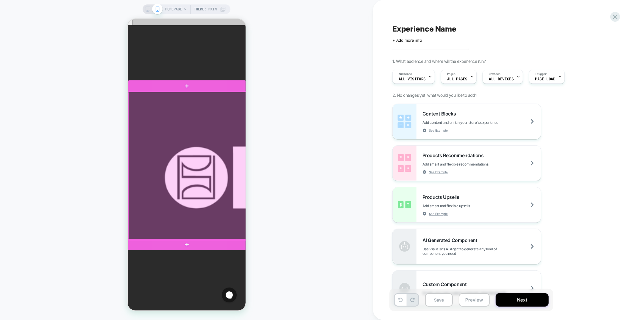
click at [199, 207] on div at bounding box center [187, 166] width 118 height 148
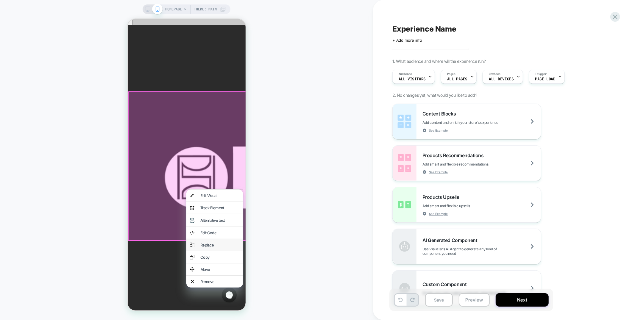
click at [206, 247] on div "Replace" at bounding box center [219, 244] width 39 height 5
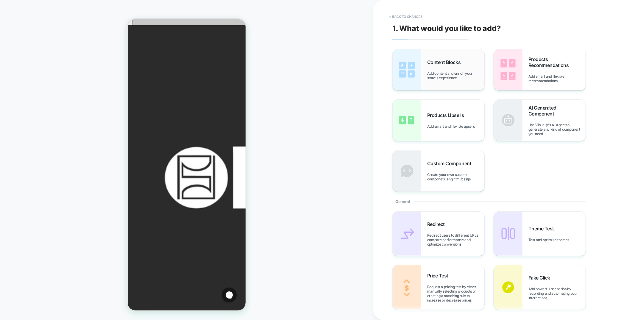
click at [423, 68] on div "Content Blocks Add content and enrich your store's experience" at bounding box center [438, 69] width 92 height 41
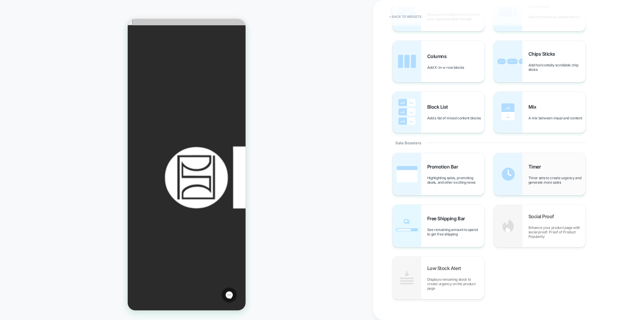
scroll to position [180, 0]
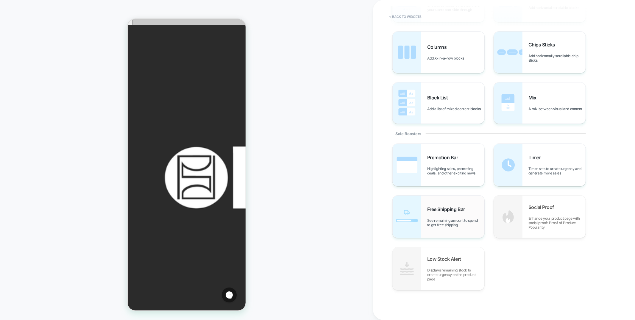
click at [432, 213] on div "Free Shipping Bar See remaining amount to spend to get free shipping" at bounding box center [455, 216] width 57 height 21
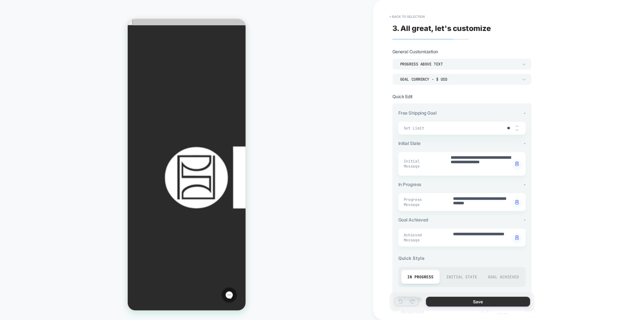
click at [473, 300] on button "Save" at bounding box center [478, 302] width 104 height 10
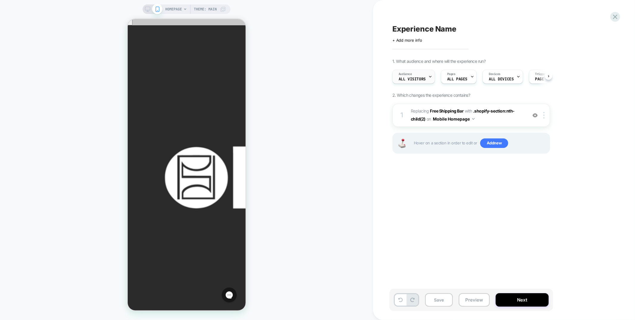
scroll to position [0, 0]
click at [420, 79] on span "All Visitors" at bounding box center [411, 79] width 27 height 4
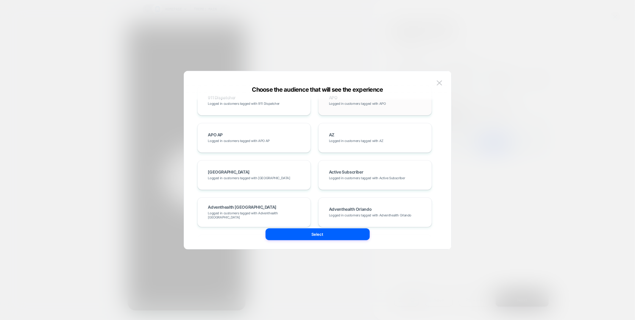
scroll to position [369, 0]
click at [437, 81] on img at bounding box center [438, 82] width 5 height 5
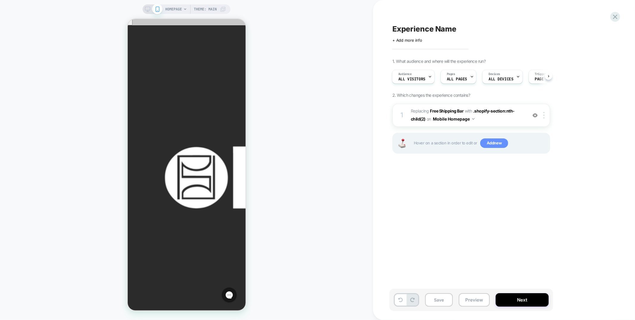
click at [494, 143] on span "Add new" at bounding box center [494, 143] width 28 height 10
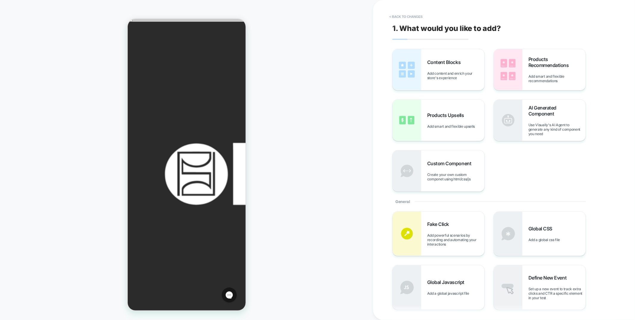
scroll to position [0, 0]
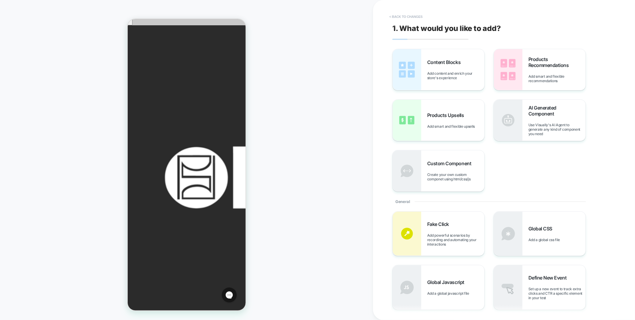
click at [400, 15] on button "< Back to changes" at bounding box center [405, 17] width 39 height 10
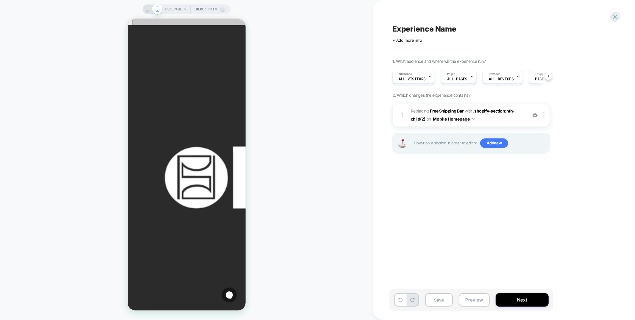
scroll to position [0, 0]
drag, startPoint x: 532, startPoint y: 114, endPoint x: 525, endPoint y: 110, distance: 7.9
click at [532, 114] on img at bounding box center [534, 115] width 5 height 5
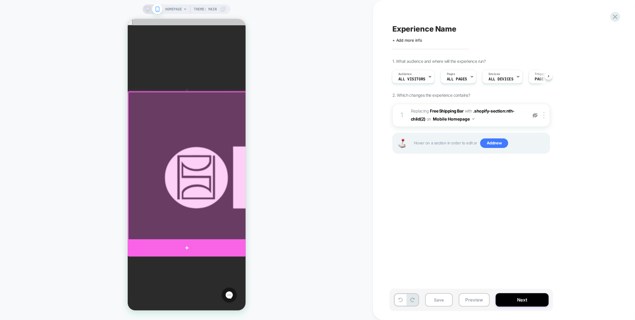
click at [162, 244] on div at bounding box center [186, 247] width 118 height 17
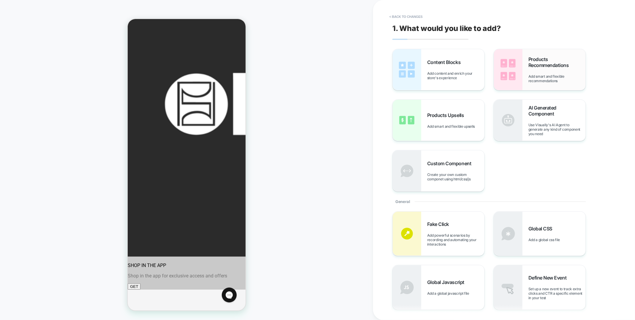
scroll to position [76, 0]
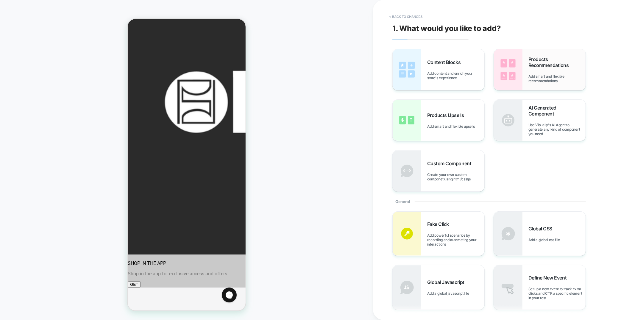
click at [555, 66] on span "Products Recommendations" at bounding box center [556, 62] width 57 height 12
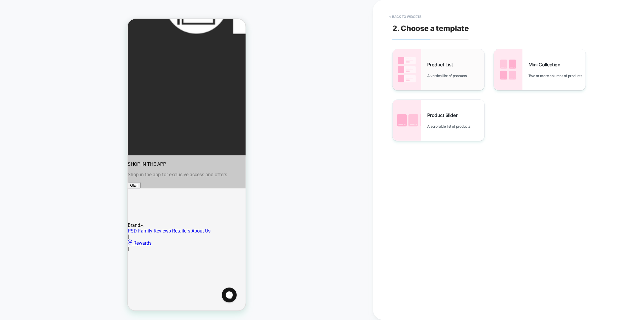
scroll to position [179, 0]
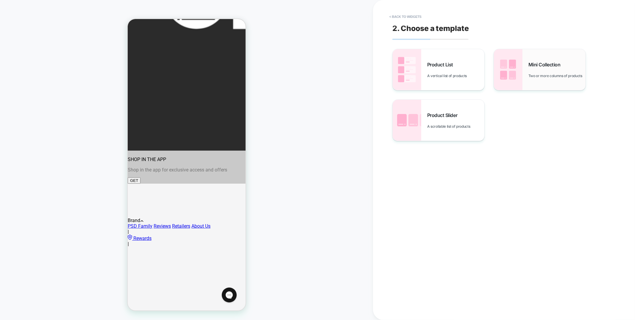
click at [544, 76] on span "Two or more columns of products" at bounding box center [556, 75] width 57 height 4
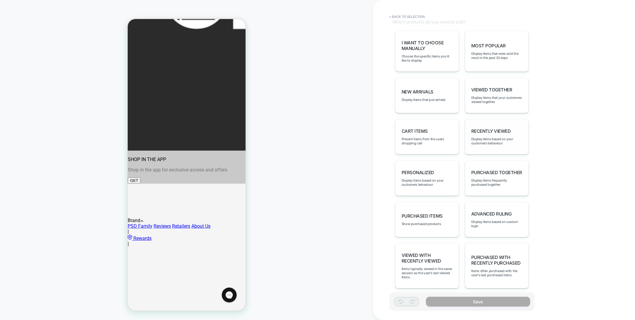
scroll to position [305, 0]
click at [418, 178] on span "Display items based on your customers behaviour" at bounding box center [426, 182] width 51 height 8
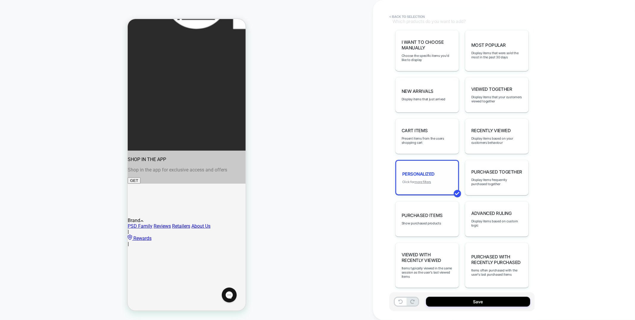
click at [419, 180] on u "more filters" at bounding box center [422, 182] width 17 height 4
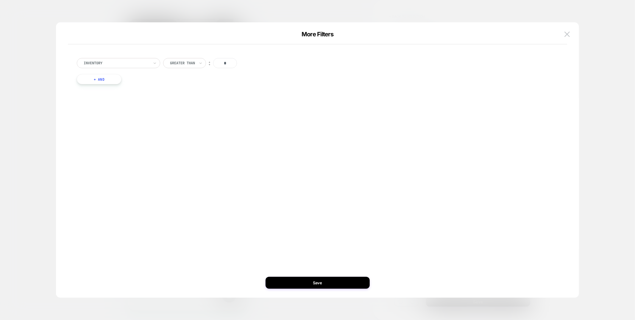
click at [115, 80] on button "+ And" at bounding box center [99, 79] width 45 height 10
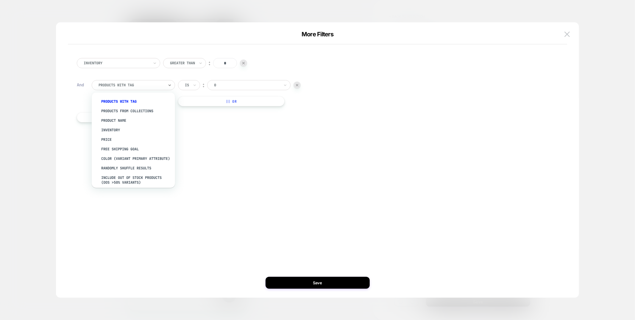
click at [142, 84] on div at bounding box center [130, 84] width 65 height 5
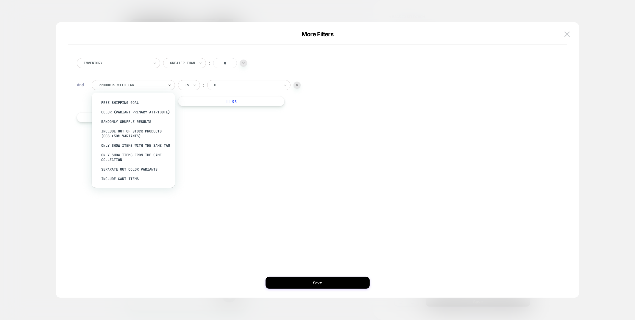
click at [263, 153] on div "Inventory Greater Than ︰ * And option Only show items with the same tag focused…" at bounding box center [314, 159] width 505 height 251
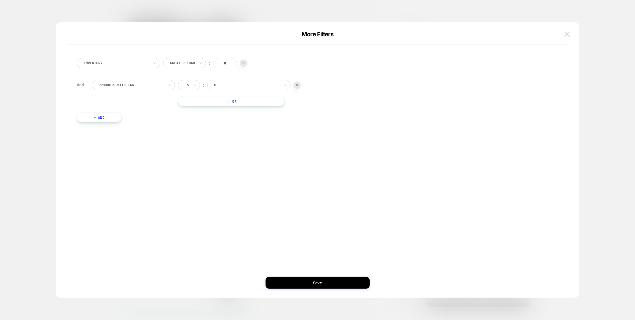
click at [568, 34] on img at bounding box center [566, 34] width 5 height 5
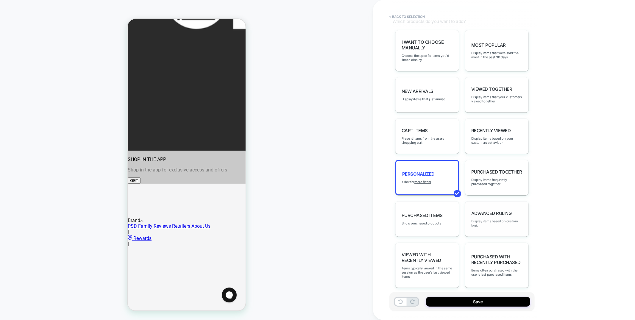
click at [518, 219] on span "Display items based on custom logic" at bounding box center [496, 223] width 51 height 8
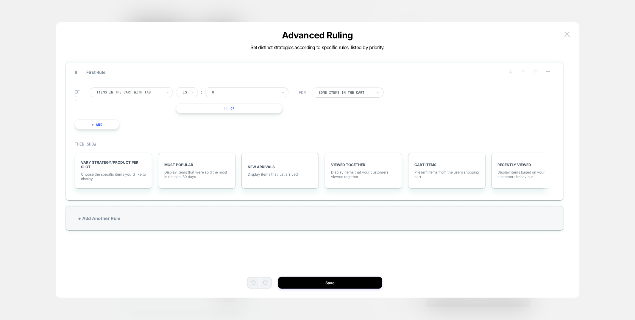
click at [144, 91] on div at bounding box center [128, 92] width 65 height 5
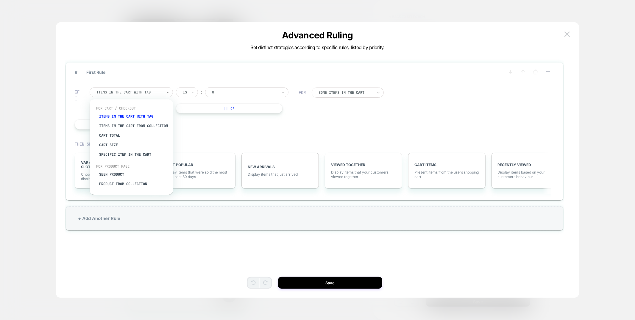
scroll to position [13, 0]
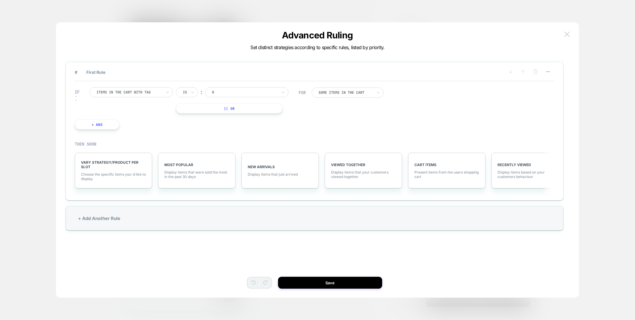
click at [567, 32] on img at bounding box center [566, 34] width 5 height 5
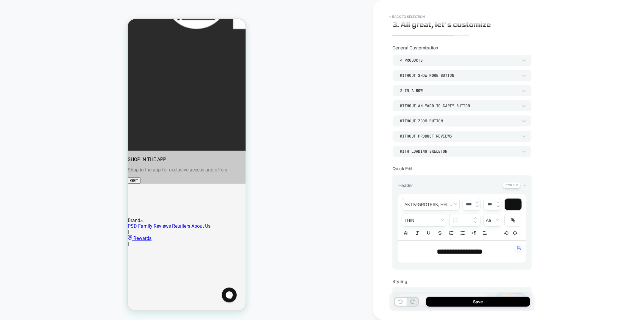
scroll to position [0, 0]
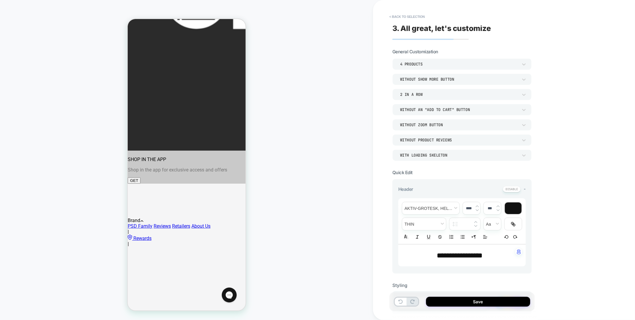
click at [414, 16] on button "< Back to selection" at bounding box center [406, 17] width 41 height 10
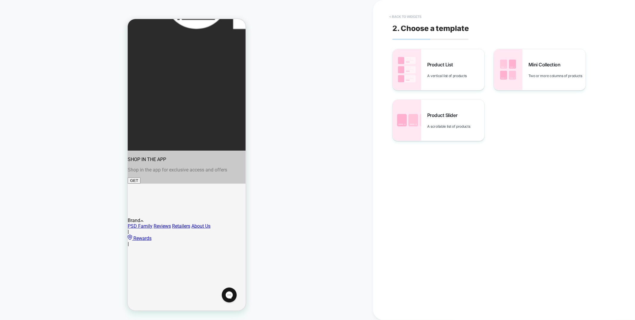
click at [414, 16] on button "< Back to widgets" at bounding box center [405, 17] width 38 height 10
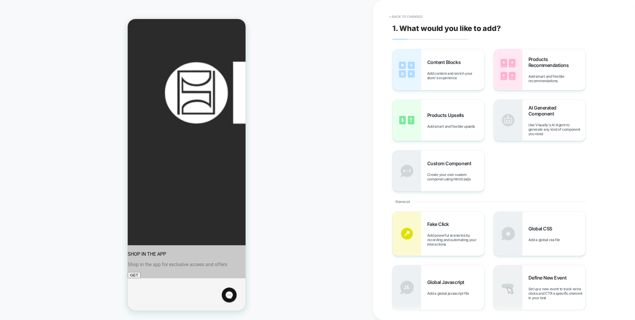
scroll to position [76, 0]
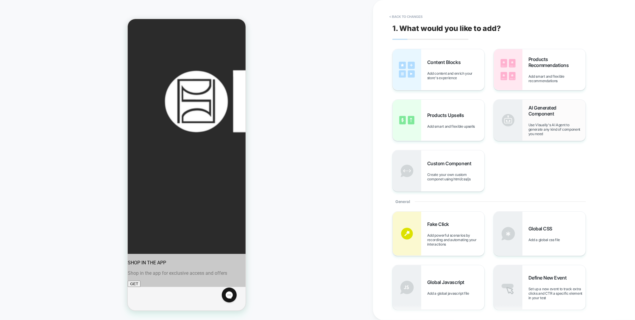
click at [536, 119] on div "AI Generated Component Use Visually's AI Agent to generate any kind of componen…" at bounding box center [556, 120] width 57 height 31
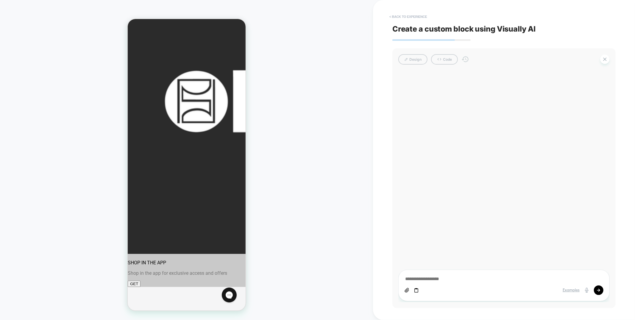
click at [398, 13] on button "< Back to experience" at bounding box center [407, 17] width 43 height 10
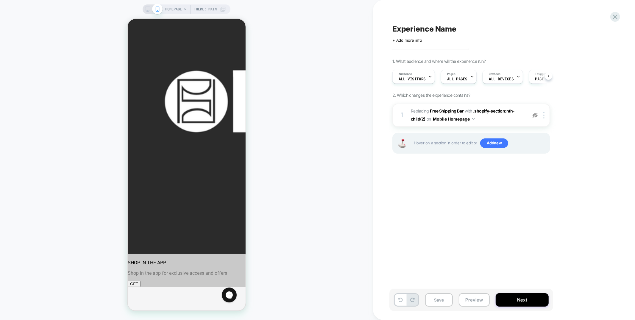
scroll to position [0, 0]
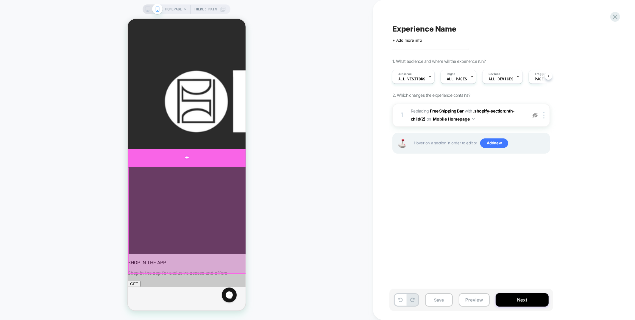
click at [221, 160] on div at bounding box center [186, 157] width 118 height 18
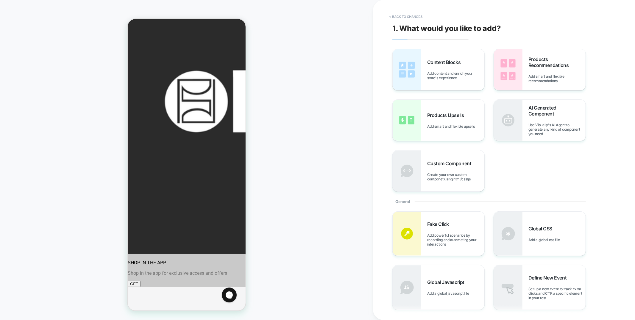
scroll to position [79, 0]
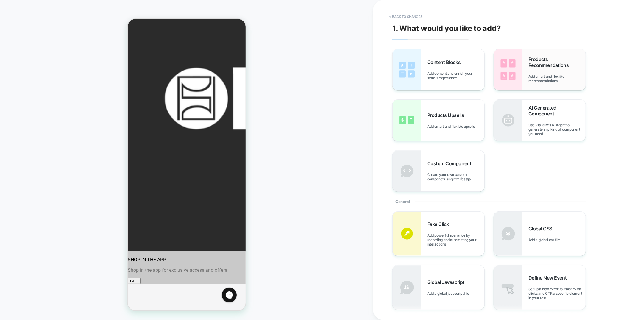
click at [545, 66] on span "Products Recommendations" at bounding box center [556, 62] width 57 height 12
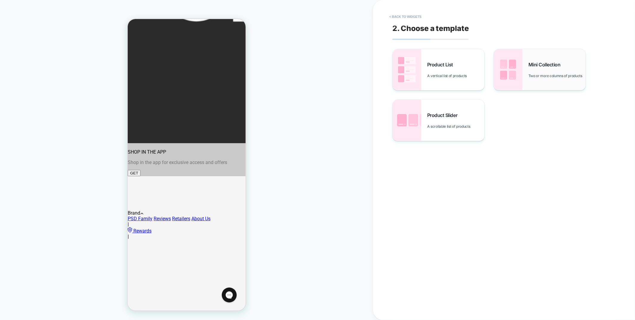
scroll to position [187, 0]
click at [544, 78] on span "Two or more columns of products" at bounding box center [556, 75] width 57 height 4
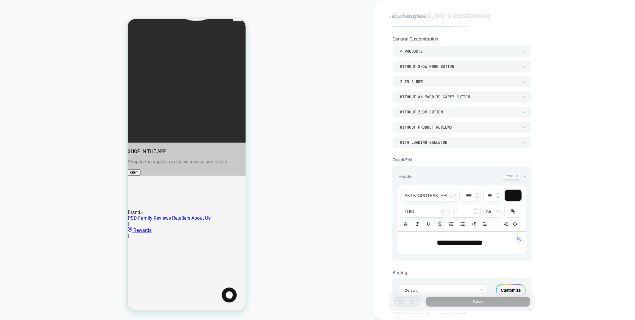
scroll to position [14, 0]
click at [512, 288] on div "Customize" at bounding box center [511, 289] width 30 height 12
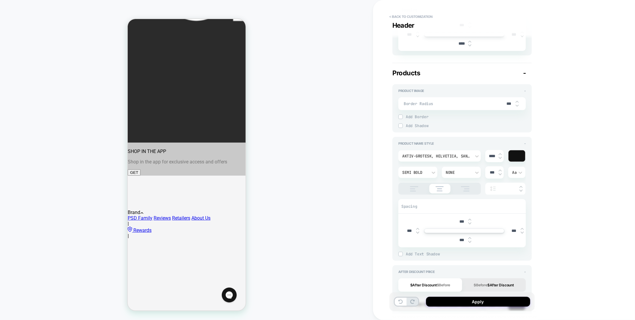
scroll to position [62, 0]
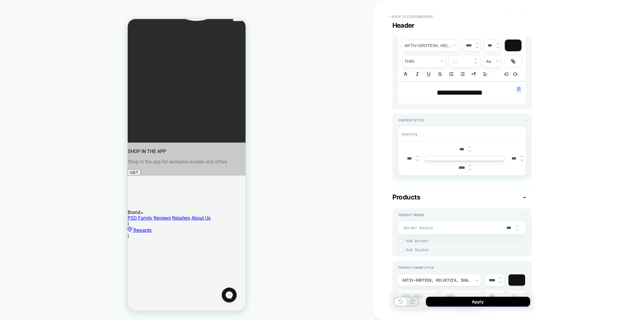
type textarea "*"
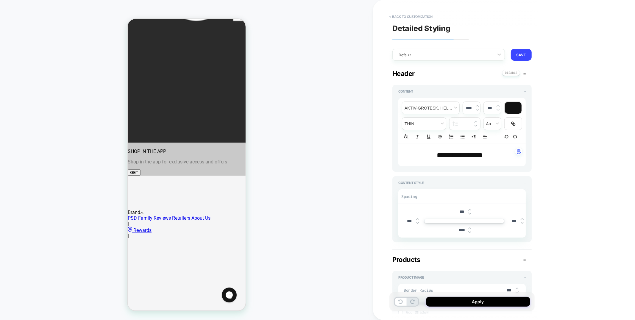
click at [469, 152] on span "**********" at bounding box center [459, 154] width 46 height 7
type input "****"
click at [469, 152] on span "**********" at bounding box center [459, 154] width 46 height 7
click at [493, 119] on span "transform" at bounding box center [491, 124] width 17 height 12
click at [491, 148] on span "transform" at bounding box center [492, 145] width 10 height 11
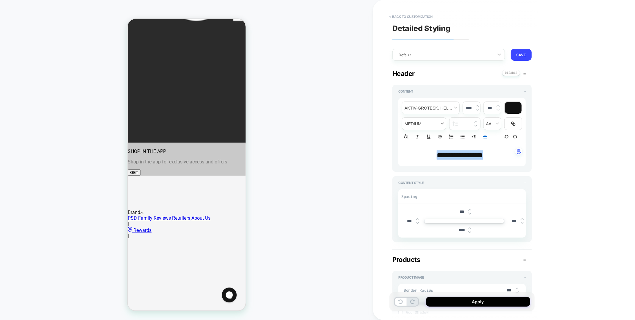
click at [420, 129] on span "fontWeight" at bounding box center [424, 124] width 44 height 12
click at [415, 201] on span "fontWeight" at bounding box center [424, 199] width 36 height 11
click at [431, 110] on span "font" at bounding box center [430, 108] width 57 height 12
click at [419, 143] on span "font" at bounding box center [430, 144] width 49 height 20
type textarea "*"
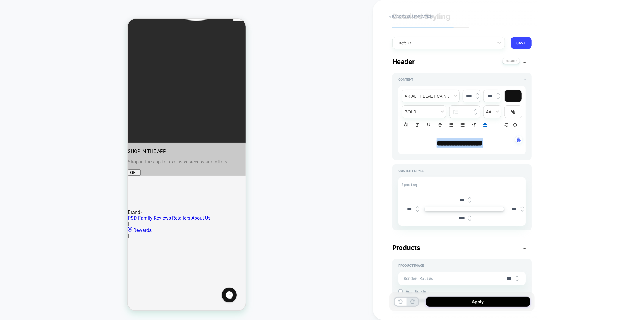
scroll to position [14, 0]
click at [456, 216] on input "****" at bounding box center [461, 216] width 13 height 5
type input "****"
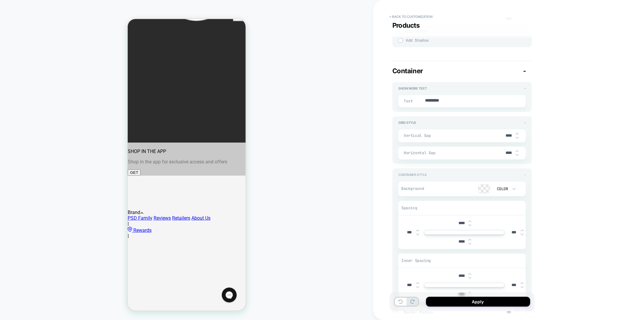
scroll to position [938, 0]
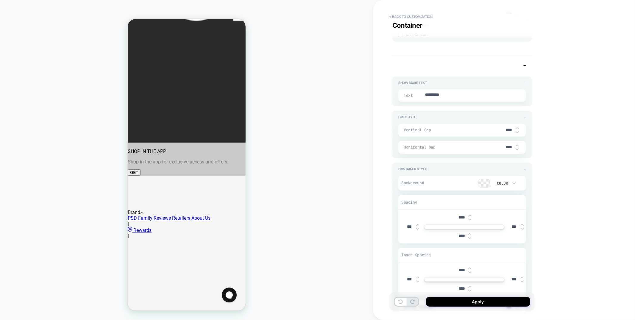
type textarea "*"
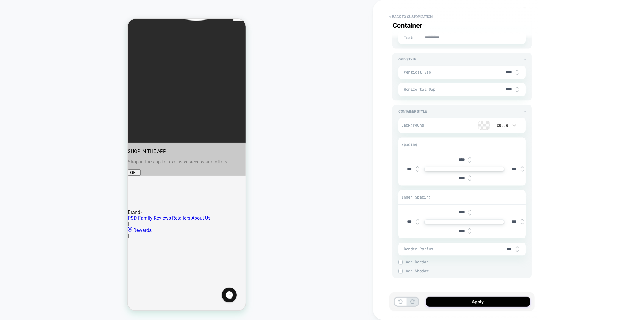
type input "****"
click at [407, 167] on input "***" at bounding box center [409, 168] width 13 height 5
type input "****"
type textarea "*"
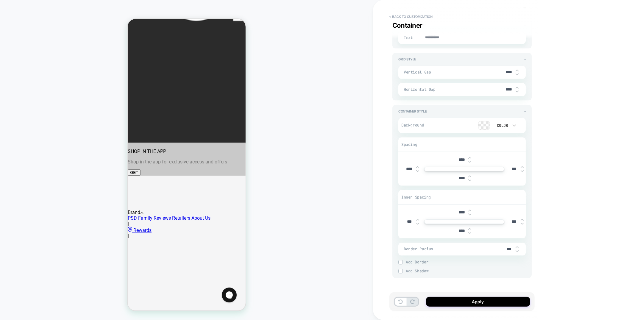
scroll to position [991, 0]
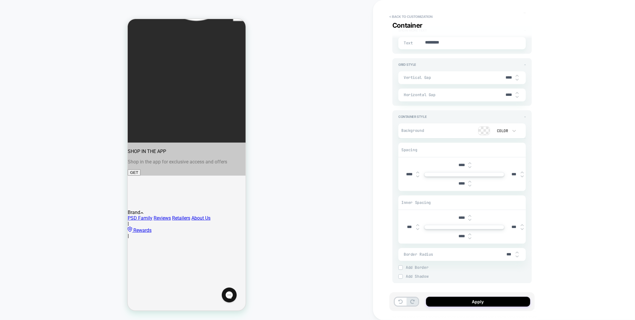
type input "****"
click at [513, 172] on input "***" at bounding box center [513, 174] width 13 height 5
type input "****"
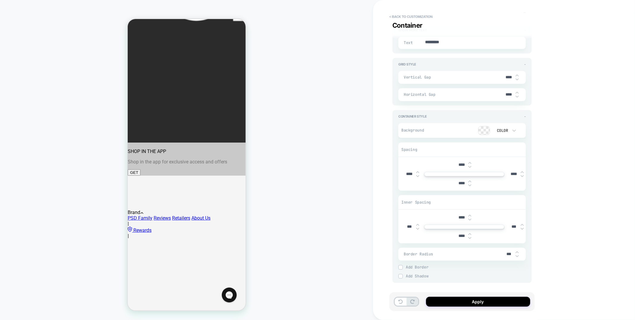
type textarea "*"
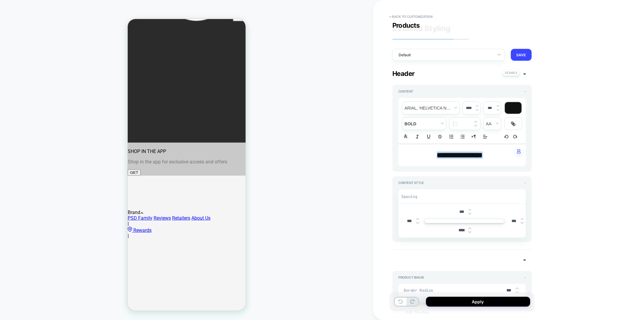
scroll to position [560, 0]
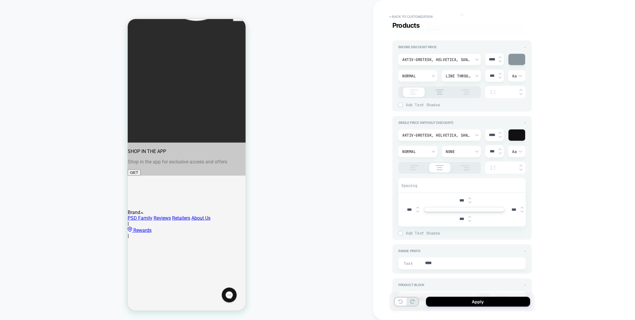
click at [412, 167] on img at bounding box center [413, 167] width 15 height 5
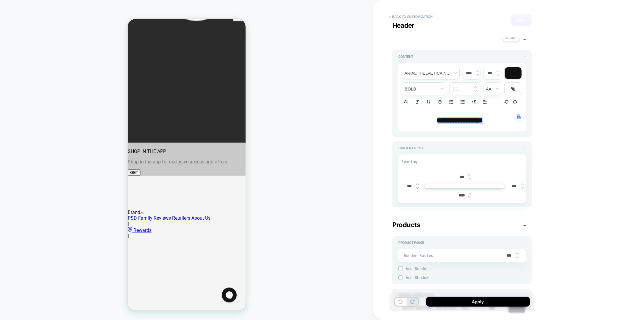
scroll to position [0, 0]
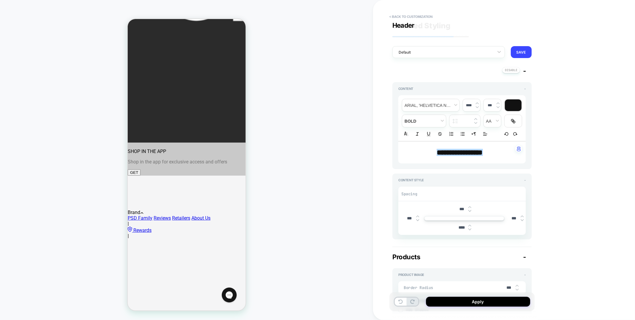
type textarea "*"
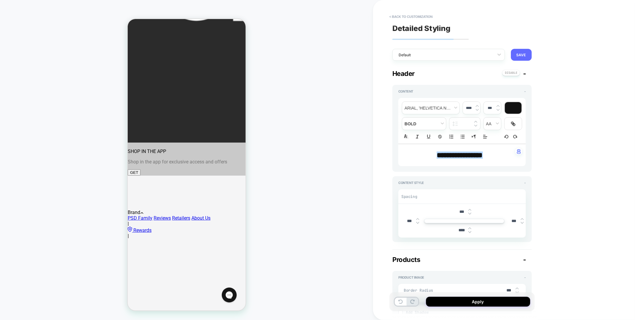
click at [514, 57] on button "SAVE" at bounding box center [521, 55] width 21 height 12
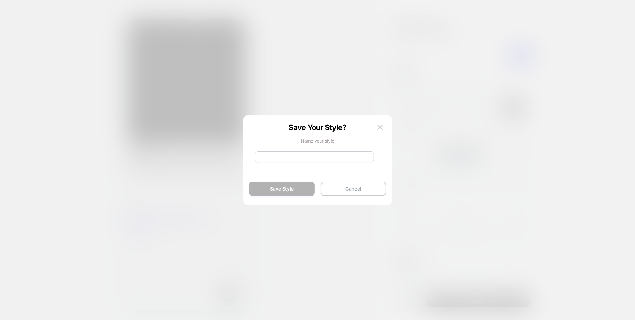
click at [301, 156] on input at bounding box center [314, 157] width 119 height 12
type input "**********"
click at [298, 187] on button "Save Style" at bounding box center [281, 188] width 65 height 14
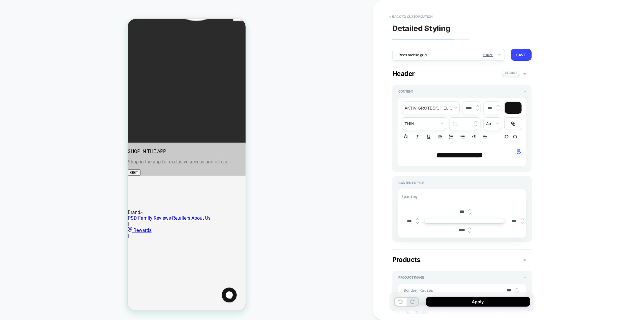
type textarea "*"
click at [506, 301] on button "Apply" at bounding box center [478, 302] width 104 height 10
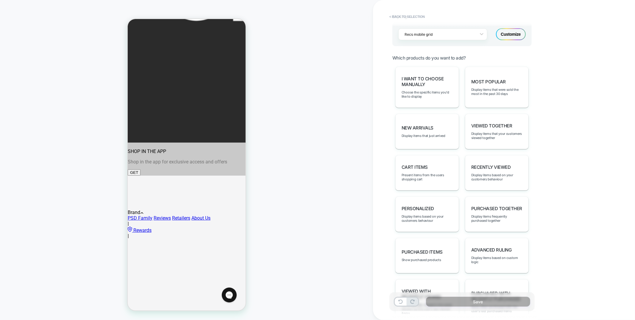
scroll to position [305, 0]
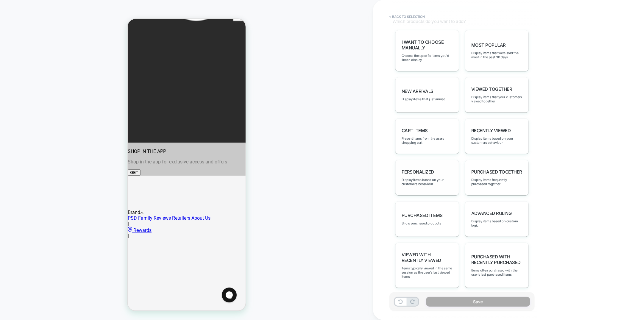
click at [426, 164] on div "personalized Display items based on your customers behaviour" at bounding box center [427, 177] width 64 height 35
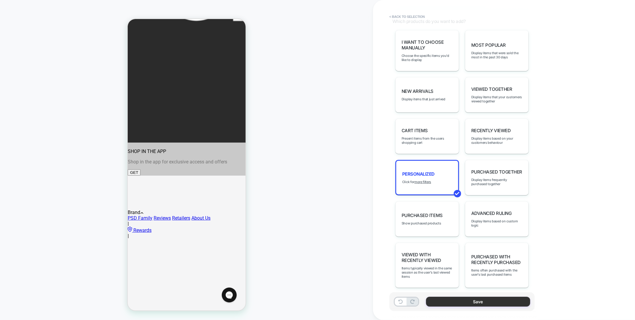
click at [470, 300] on button "Save" at bounding box center [478, 302] width 104 height 10
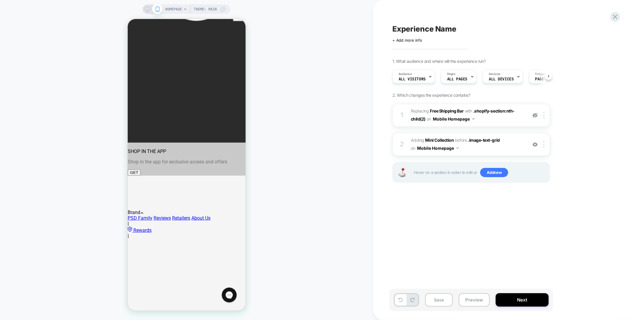
scroll to position [0, 0]
drag, startPoint x: 239, startPoint y: 27, endPoint x: 239, endPoint y: 54, distance: 27.1
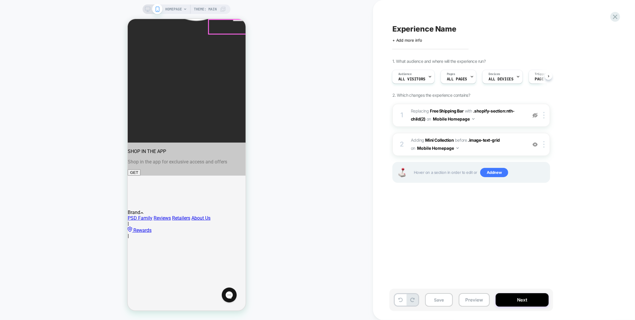
click at [400, 75] on span "Audience" at bounding box center [404, 74] width 13 height 4
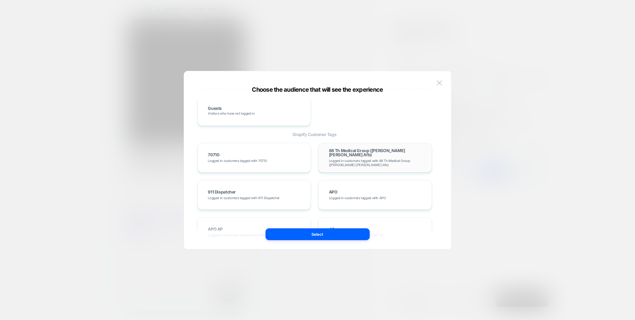
scroll to position [0, 0]
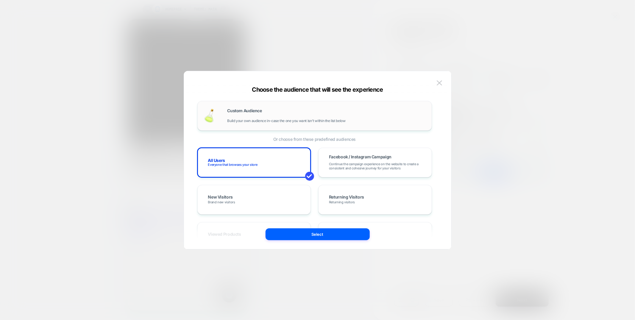
click at [254, 116] on div "Custom Audience Build your own audience in-case the one you want isn't within t…" at bounding box center [326, 116] width 198 height 14
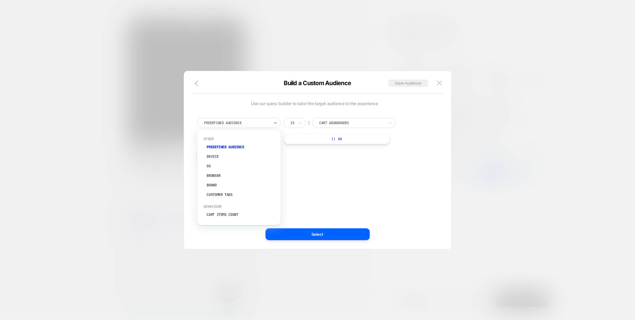
click at [252, 124] on div at bounding box center [236, 122] width 65 height 5
click at [439, 84] on img at bounding box center [438, 82] width 5 height 5
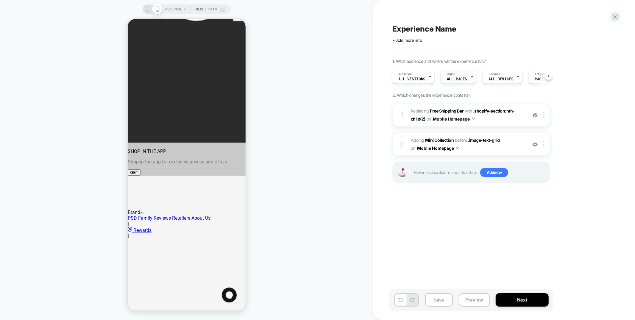
click at [458, 75] on div "Pages ALL PAGES" at bounding box center [457, 76] width 32 height 13
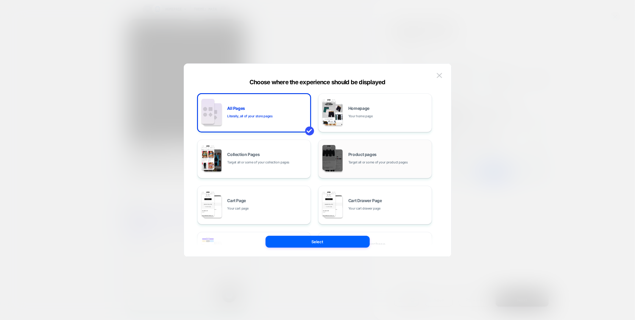
click at [367, 156] on span "Product pages" at bounding box center [362, 154] width 28 height 4
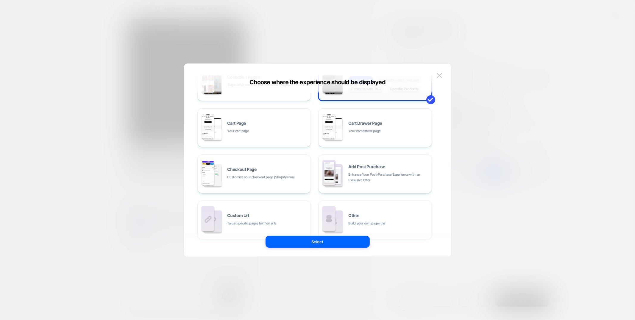
scroll to position [90, 0]
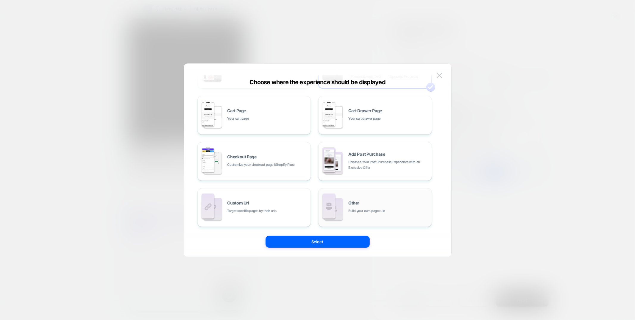
click at [347, 215] on div "Other Build your own page rule" at bounding box center [374, 207] width 107 height 33
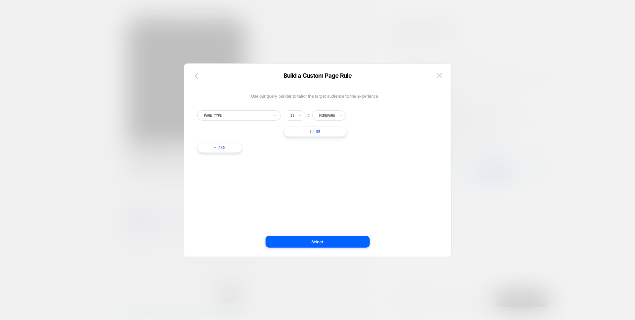
scroll to position [0, 0]
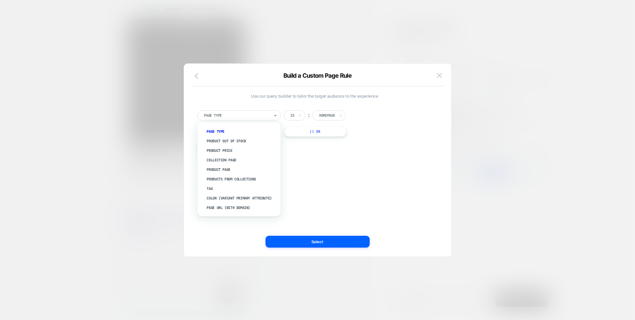
click at [253, 116] on div at bounding box center [236, 115] width 65 height 5
click at [227, 149] on div "Product Price" at bounding box center [241, 151] width 77 height 10
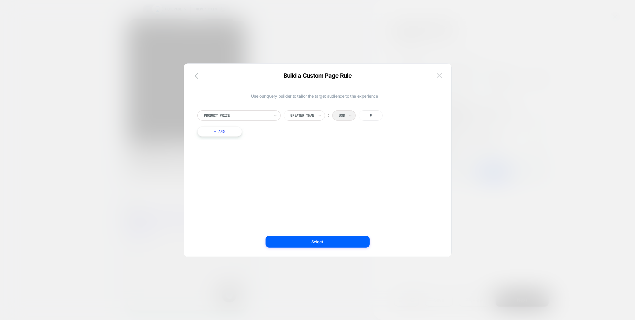
click at [442, 77] on button at bounding box center [439, 75] width 9 height 9
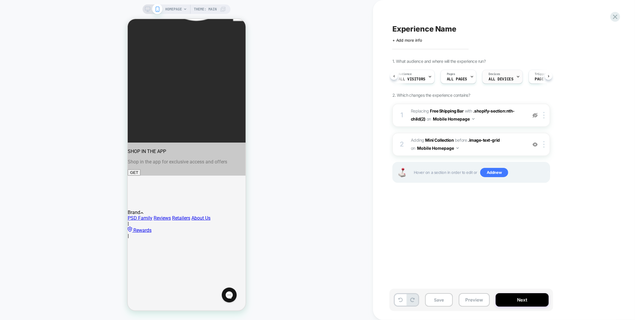
scroll to position [0, 36]
click at [506, 77] on span "Page Load" at bounding box center [509, 79] width 20 height 4
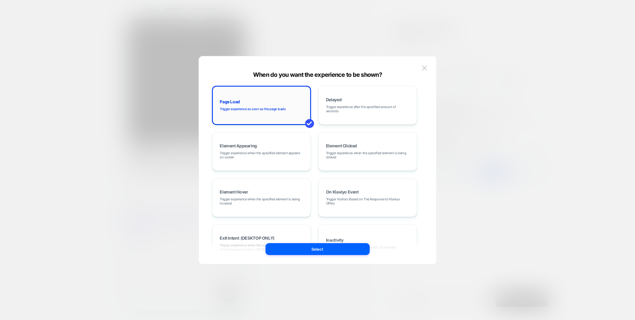
scroll to position [11, 0]
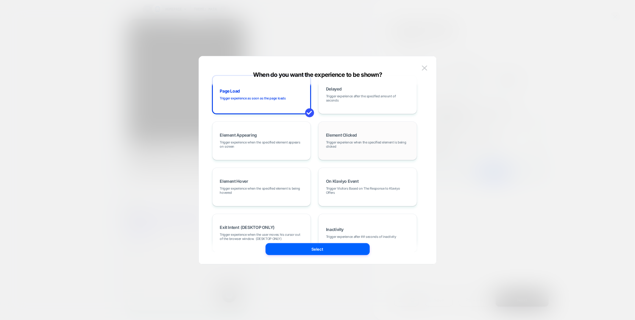
click at [344, 148] on span "Trigger experience when the specified element is being clicked" at bounding box center [367, 144] width 83 height 8
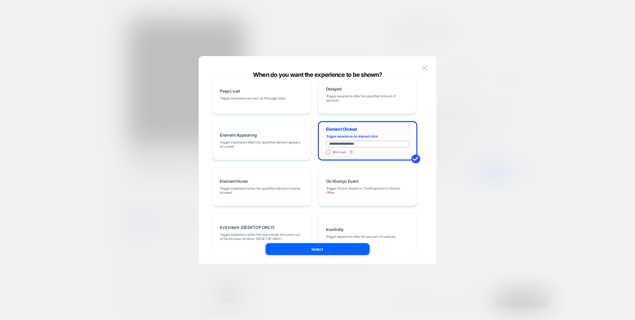
drag, startPoint x: 360, startPoint y: 144, endPoint x: 336, endPoint y: 146, distance: 24.5
click at [336, 146] on input "**********" at bounding box center [367, 144] width 83 height 7
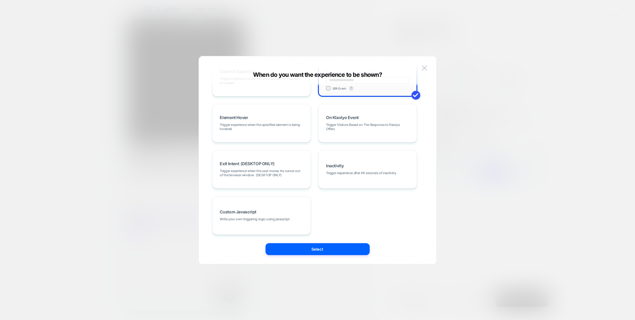
scroll to position [75, 0]
click at [340, 125] on span "Trigger Visitors Based on The Response to Klaviyo Offers" at bounding box center [367, 126] width 83 height 8
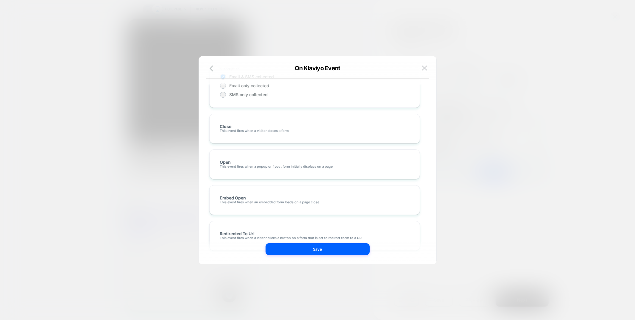
scroll to position [0, 0]
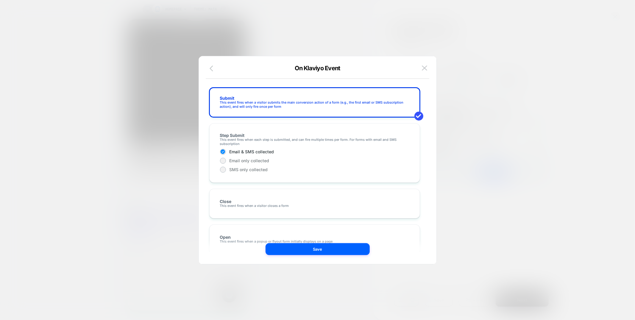
click at [210, 71] on icon "button" at bounding box center [212, 68] width 7 height 7
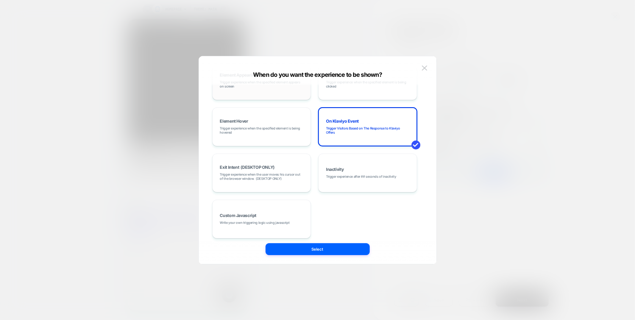
scroll to position [75, 0]
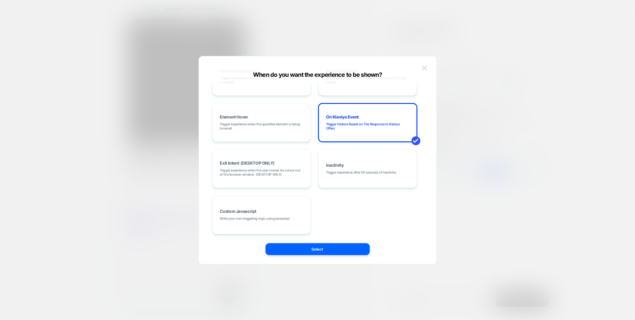
click at [424, 72] on button at bounding box center [424, 68] width 9 height 9
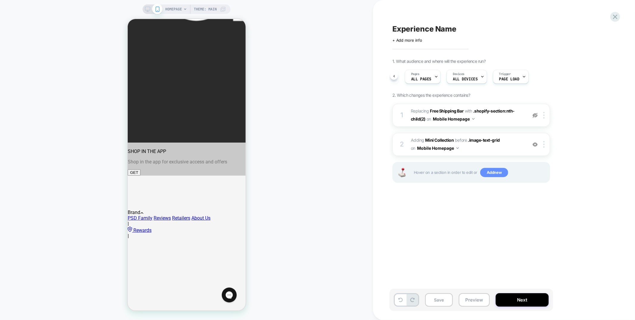
click at [502, 171] on span "Add new" at bounding box center [494, 173] width 28 height 10
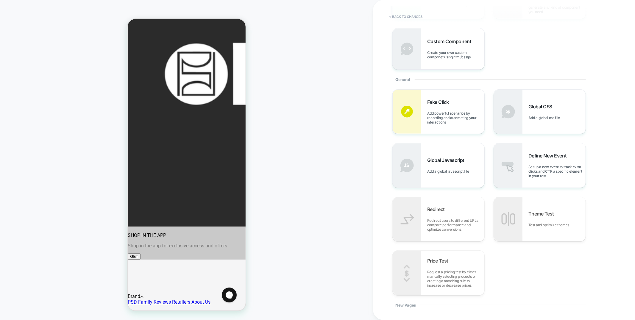
scroll to position [0, 0]
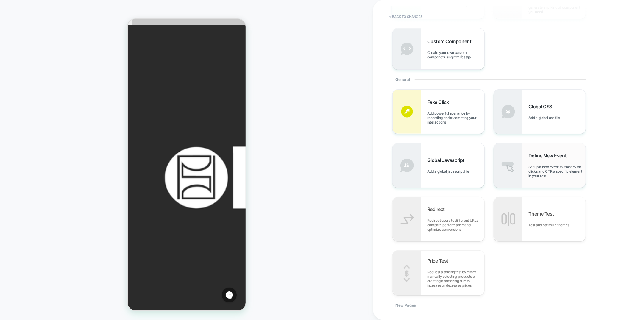
click at [557, 165] on span "Set up a new event to track extra clicks and CTR a specific element in your test" at bounding box center [556, 171] width 57 height 13
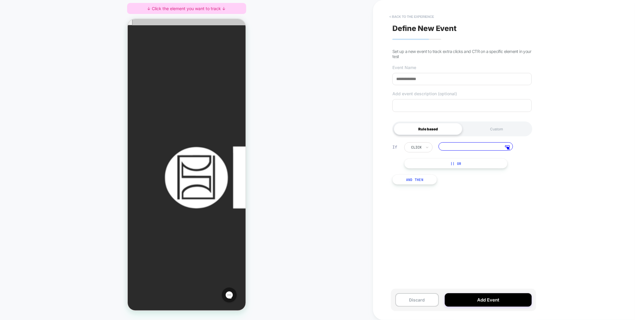
click at [423, 19] on button "< back to the experience" at bounding box center [411, 17] width 51 height 10
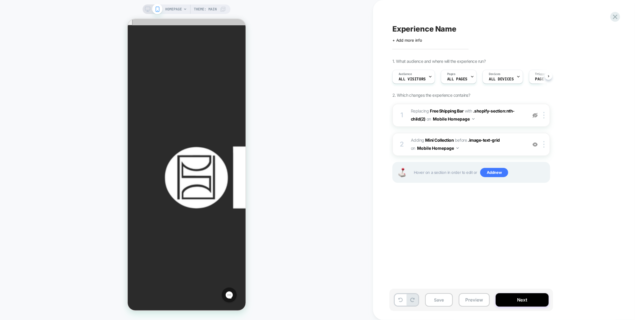
scroll to position [0, 0]
click at [486, 172] on span "Add new" at bounding box center [494, 173] width 28 height 10
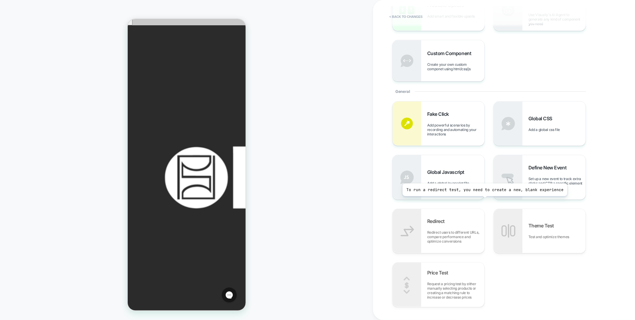
scroll to position [109, 0]
click at [541, 179] on span "Set up a new event to track extra clicks and CTR a specific element in your test" at bounding box center [556, 184] width 57 height 13
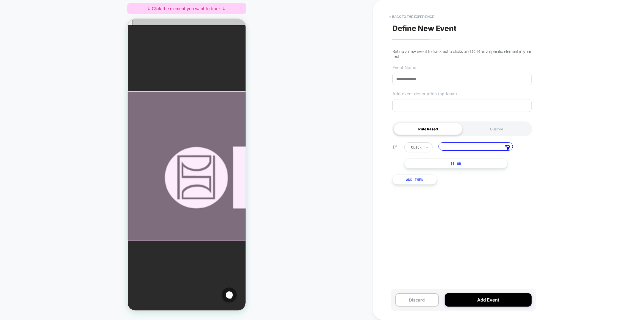
click at [168, 114] on div at bounding box center [187, 165] width 120 height 149
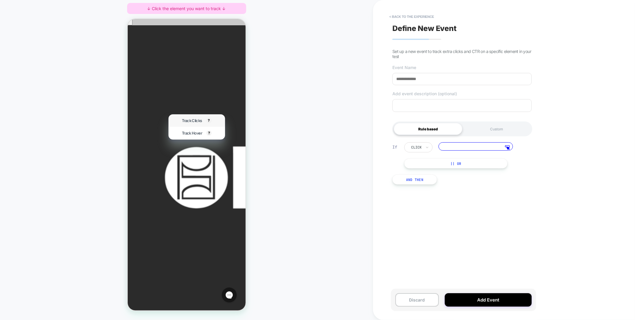
click at [184, 118] on span "Track Clicks" at bounding box center [191, 120] width 20 height 5
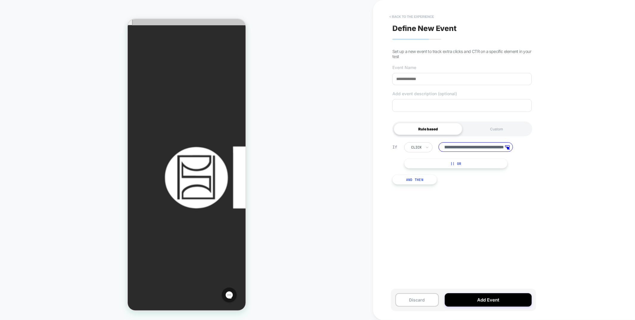
scroll to position [0, 0]
click at [411, 18] on button "< back to the experience" at bounding box center [411, 17] width 51 height 10
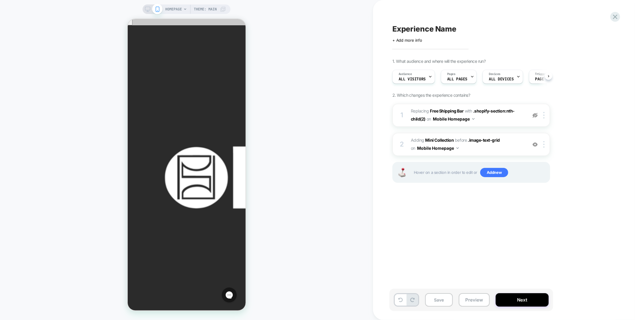
scroll to position [0, 0]
click at [495, 169] on span "Add new" at bounding box center [494, 173] width 28 height 10
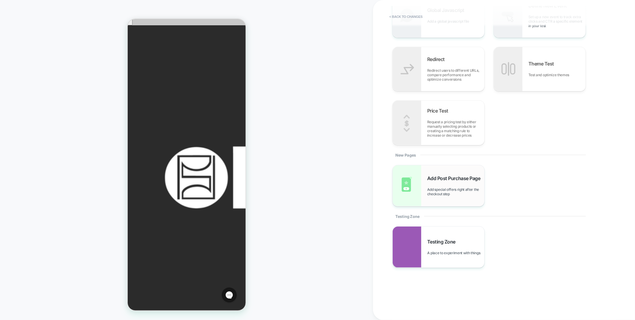
scroll to position [272, 0]
click at [440, 184] on div "Add Post Purchase Page Add special offers right after the checkout step" at bounding box center [455, 185] width 57 height 21
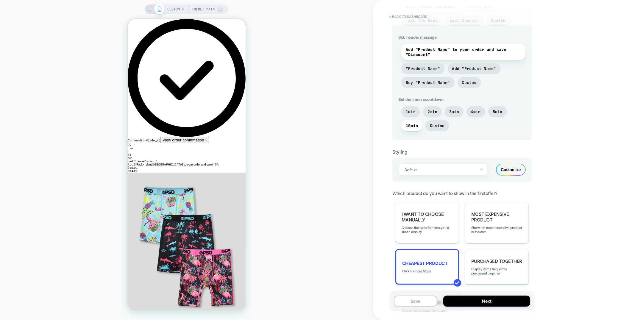
scroll to position [315, 0]
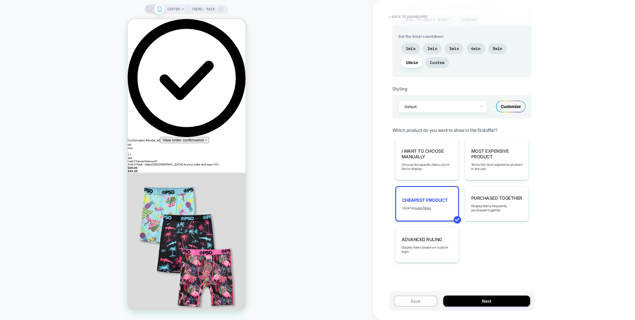
click at [500, 201] on div "Purchased Together Display items frequently purchased together" at bounding box center [497, 203] width 64 height 35
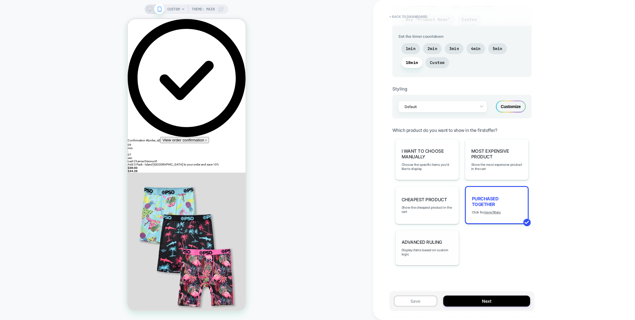
click at [431, 254] on div "Advanced Ruling Display items based on custom logic" at bounding box center [427, 247] width 64 height 35
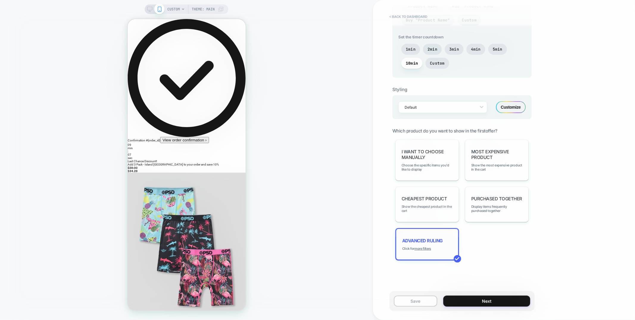
scroll to position [311, 0]
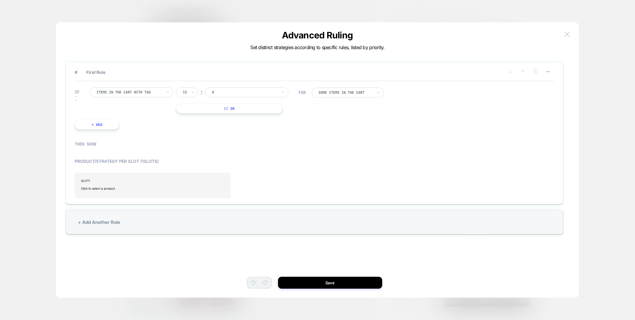
click at [568, 34] on img at bounding box center [566, 34] width 5 height 5
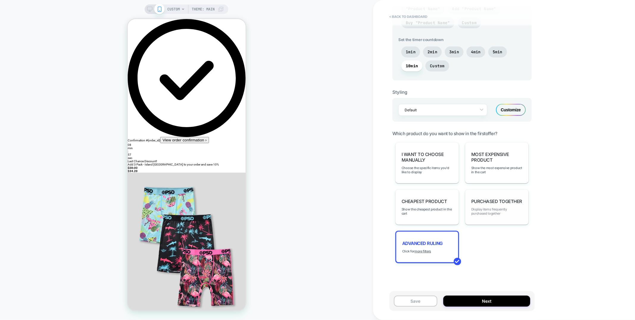
click at [485, 213] on span "Display items frequently purchased together" at bounding box center [496, 211] width 51 height 8
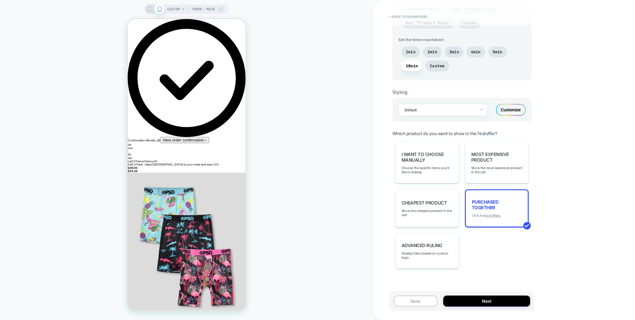
click at [484, 213] on u "more filters" at bounding box center [492, 215] width 17 height 4
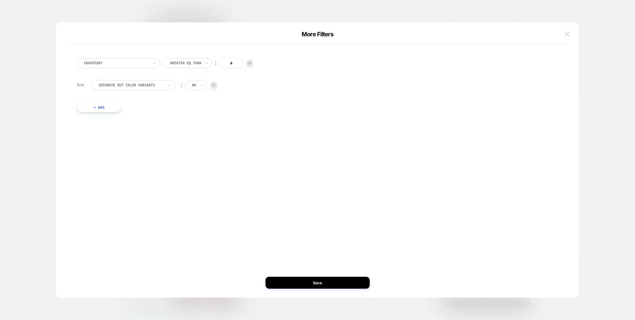
click at [571, 31] on button at bounding box center [566, 34] width 9 height 9
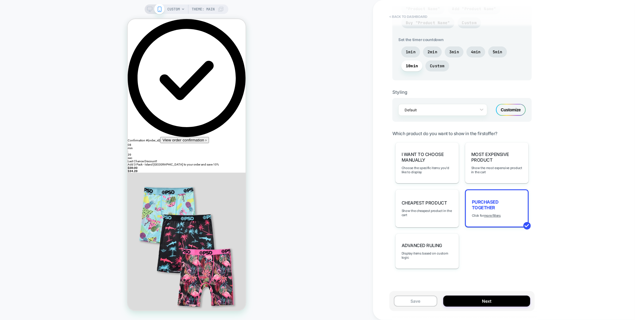
click at [393, 16] on button "< back to dashboard" at bounding box center [408, 17] width 44 height 10
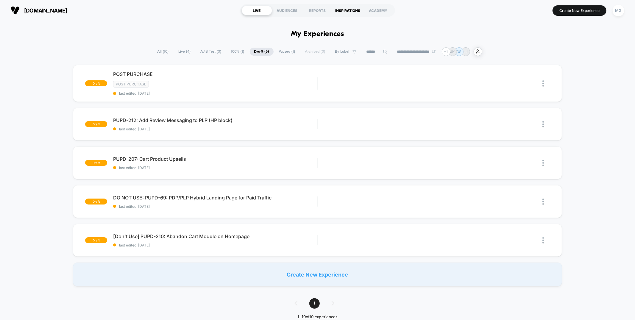
click at [346, 12] on div "INSPIRATIONS" at bounding box center [348, 11] width 30 height 10
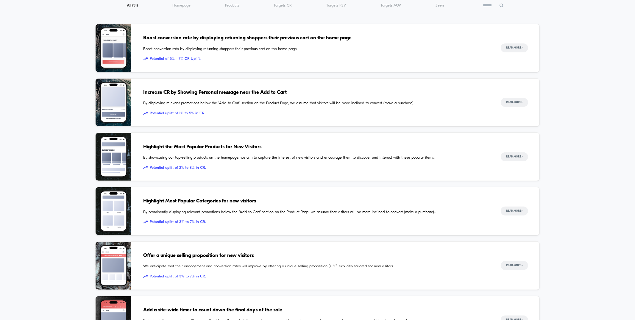
scroll to position [97, 0]
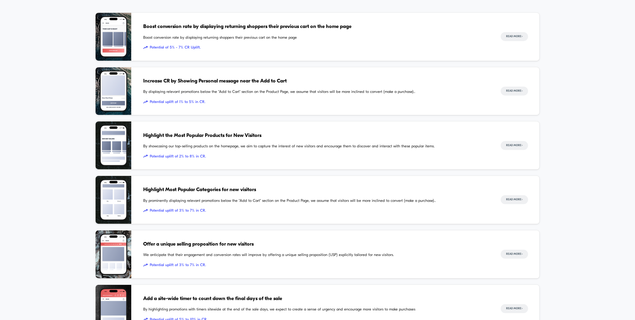
click at [274, 202] on span "By prominently displaying relevant promotions below the "Add to Cart" section o…" at bounding box center [315, 201] width 345 height 6
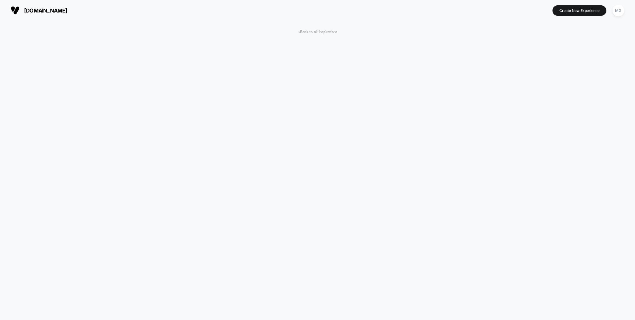
click at [321, 32] on span "< Back to all Inspirations" at bounding box center [318, 32] width 40 height 4
